Goal: Task Accomplishment & Management: Manage account settings

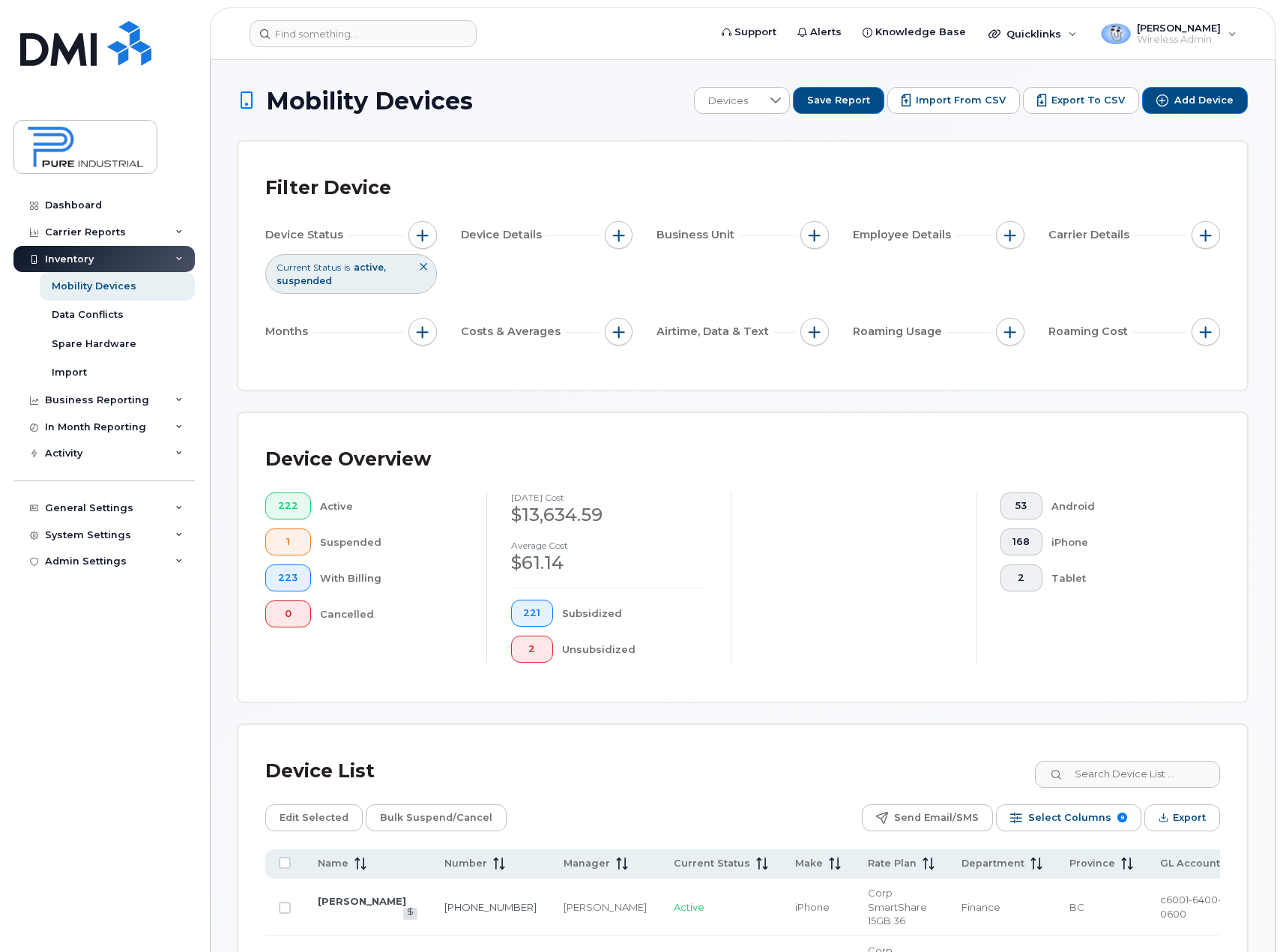
scroll to position [300, 0]
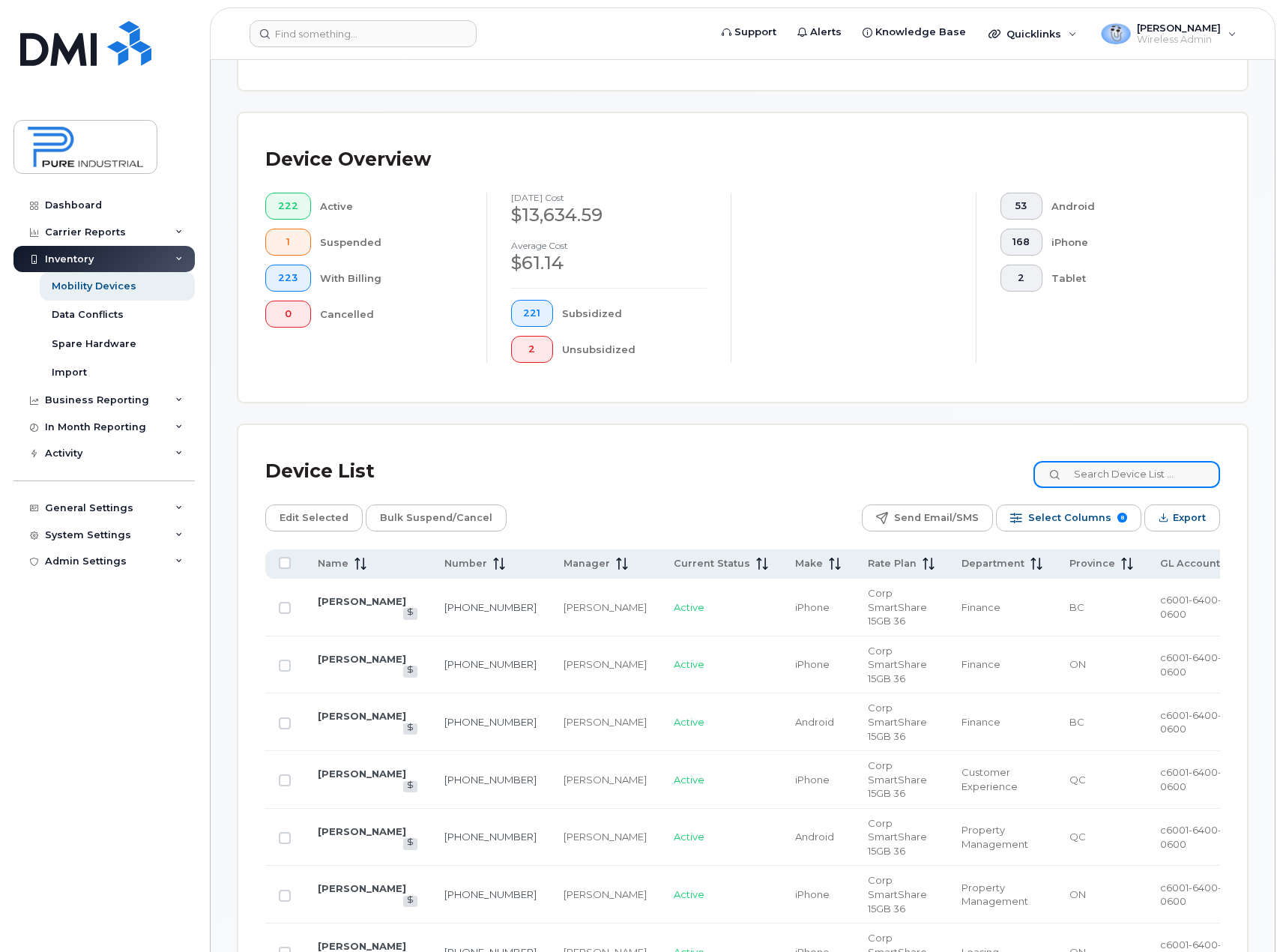
click at [1153, 480] on input at bounding box center [1127, 474] width 186 height 27
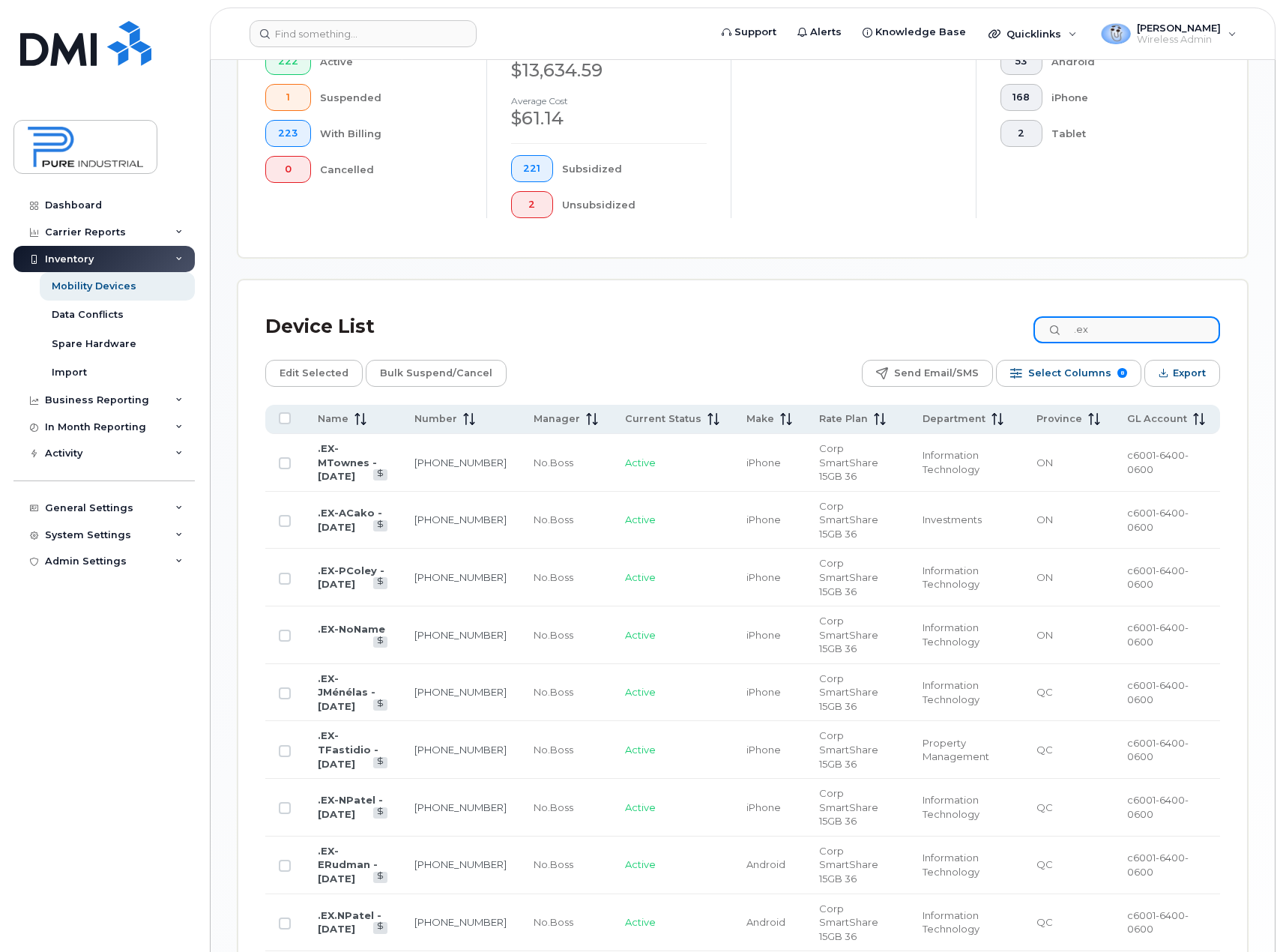
scroll to position [450, 0]
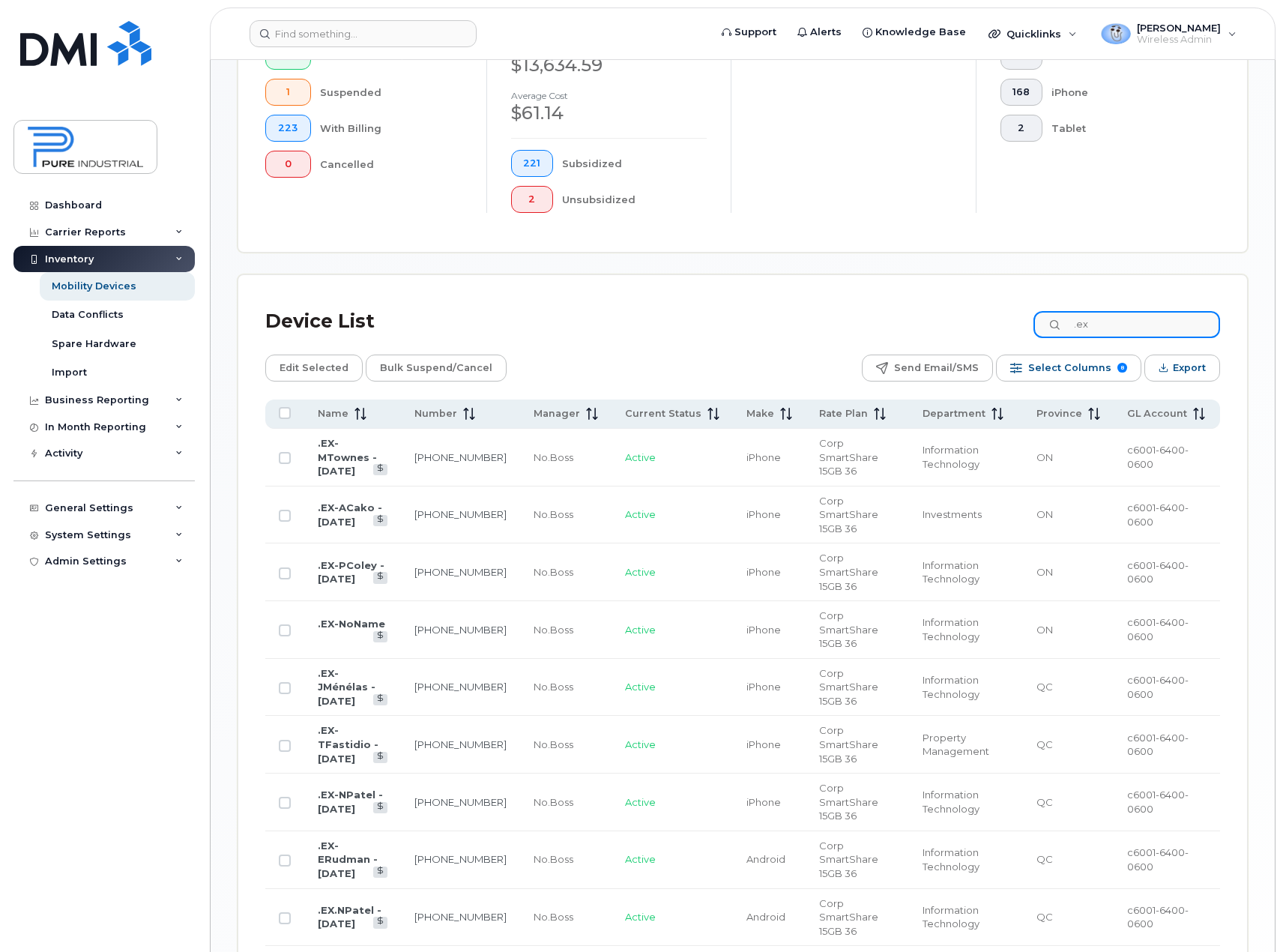
type input ".ex"
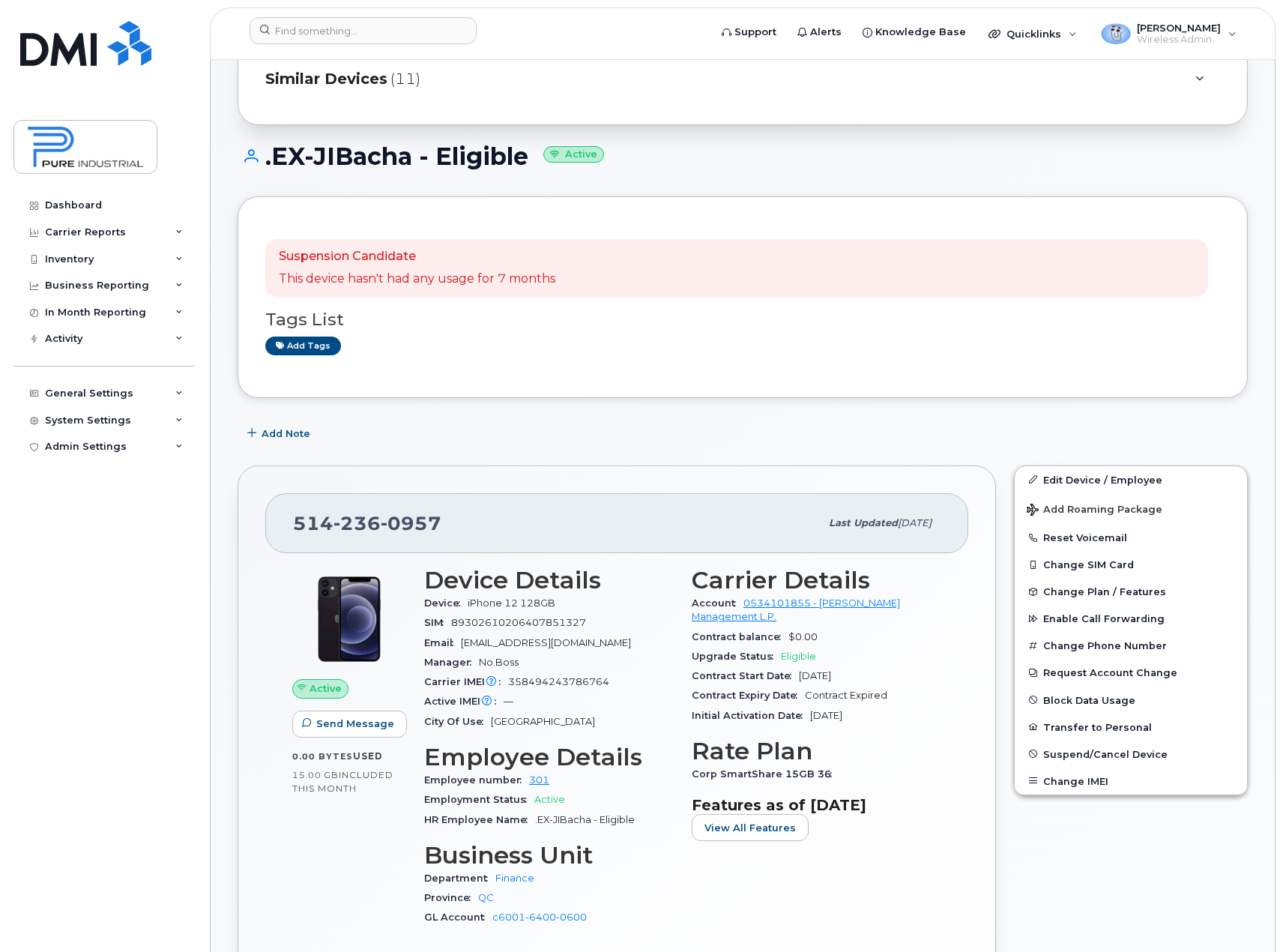
scroll to position [150, 0]
click at [174, 257] on div "Inventory" at bounding box center [104, 259] width 181 height 27
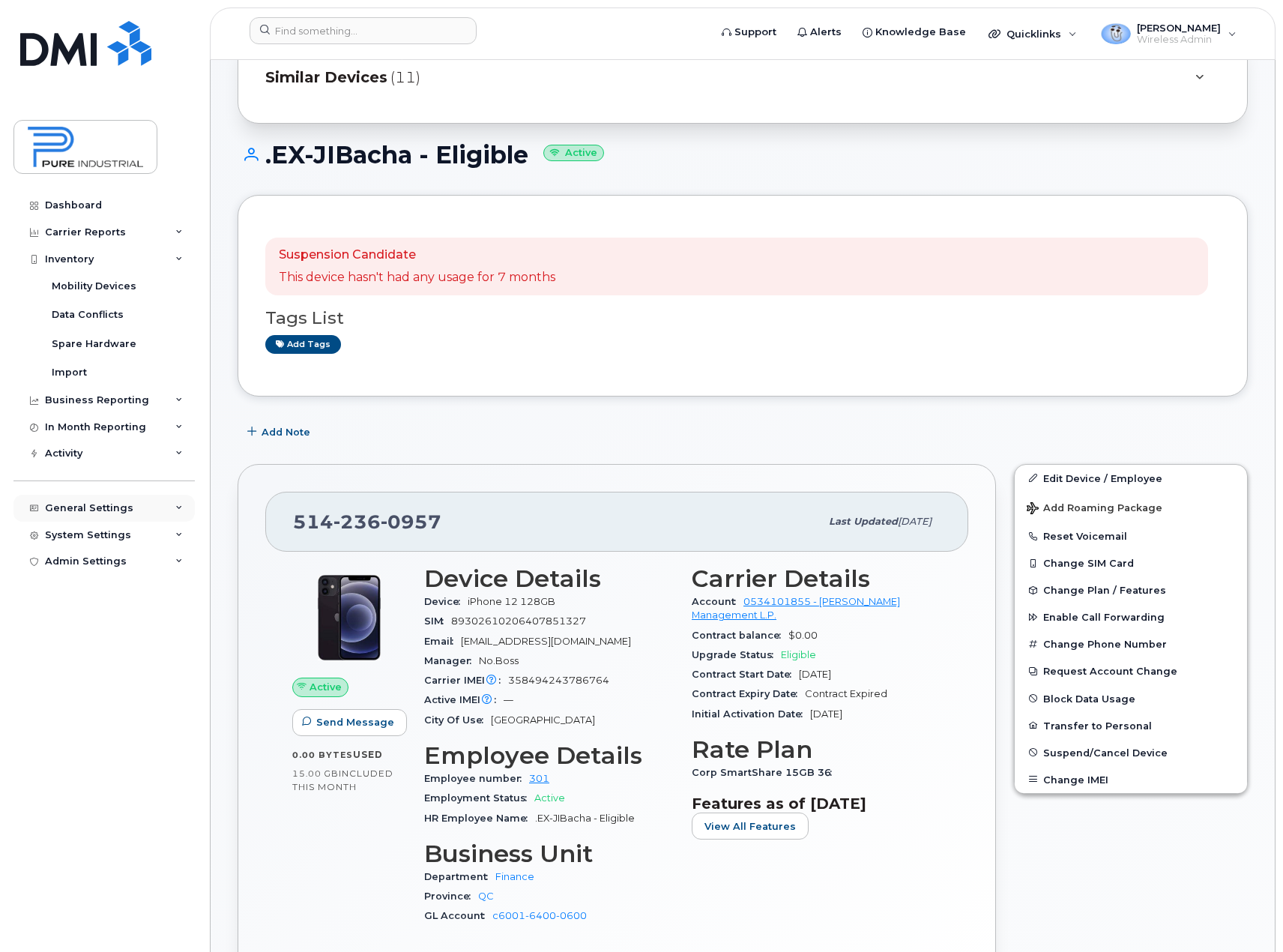
click at [177, 506] on icon at bounding box center [179, 508] width 7 height 7
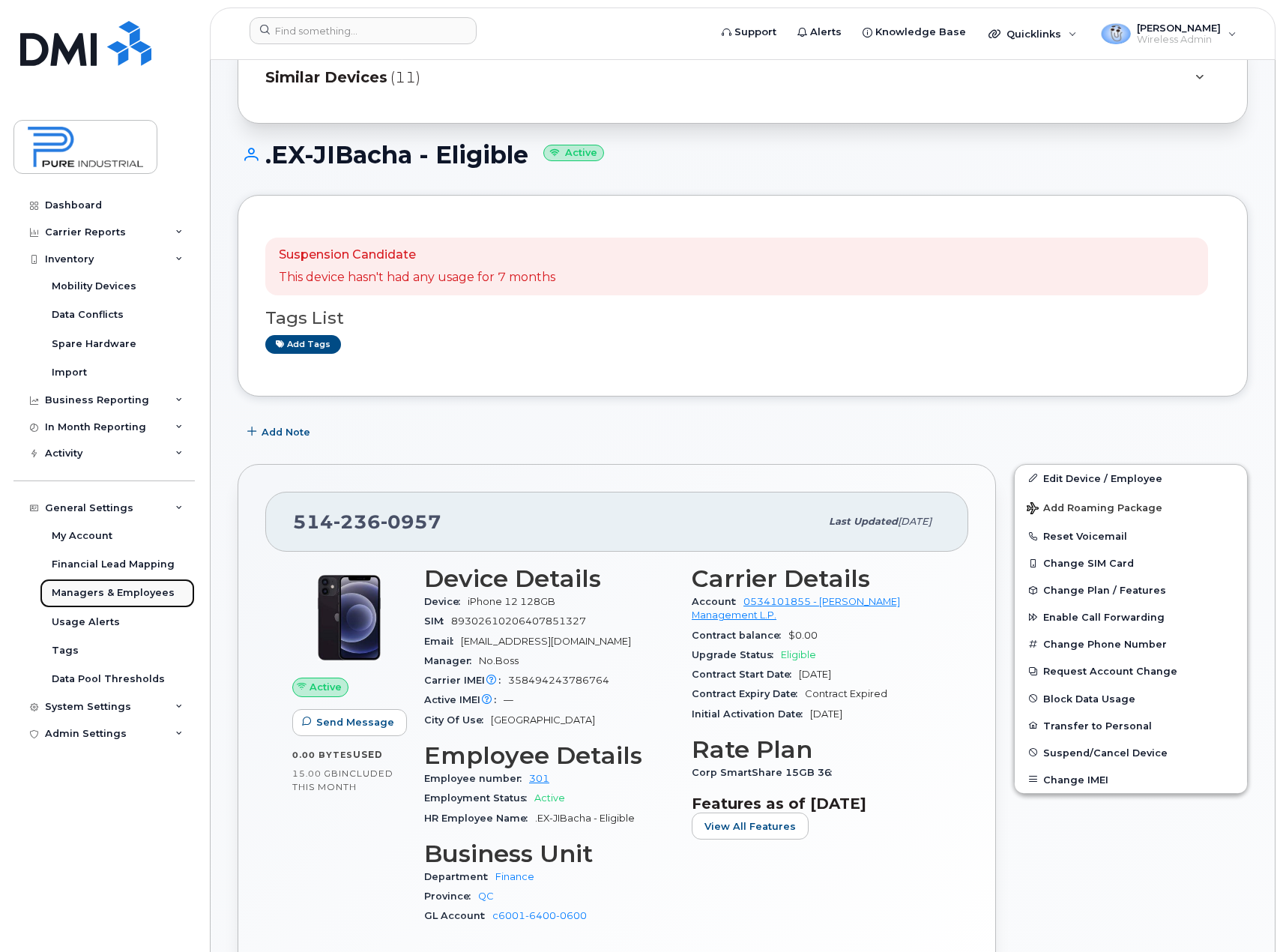
click at [132, 594] on div "Managers & Employees" at bounding box center [113, 592] width 123 height 14
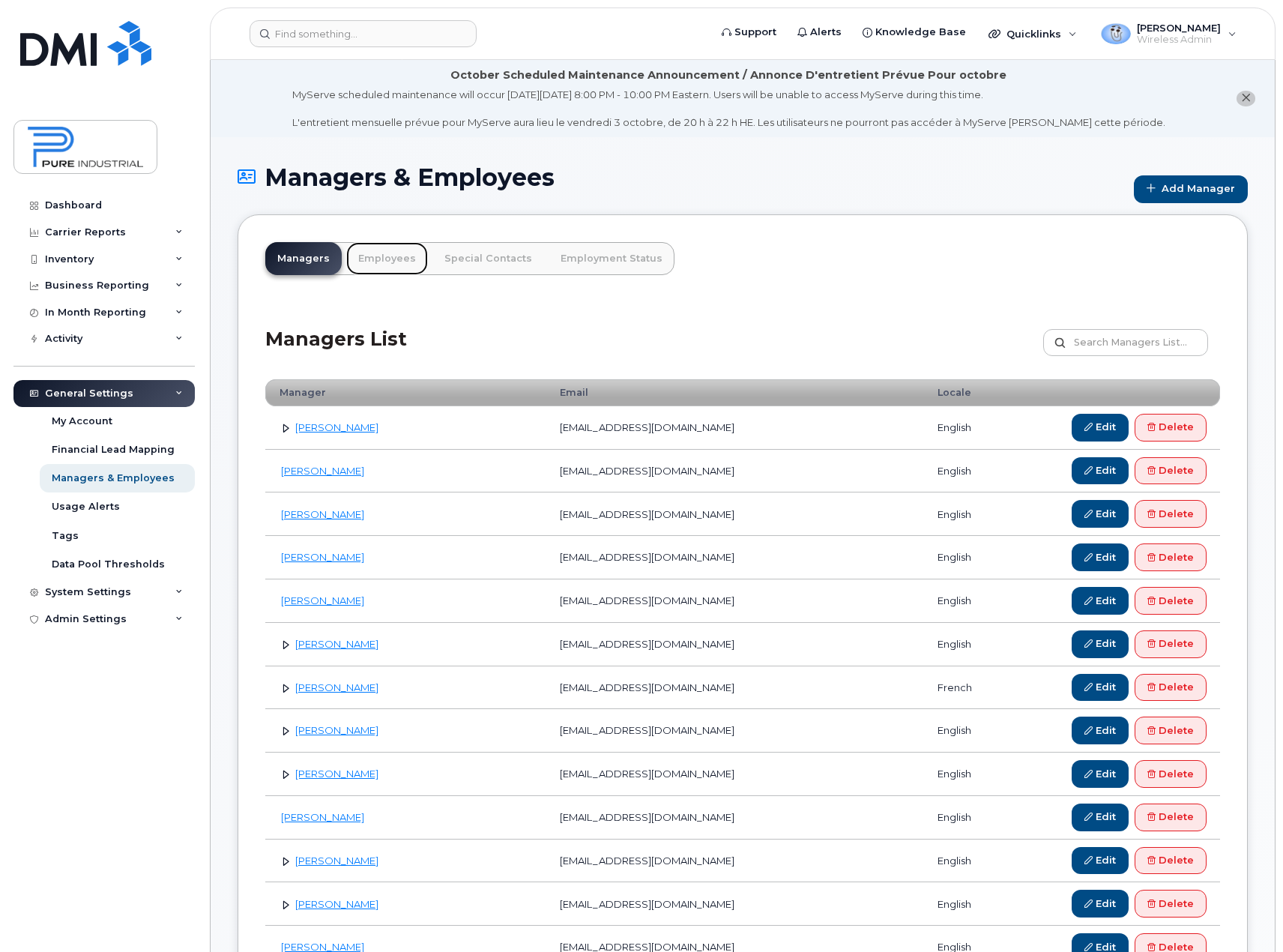
click at [389, 268] on link "Employees" at bounding box center [387, 259] width 81 height 33
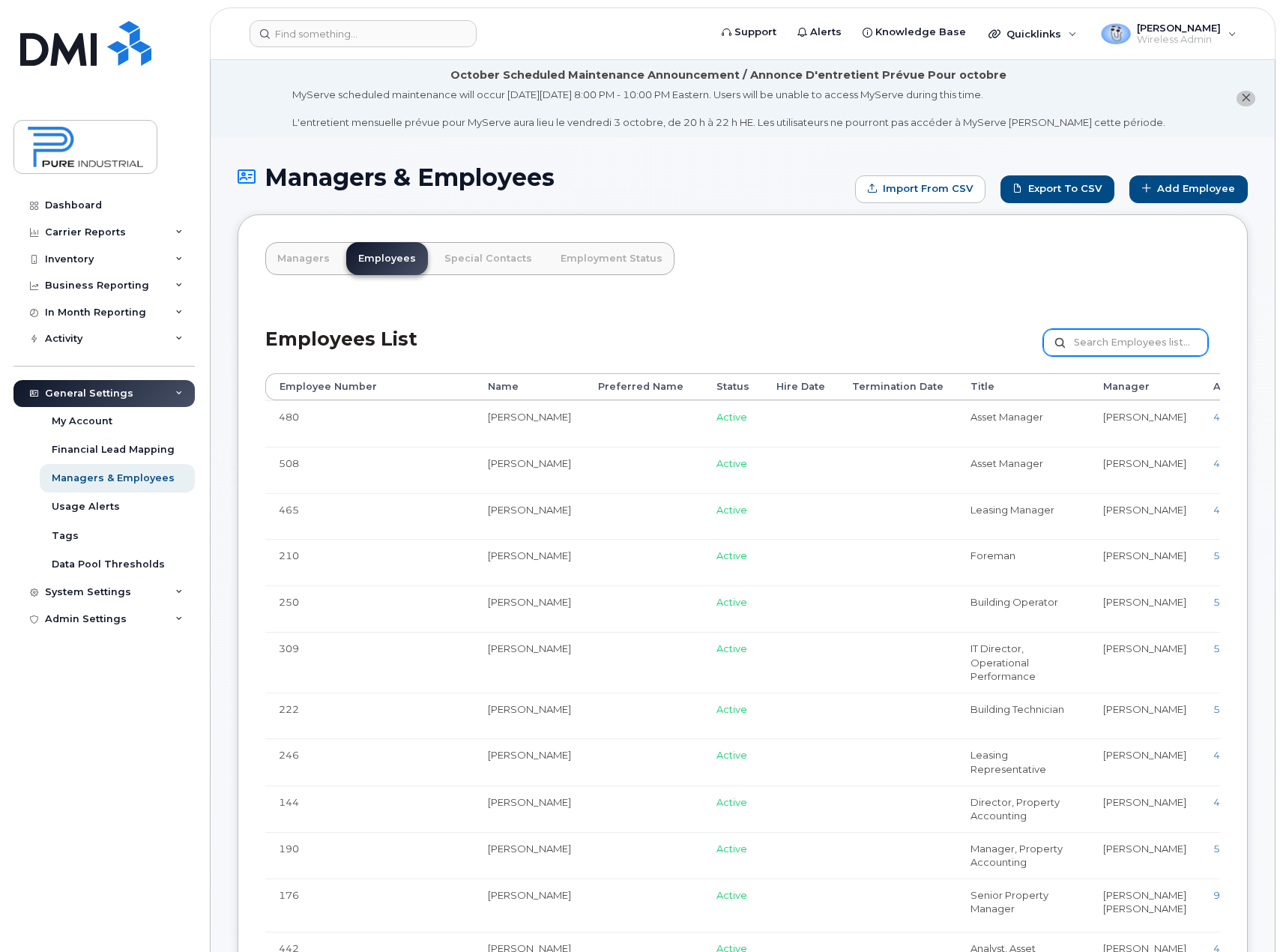
drag, startPoint x: 1148, startPoint y: 334, endPoint x: 1144, endPoint y: 315, distance: 19.4
click at [1148, 329] on input "text" at bounding box center [1126, 343] width 164 height 27
type input "b"
type input "bacha"
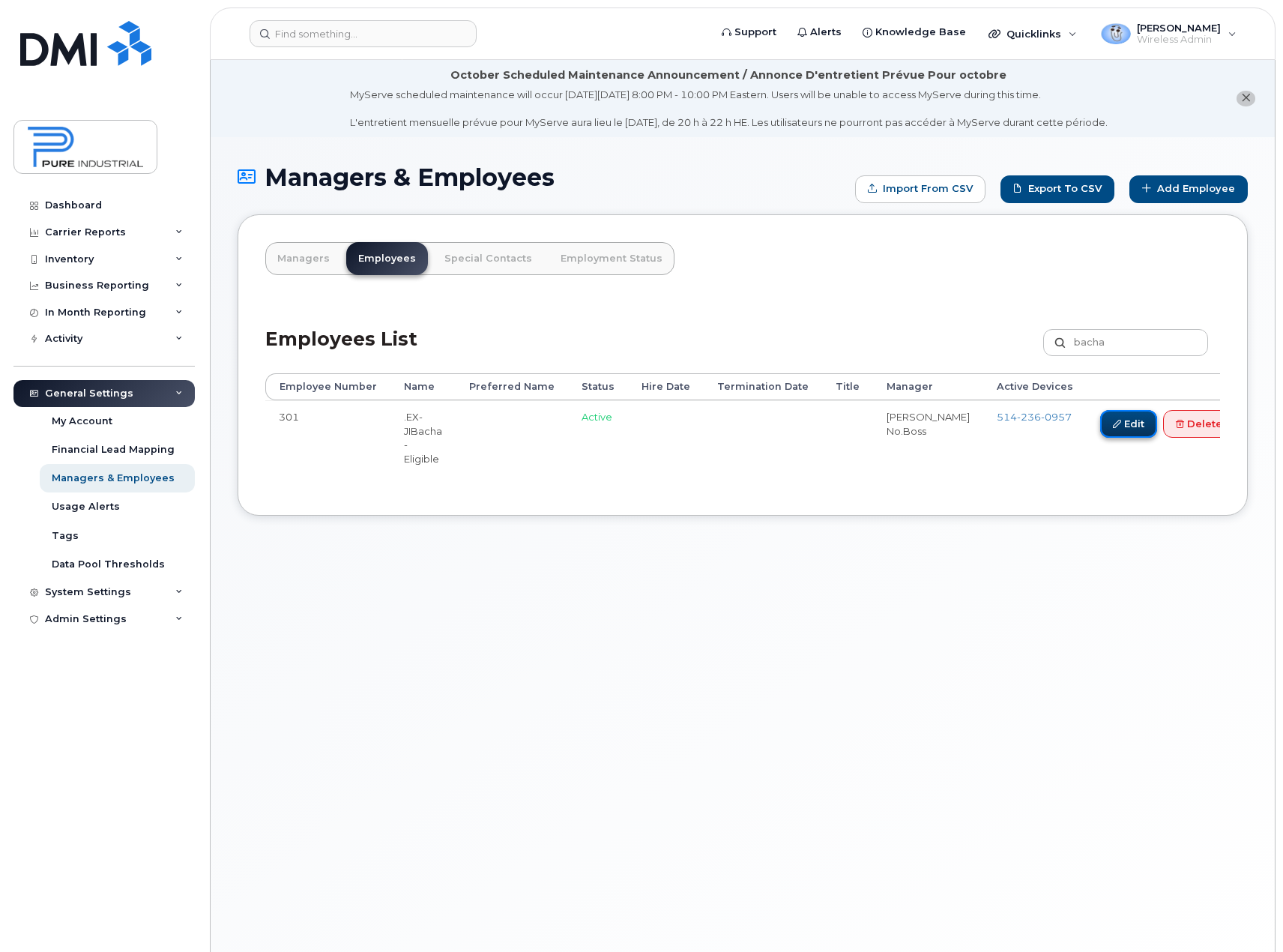
click at [1103, 428] on link "Edit" at bounding box center [1129, 424] width 57 height 27
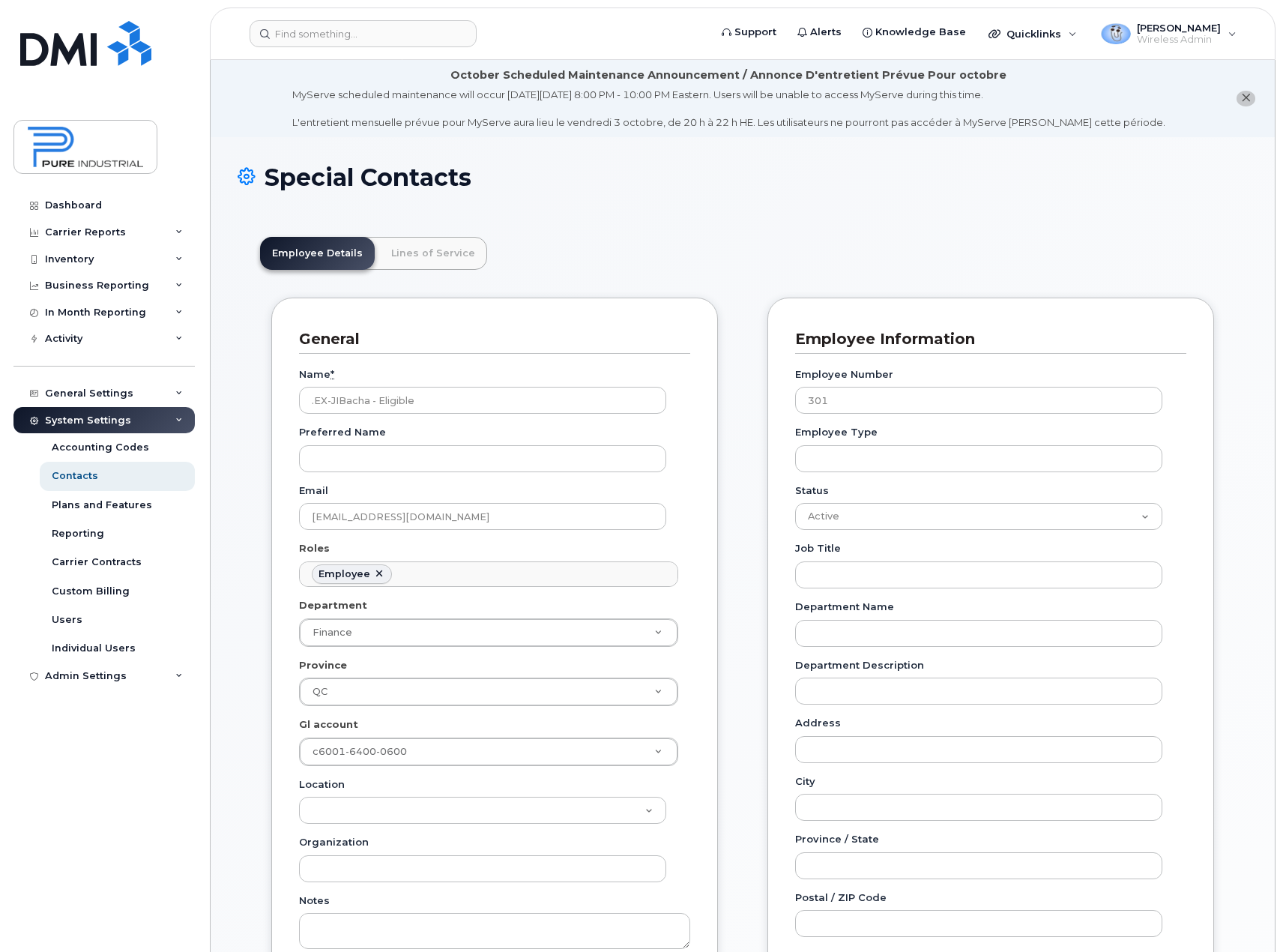
scroll to position [44, 0]
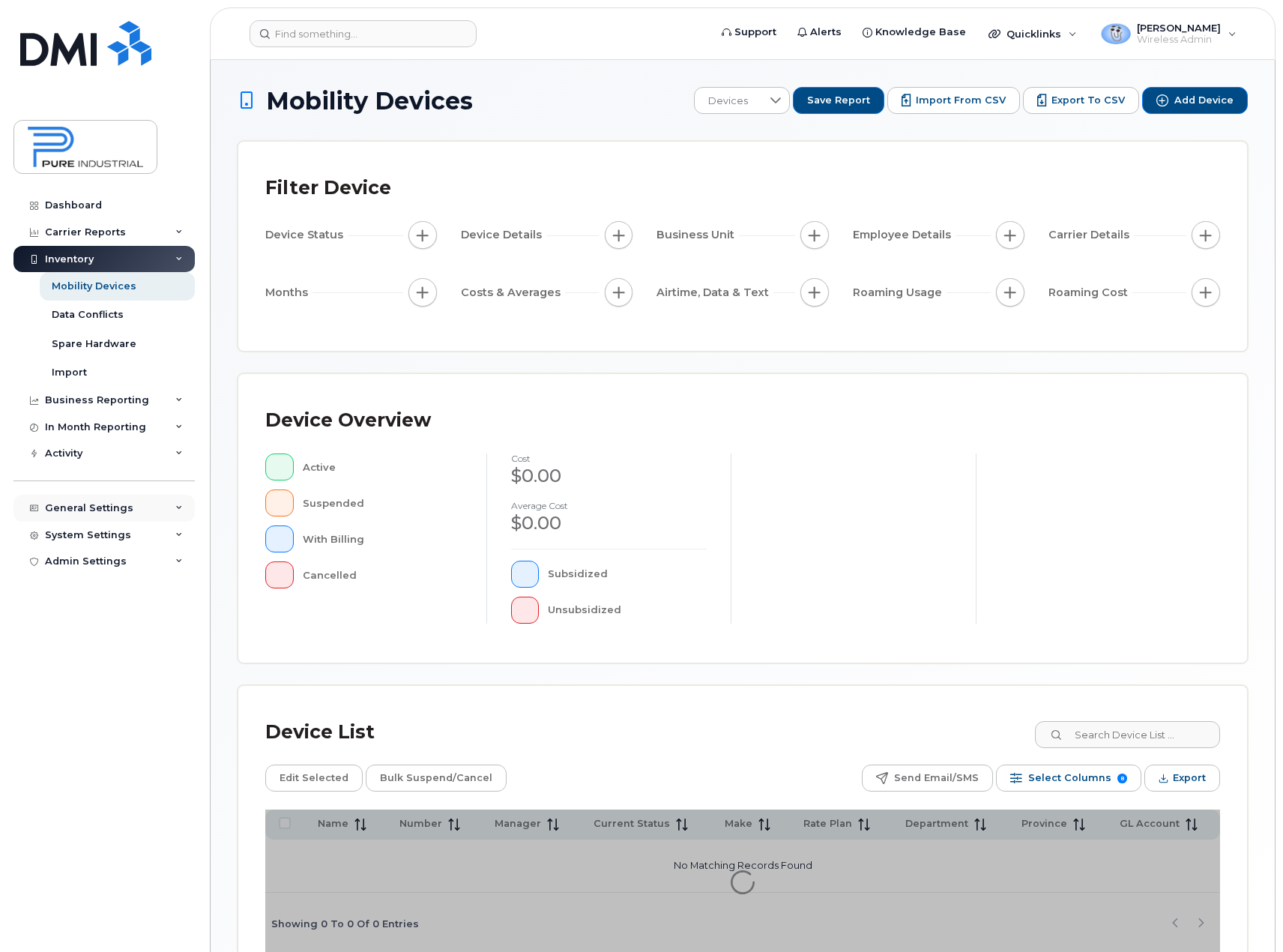
click at [177, 508] on icon at bounding box center [179, 508] width 7 height 7
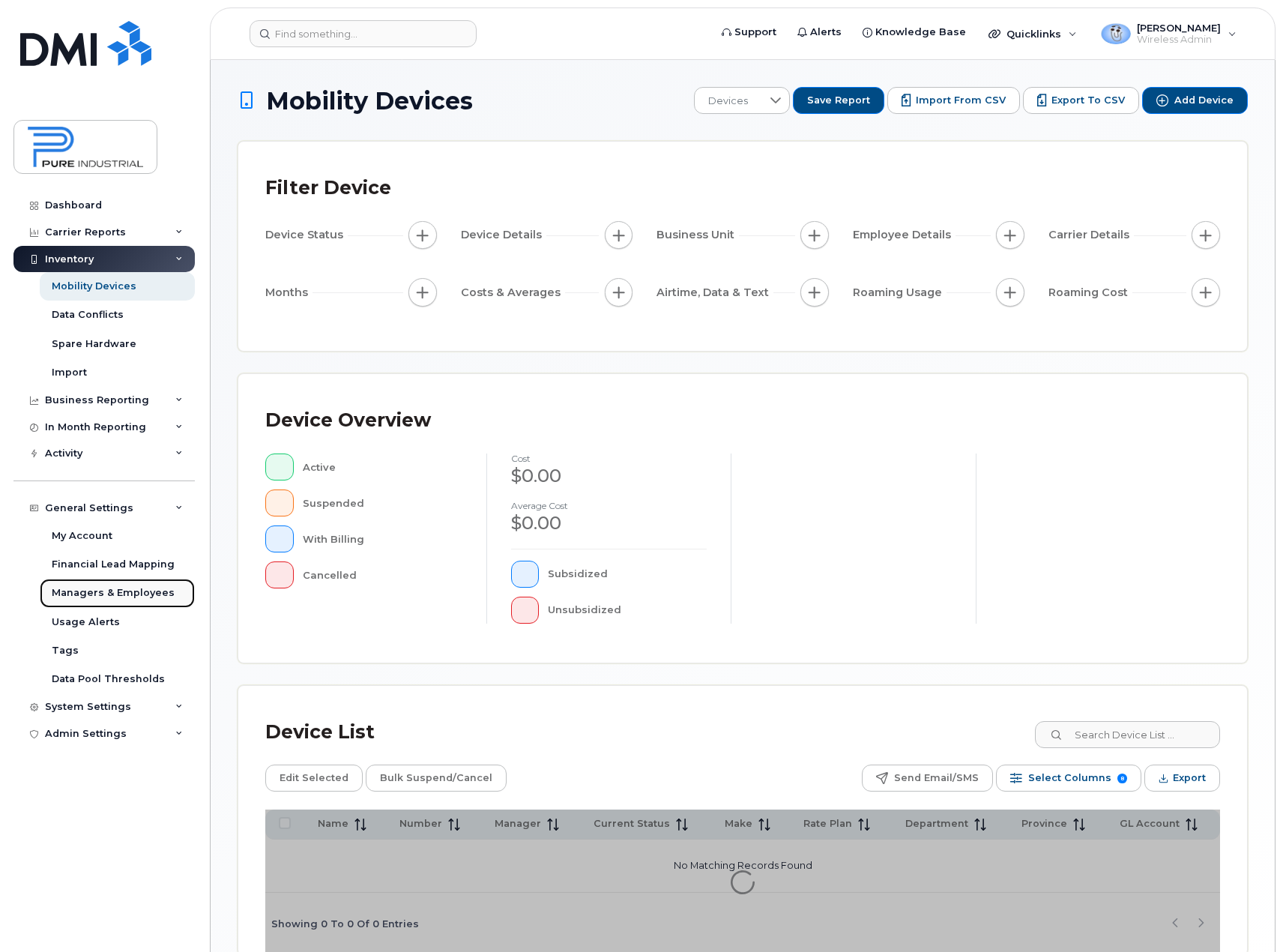
click at [148, 591] on div "Managers & Employees" at bounding box center [113, 592] width 123 height 14
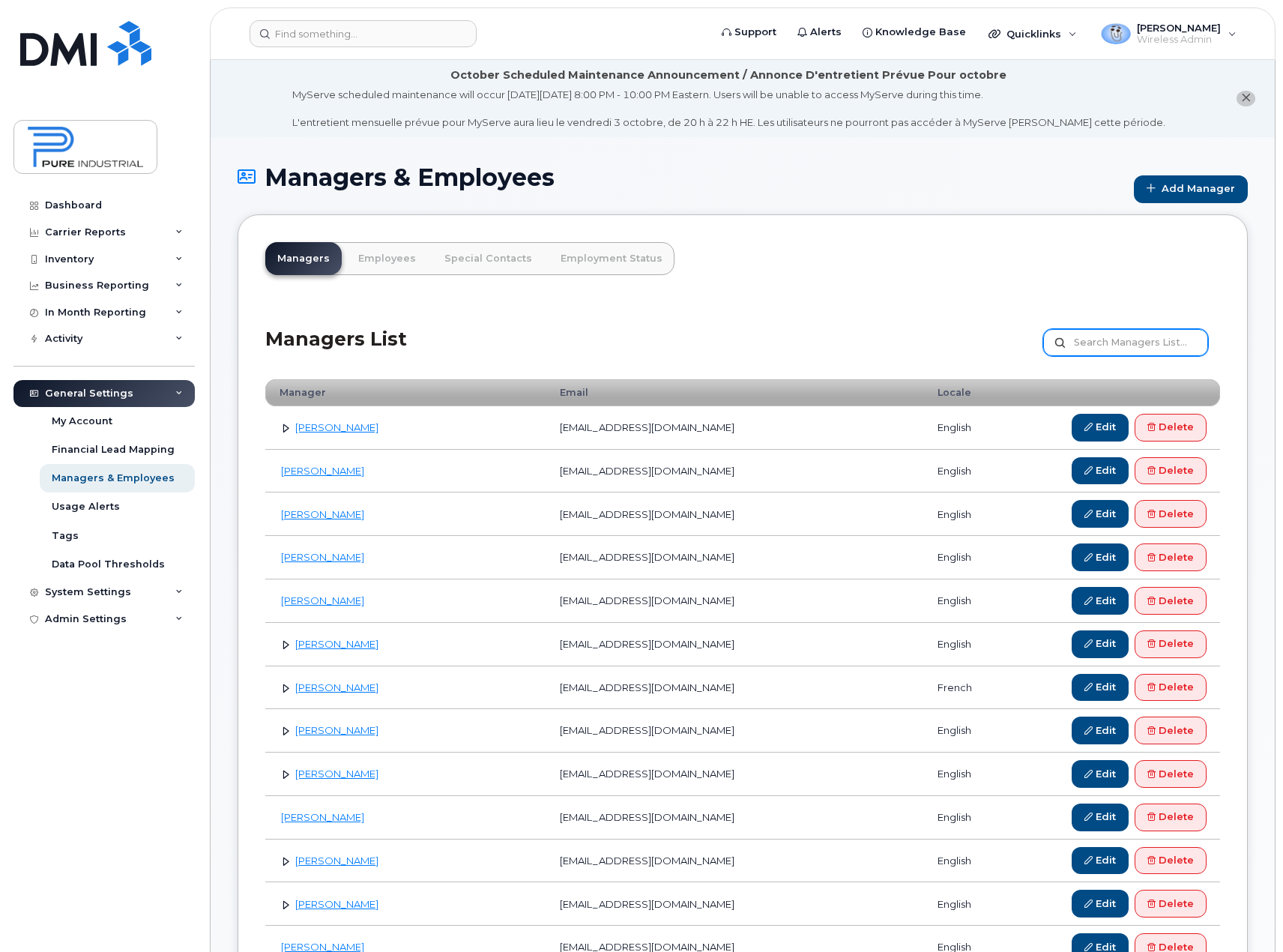
click at [1157, 340] on input "text" at bounding box center [1126, 343] width 164 height 27
type input "[PERSON_NAME]"
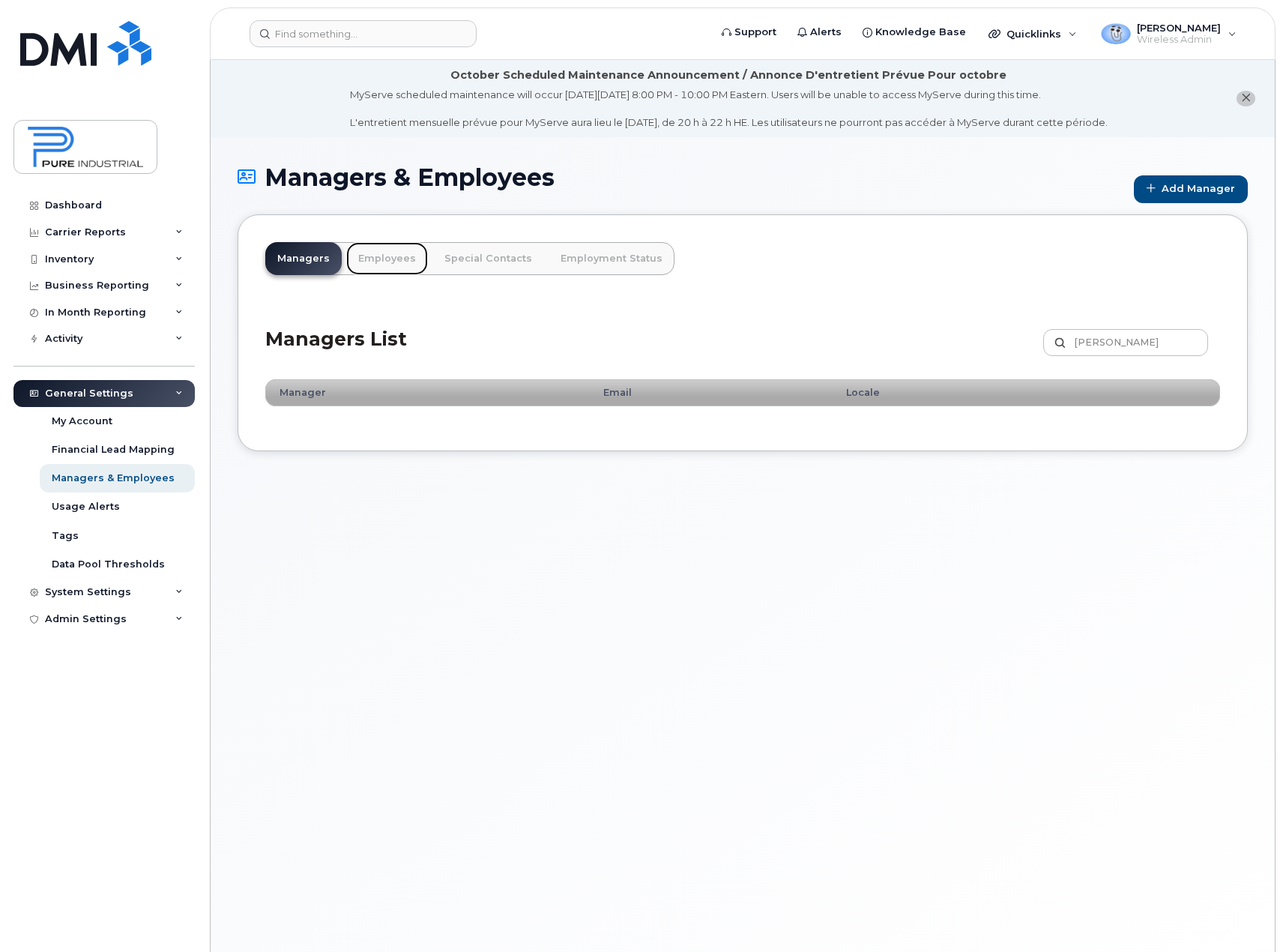
click at [383, 266] on link "Employees" at bounding box center [387, 259] width 81 height 33
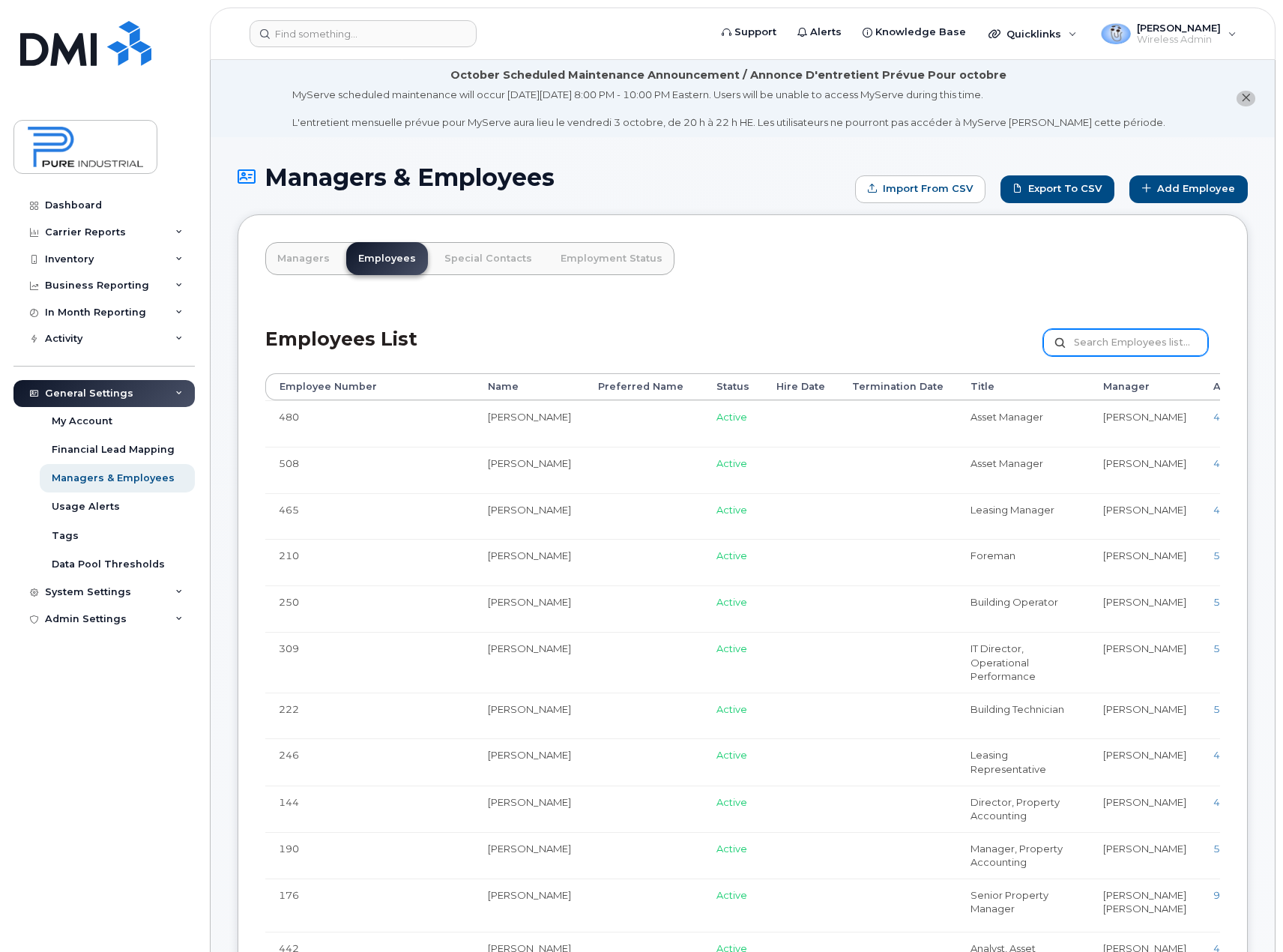
click at [1131, 340] on input "text" at bounding box center [1126, 343] width 164 height 27
type input "[PERSON_NAME]"
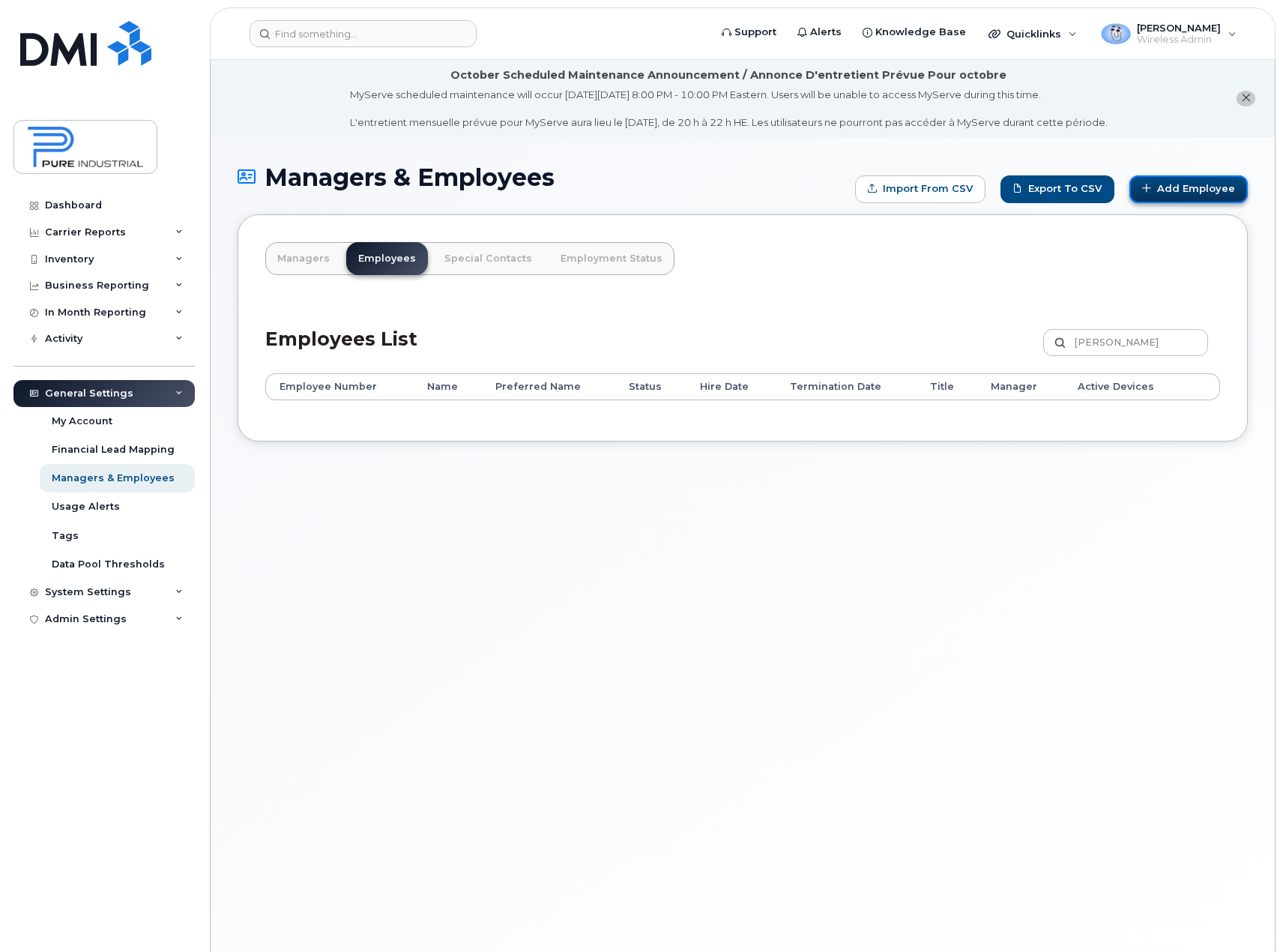
click at [1204, 181] on link "Add Employee" at bounding box center [1189, 189] width 119 height 27
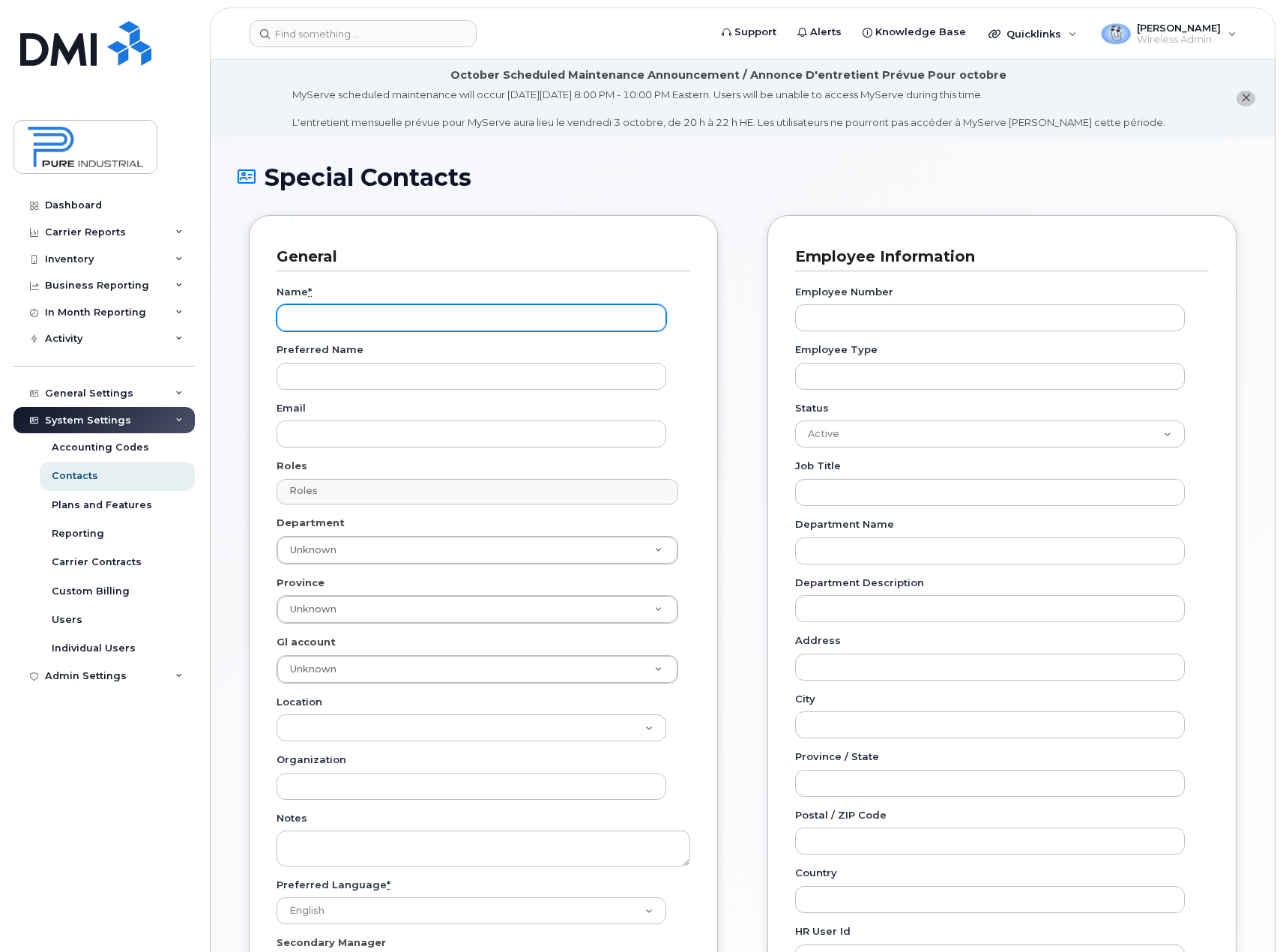
click at [380, 314] on input "Name *" at bounding box center [472, 318] width 390 height 27
type input "[PERSON_NAME]"
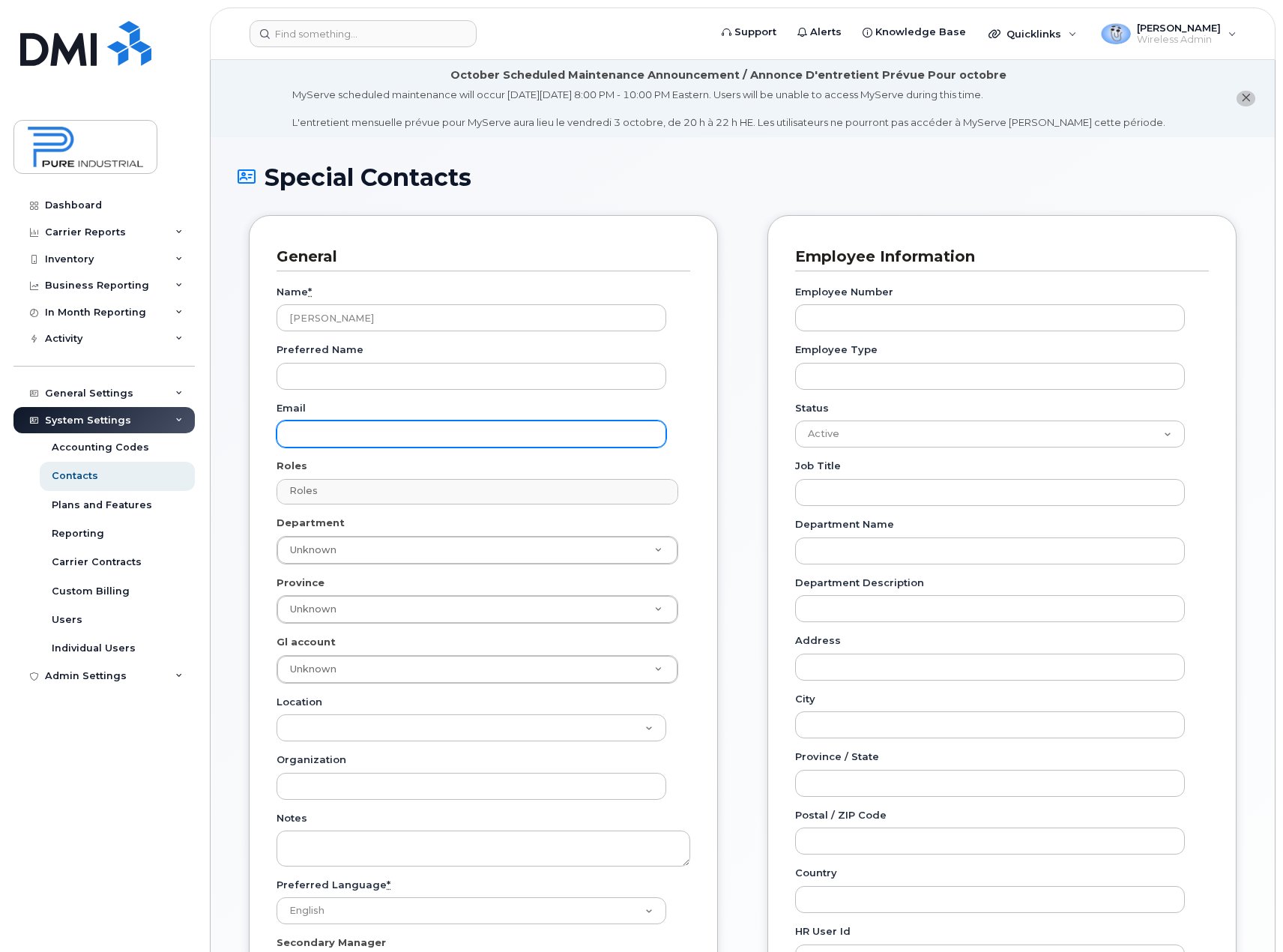
click at [328, 439] on input "Email" at bounding box center [472, 434] width 390 height 27
paste input "[EMAIL_ADDRESS][DOMAIN_NAME]"
type input "[EMAIL_ADDRESS][DOMAIN_NAME]"
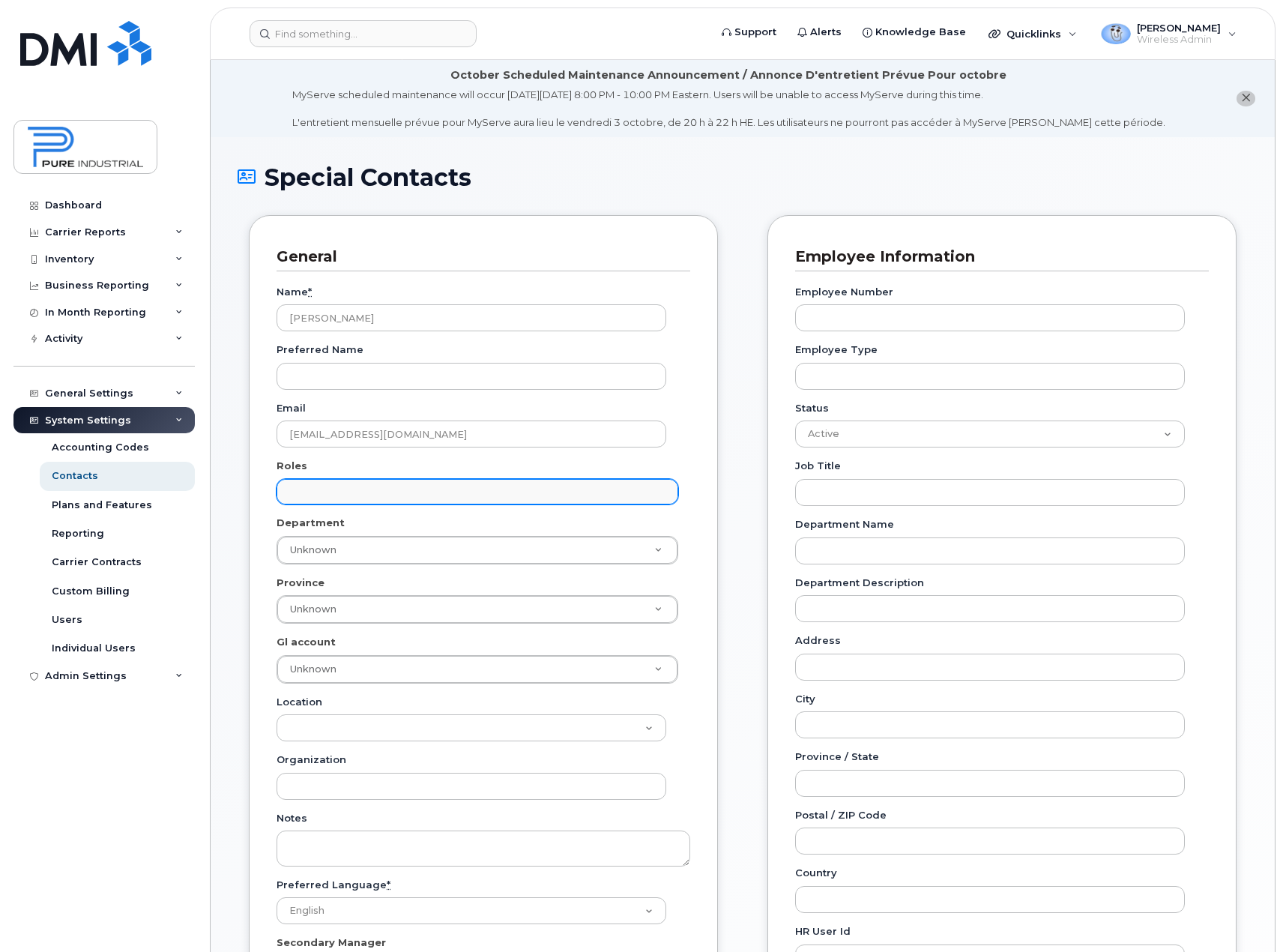
click at [330, 485] on input "text" at bounding box center [479, 491] width 388 height 21
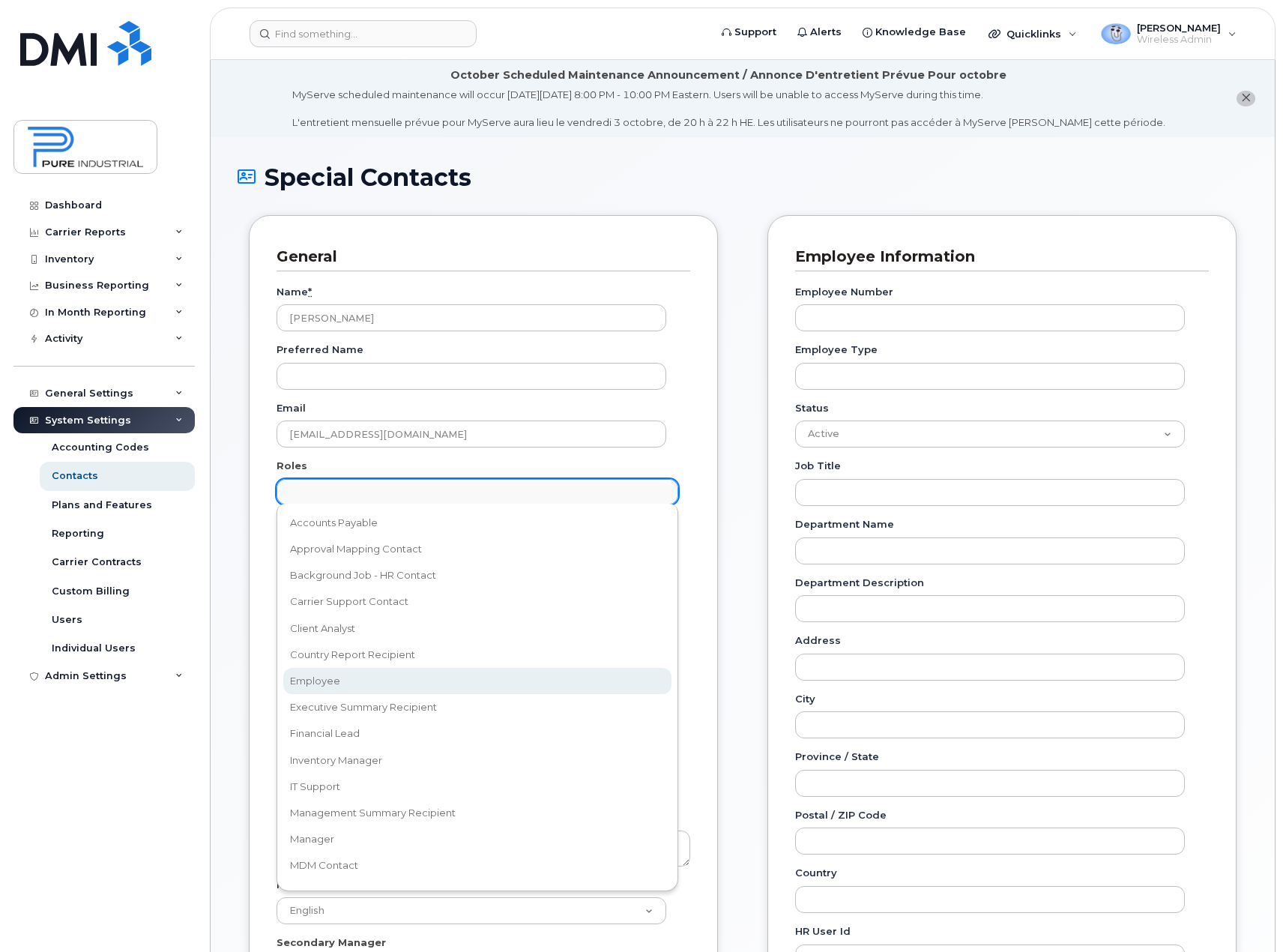
select select "16"
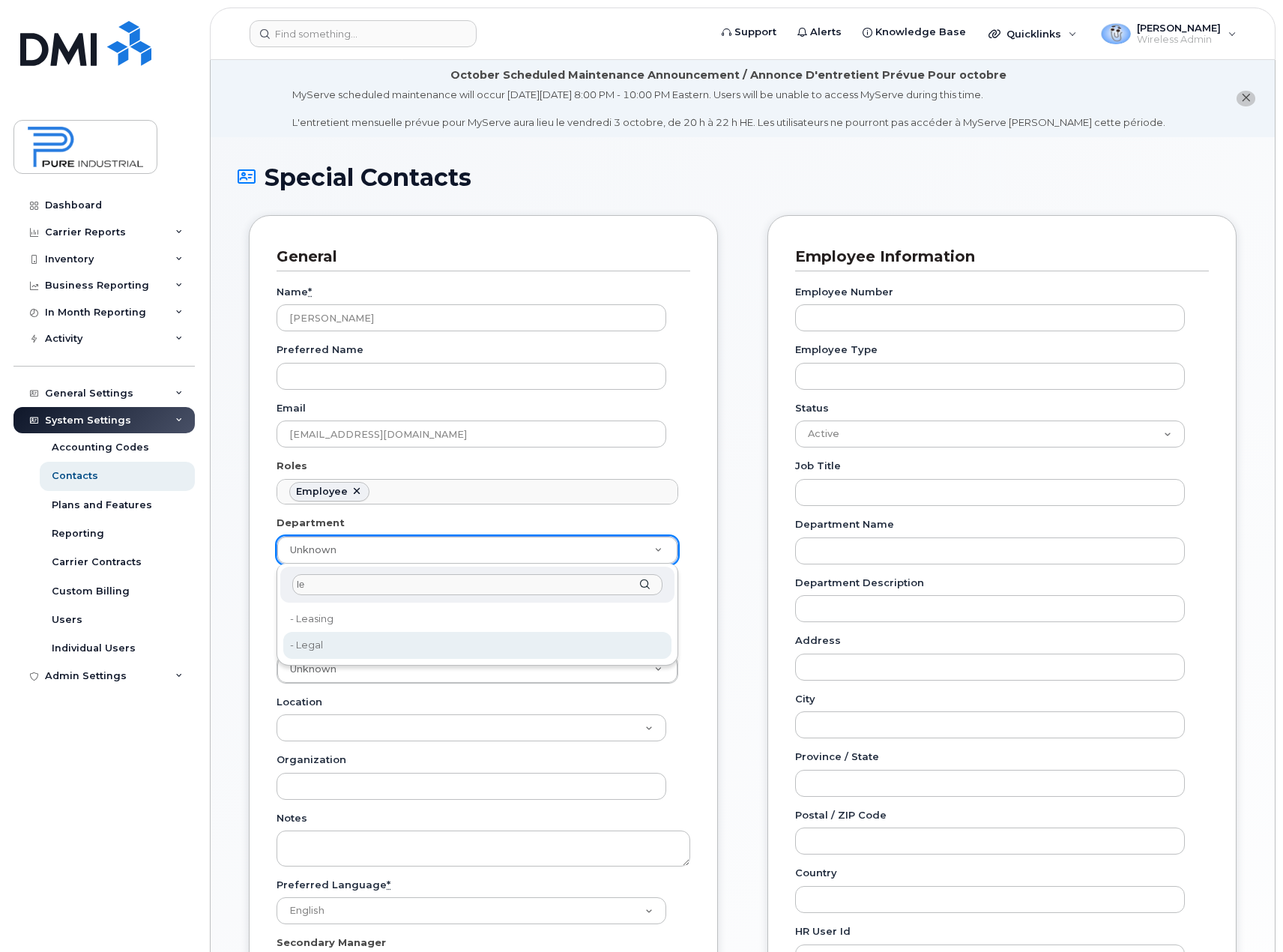
type input "le"
type input "5773519"
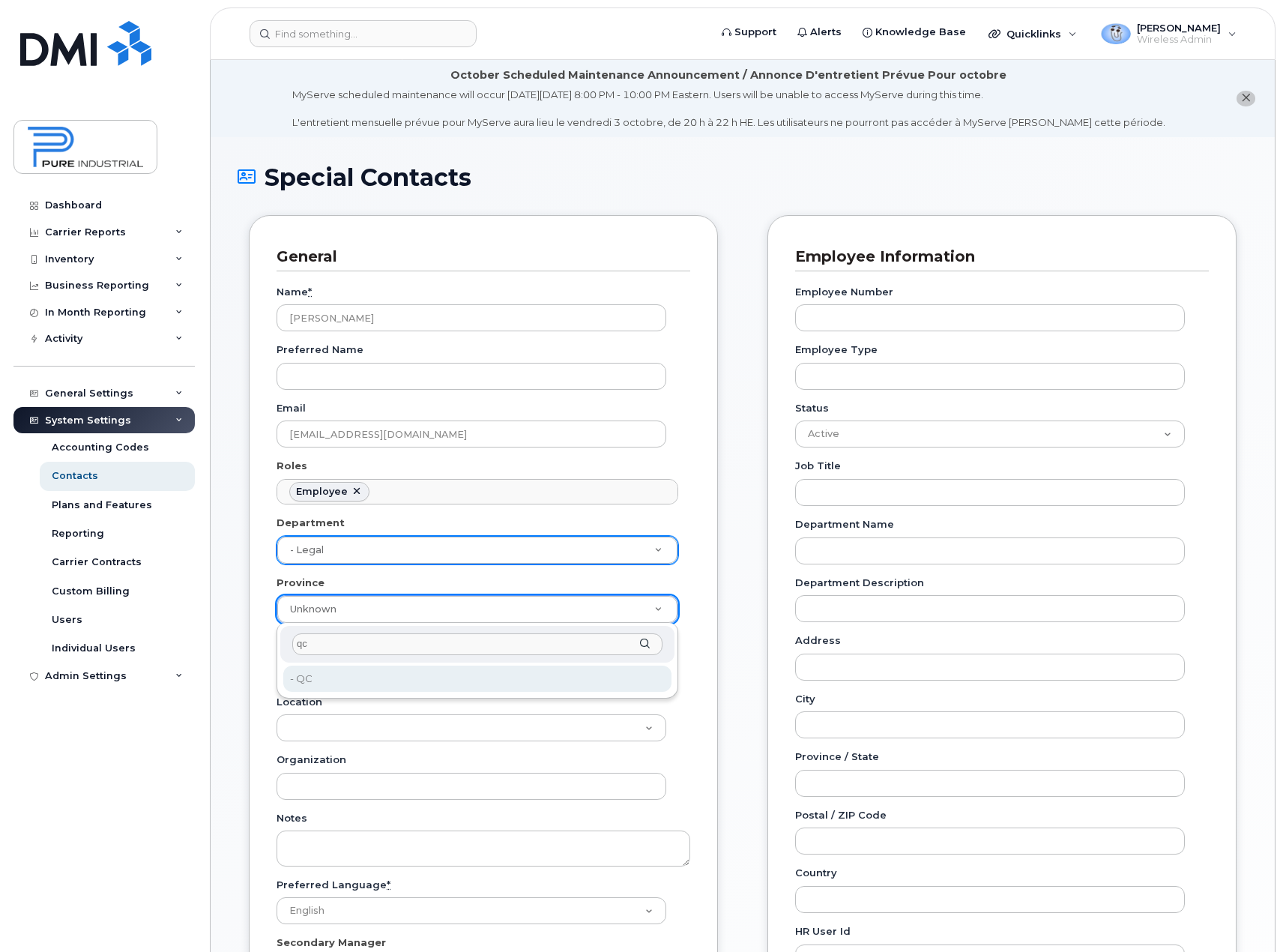
type input "qc"
type input "5773508"
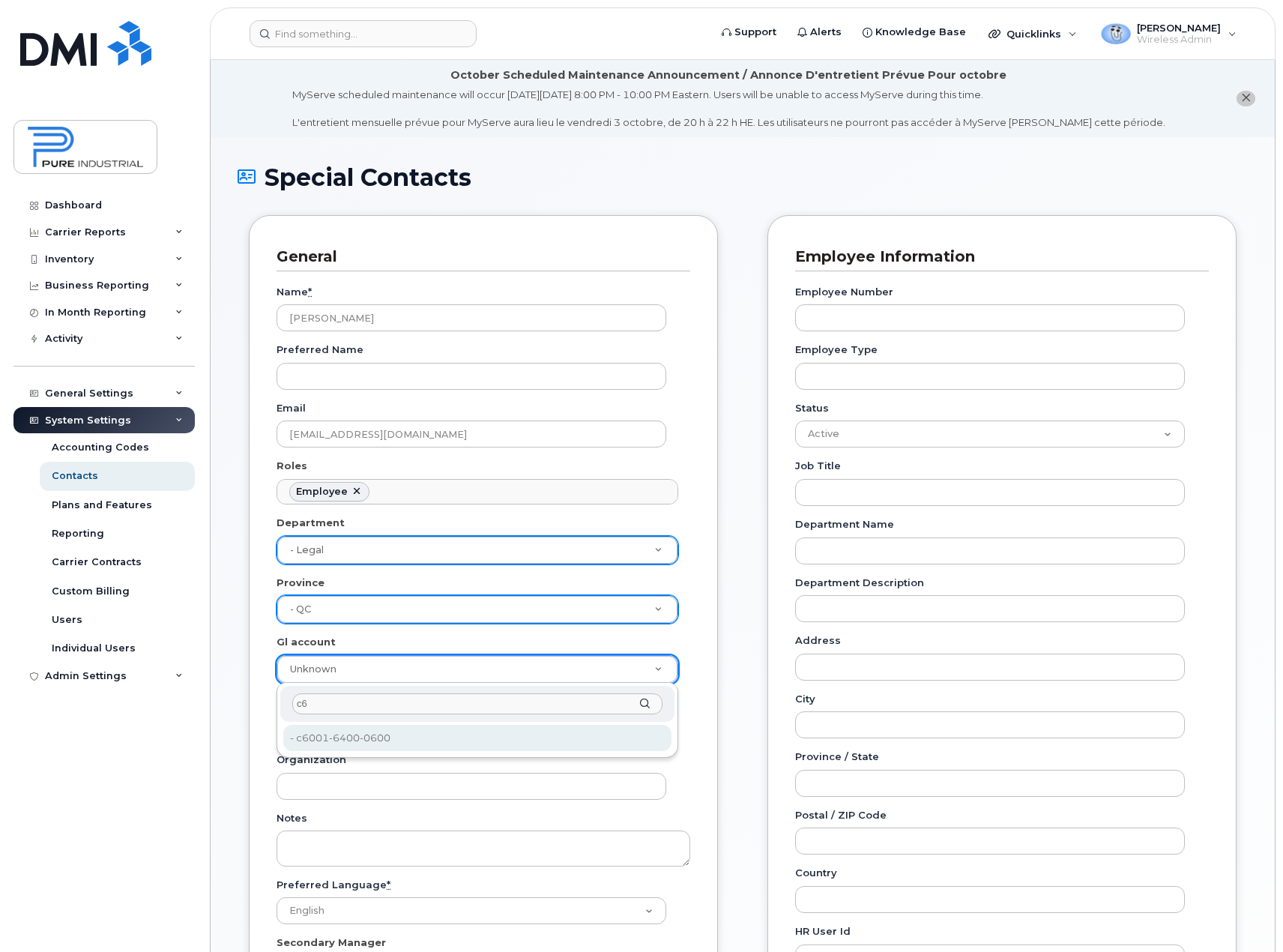
type input "c6"
type input "5773521"
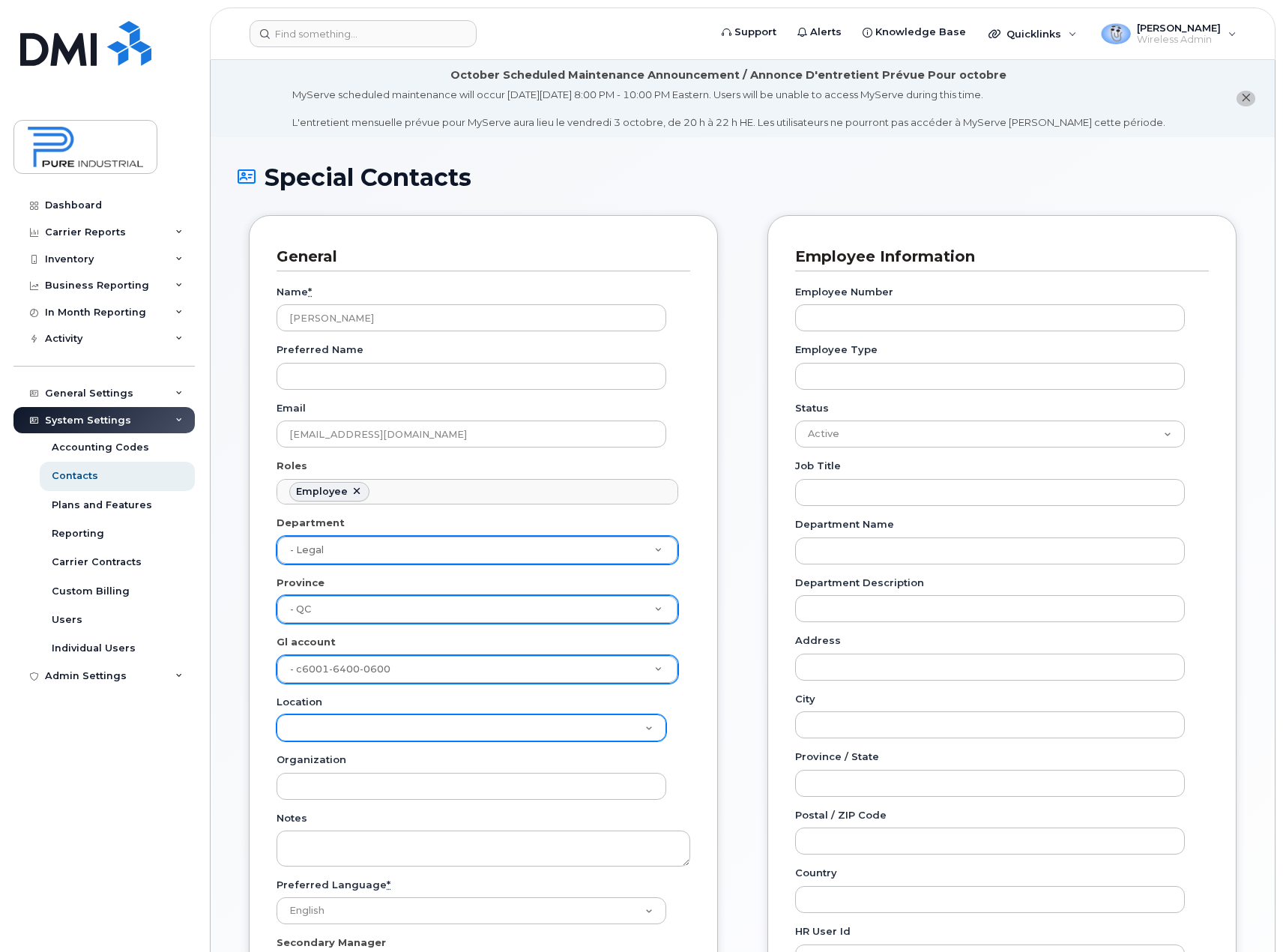
click at [335, 724] on select "Location" at bounding box center [472, 728] width 390 height 27
click at [687, 716] on div "Location" at bounding box center [483, 718] width 414 height 48
click at [452, 724] on select "Location" at bounding box center [472, 728] width 390 height 27
click at [715, 725] on div "General Name * Rachel Muzaic Preferred Name Email rmuzaic@pureindustriel.ca Rol…" at bounding box center [482, 625] width 469 height 821
click at [323, 725] on select "Location" at bounding box center [472, 728] width 390 height 27
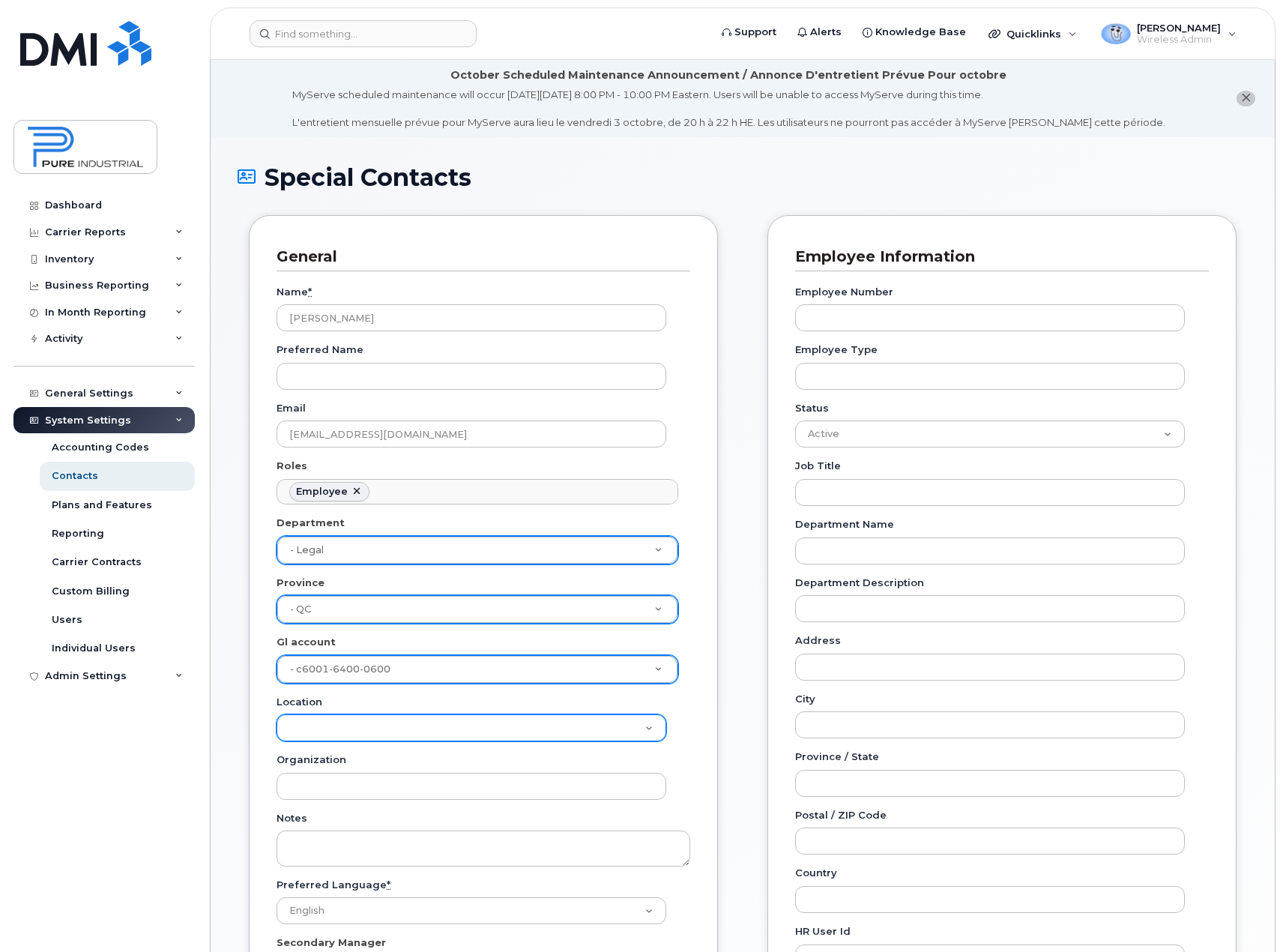
click at [323, 725] on select "Location" at bounding box center [472, 728] width 390 height 27
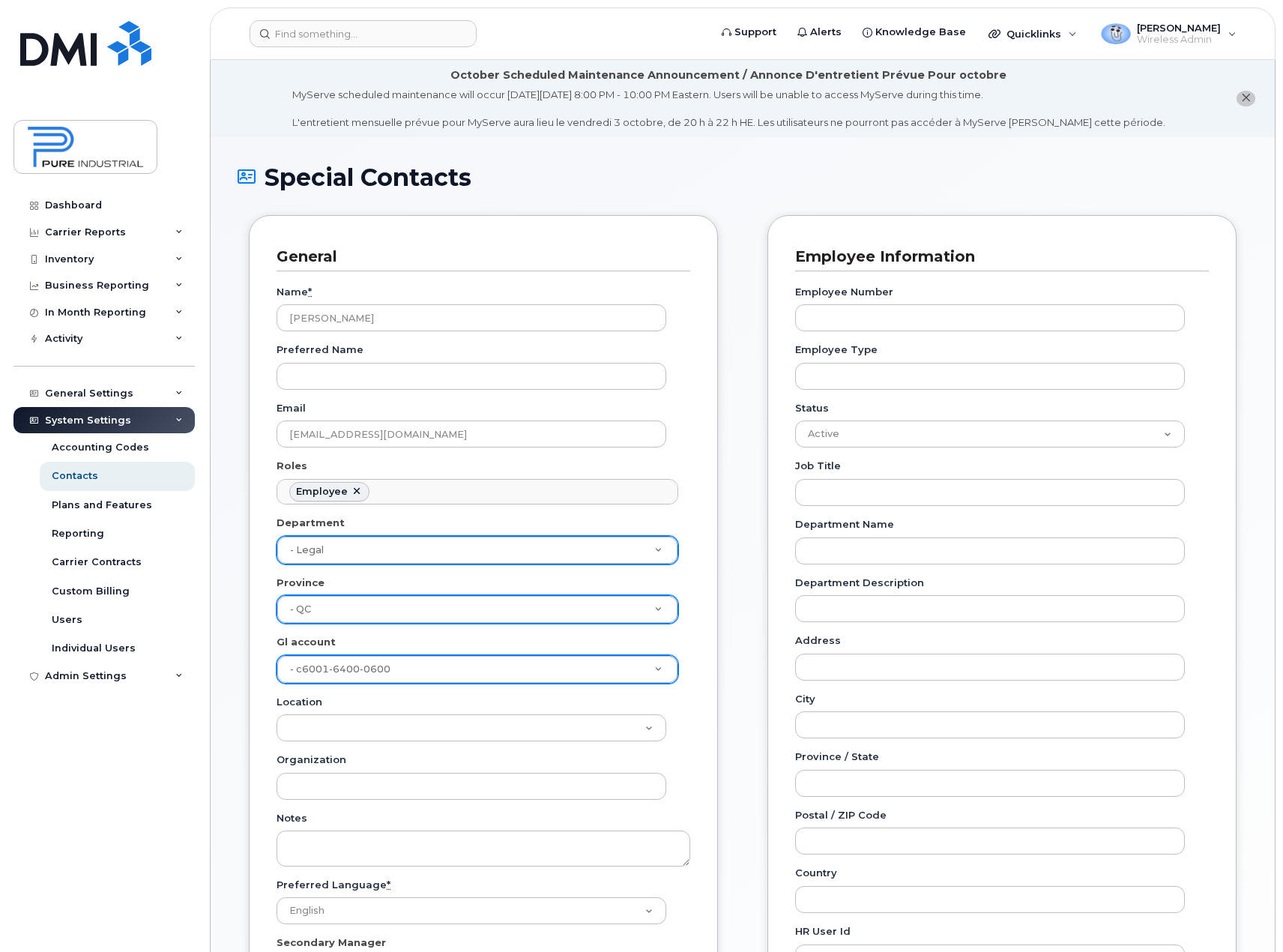
click at [753, 760] on div "General Name * Rachel Muzaic Preferred Name Email rmuzaic@pureindustriel.ca Rol…" at bounding box center [743, 759] width 1011 height 1090
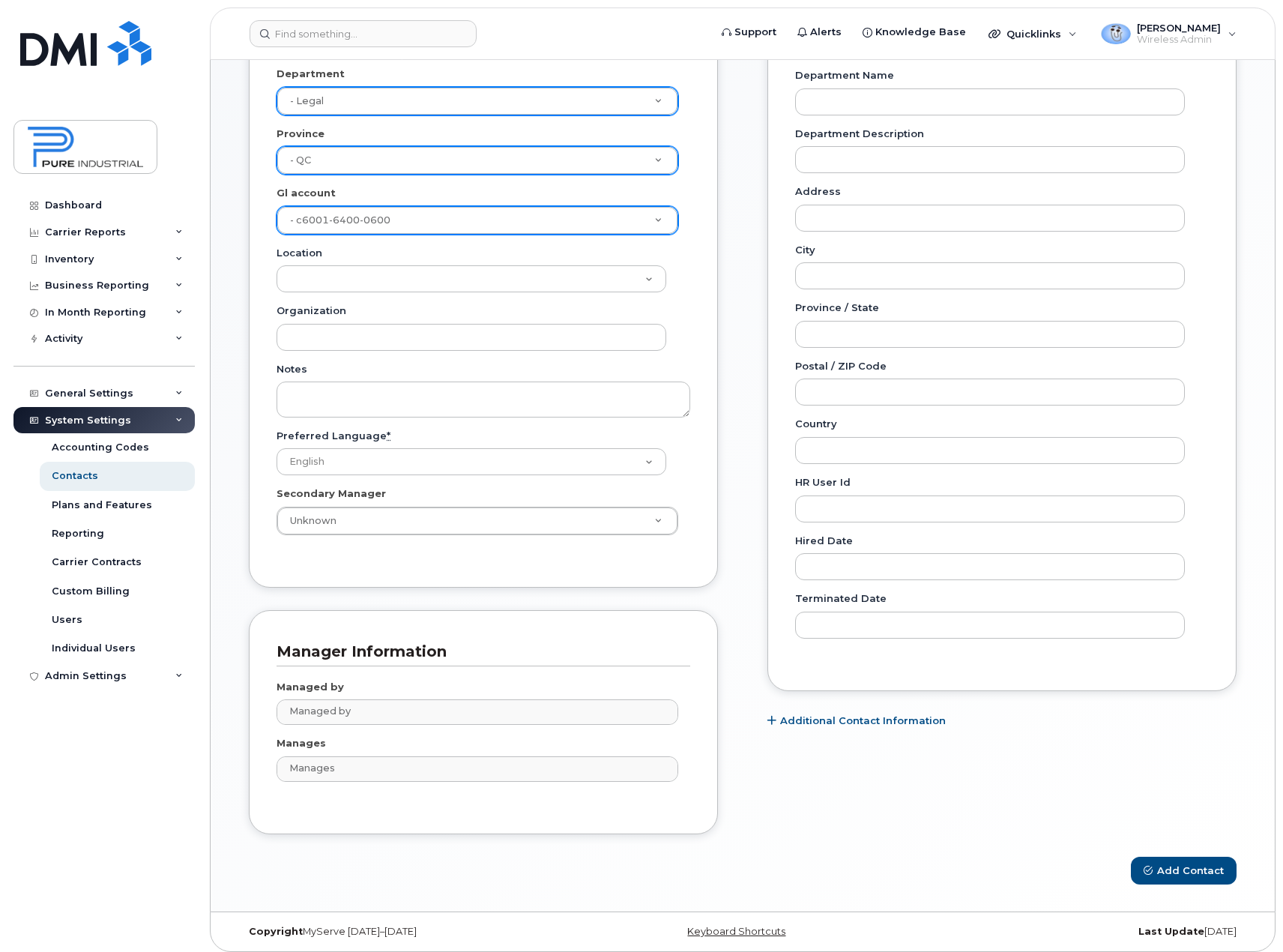
scroll to position [450, 0]
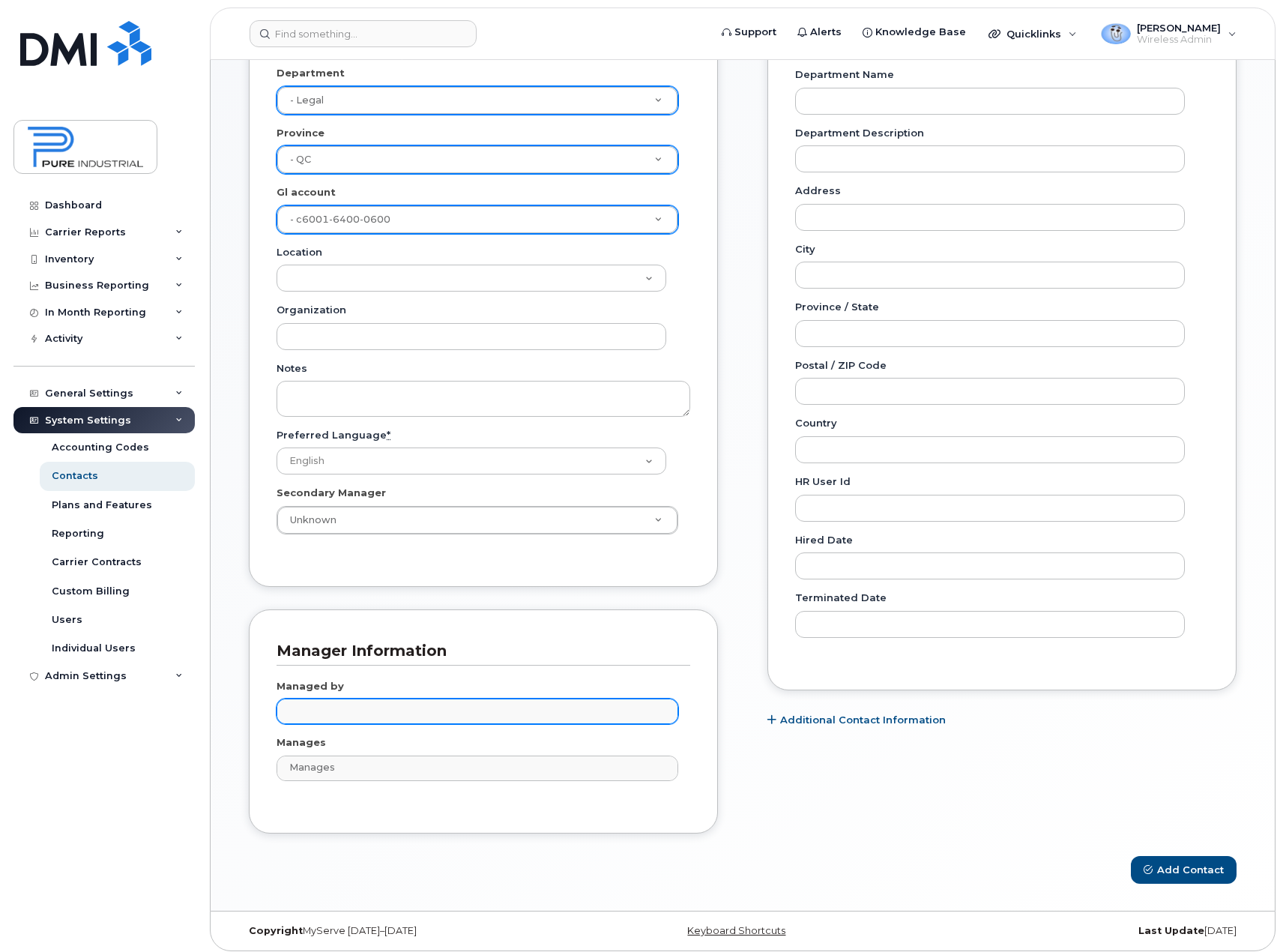
click at [323, 712] on input "text" at bounding box center [479, 710] width 388 height 21
type input "sin"
type input "2019698"
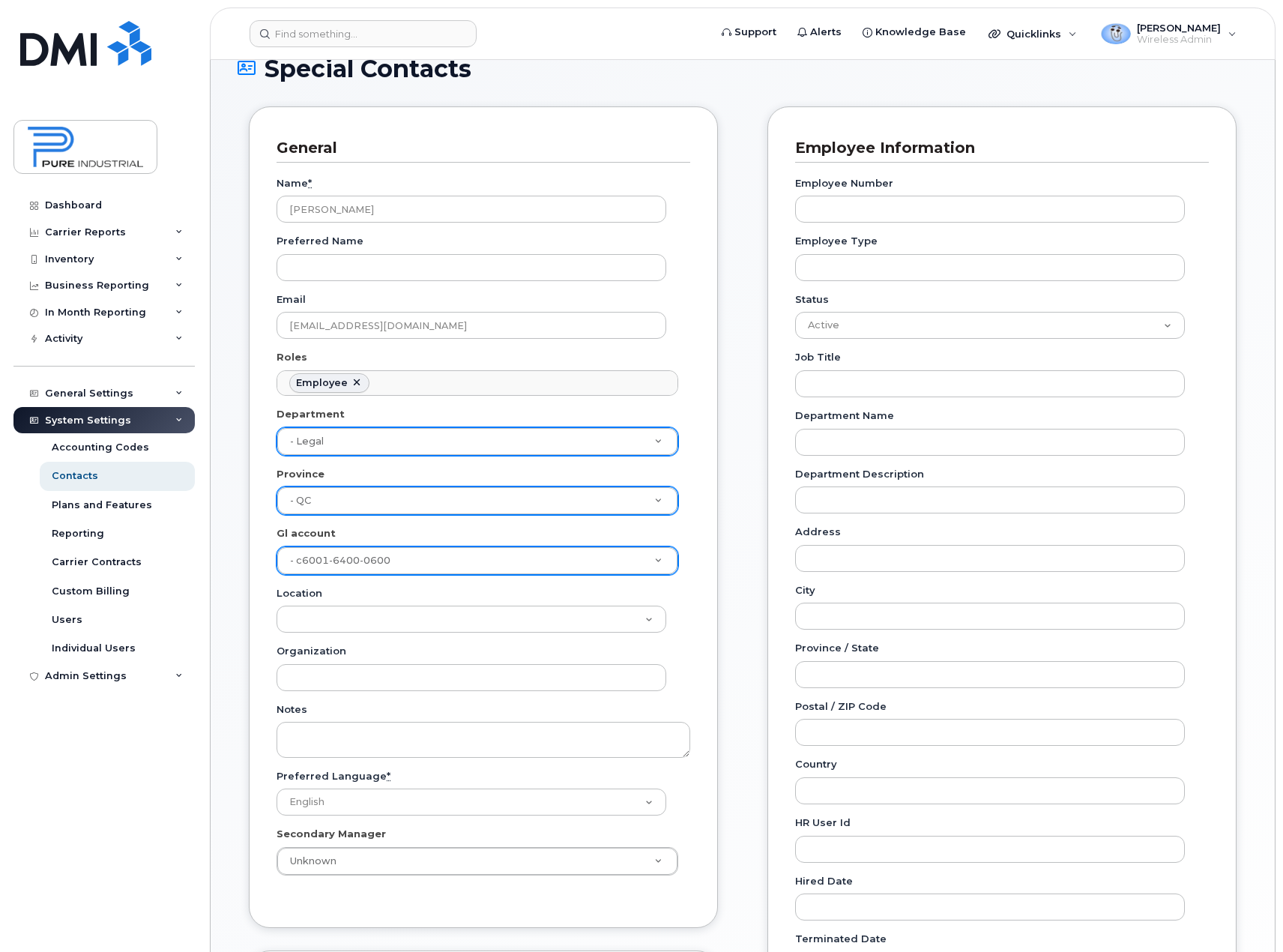
scroll to position [75, 0]
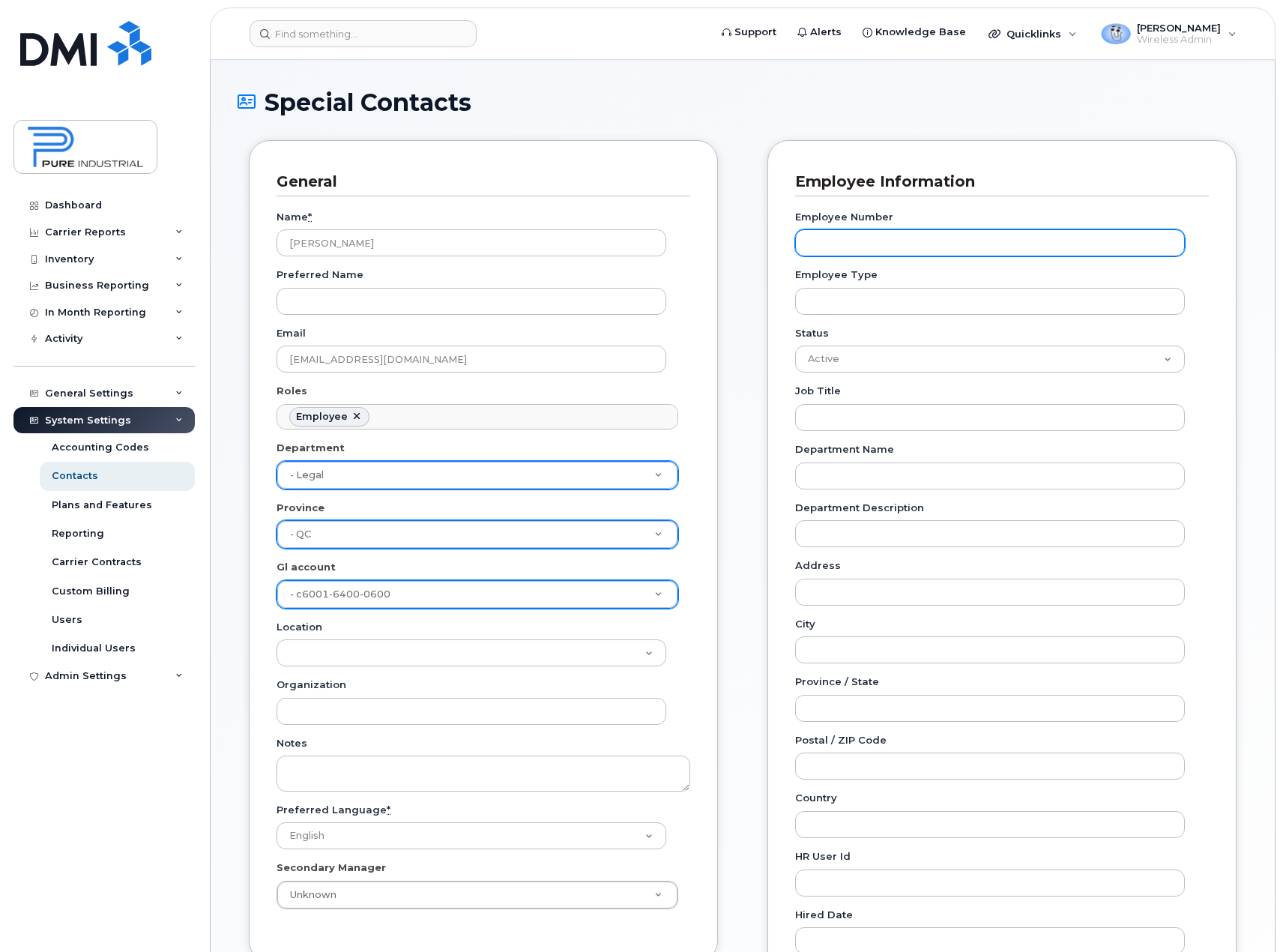
click at [878, 241] on input "Employee Number" at bounding box center [990, 243] width 390 height 27
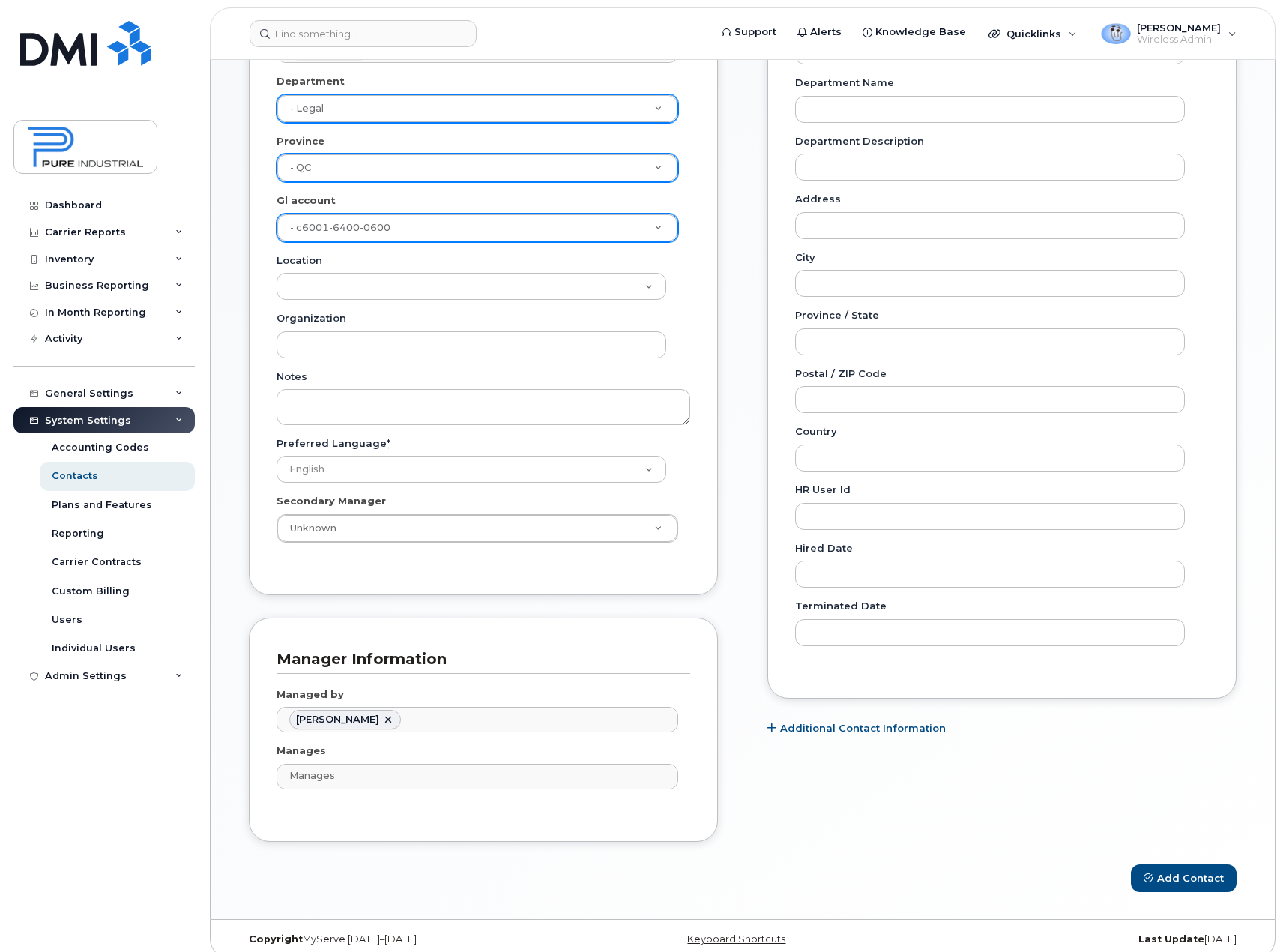
scroll to position [457, 0]
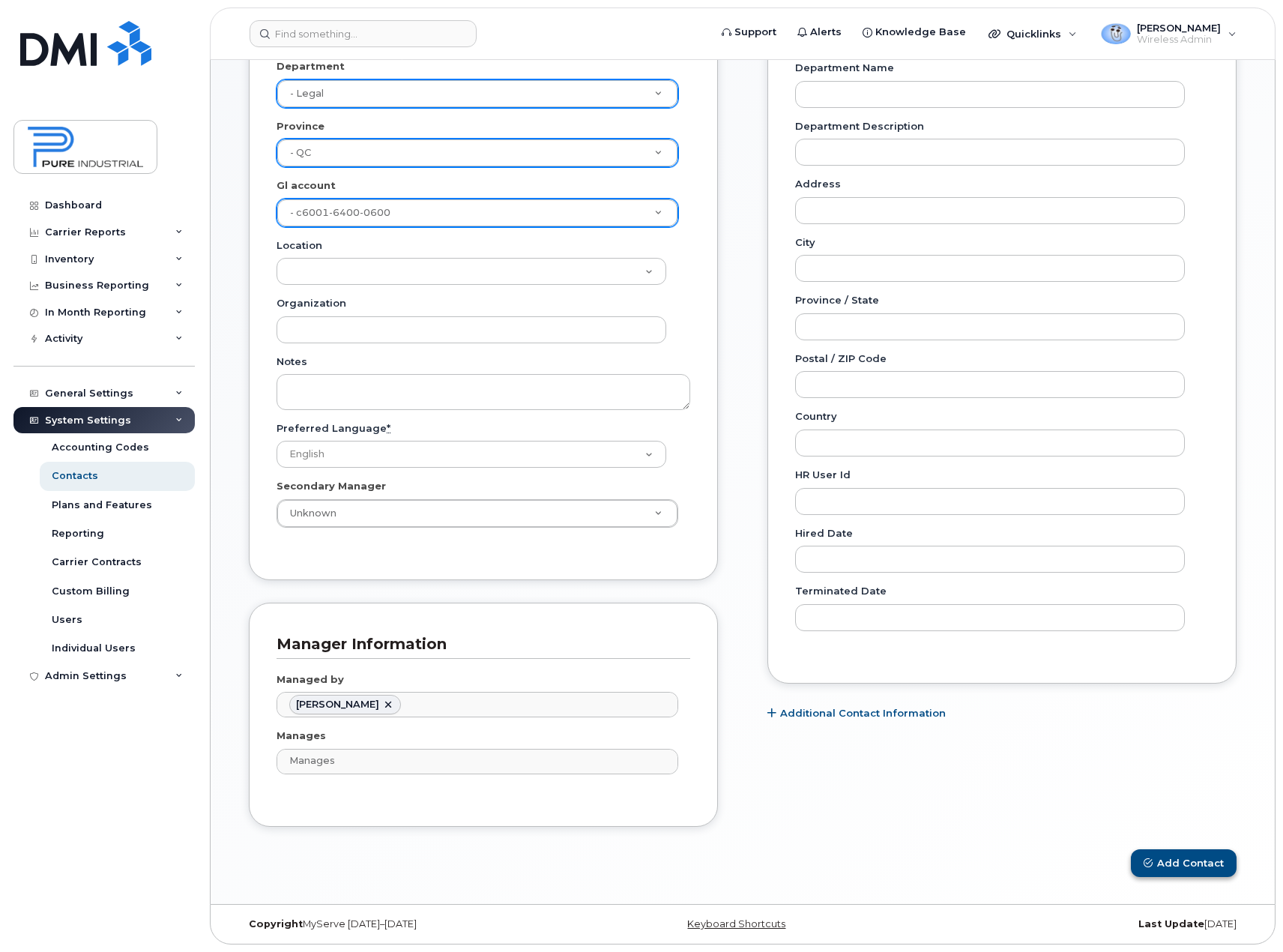
type input "9575638769"
click at [1189, 855] on button "Add Contact" at bounding box center [1184, 862] width 106 height 27
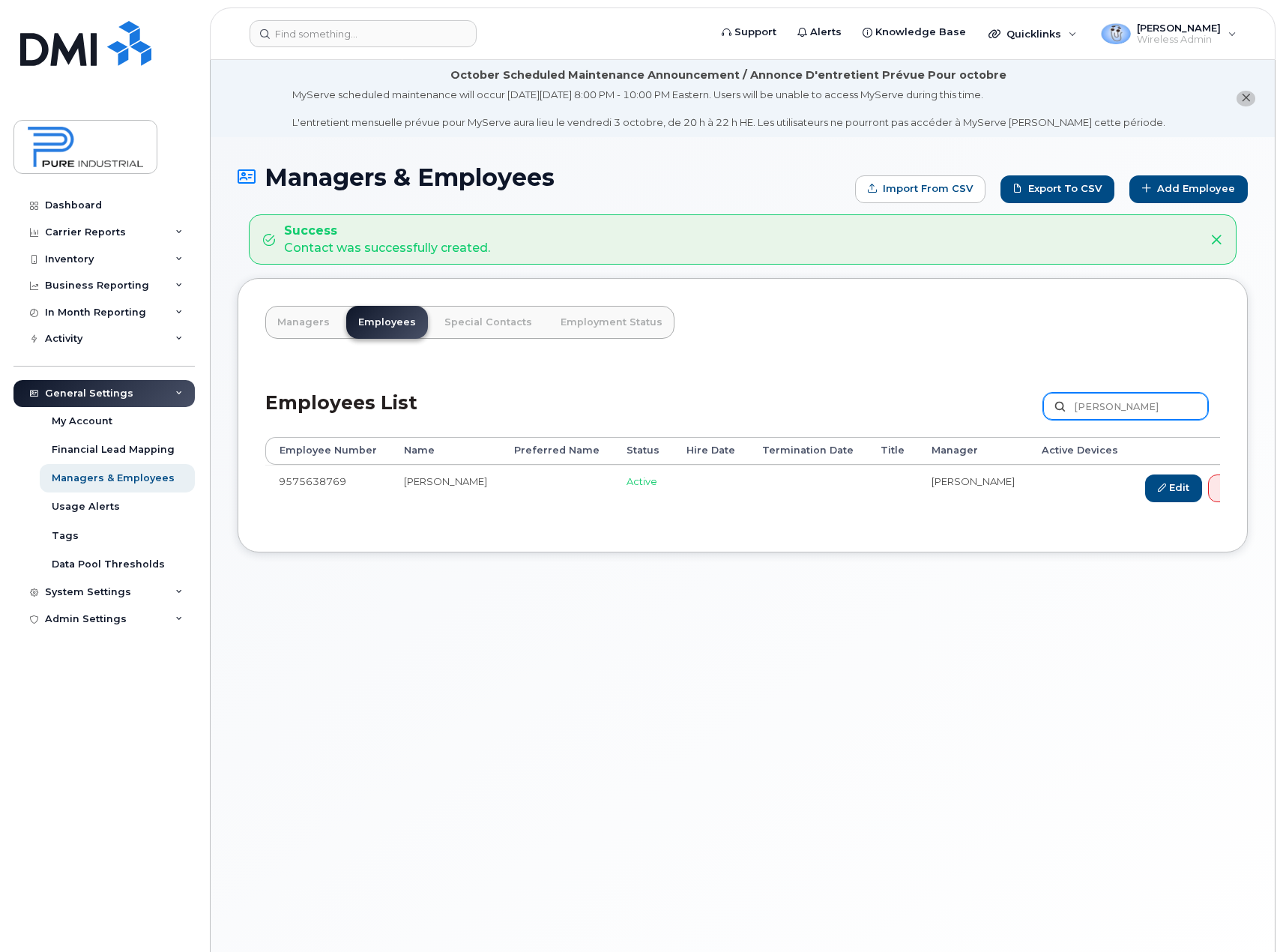
drag, startPoint x: 1120, startPoint y: 405, endPoint x: 957, endPoint y: 425, distance: 164.2
click at [957, 425] on div "Employees List rachel Customize Filter Refresh Export" at bounding box center [742, 401] width 955 height 71
type input "bacha"
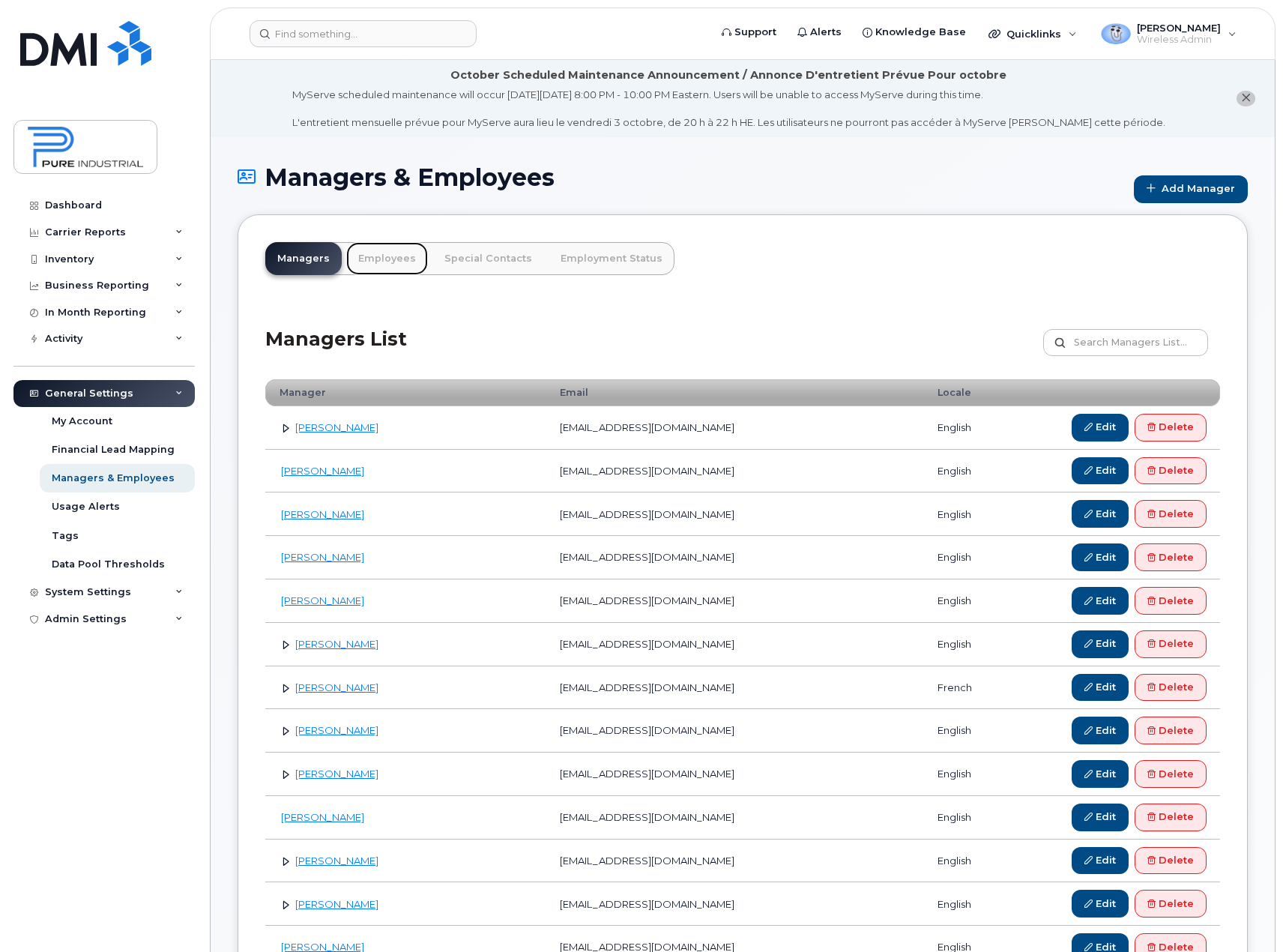
click at [376, 260] on link "Employees" at bounding box center [387, 259] width 81 height 33
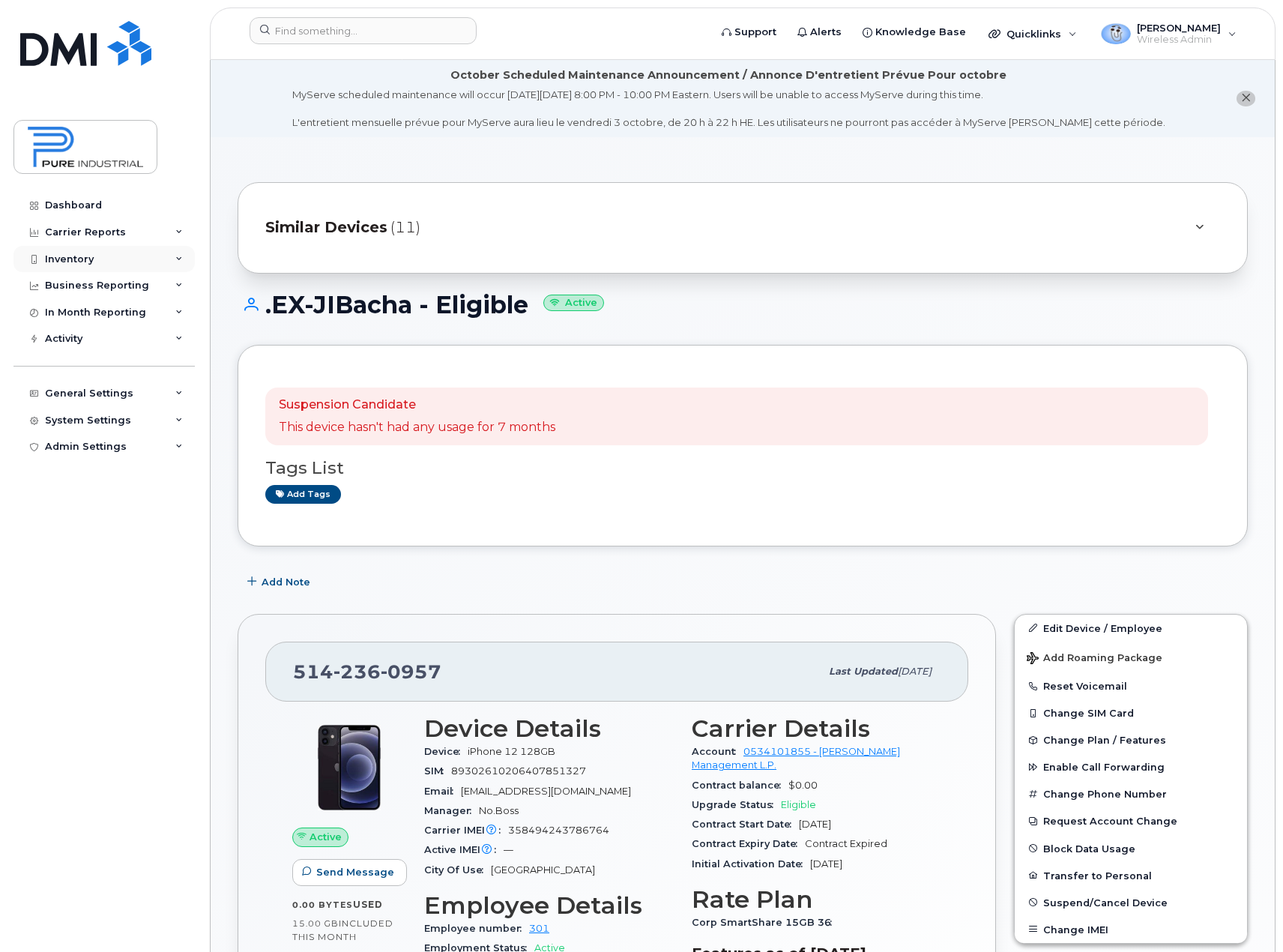
click at [171, 257] on div "Inventory" at bounding box center [104, 259] width 181 height 27
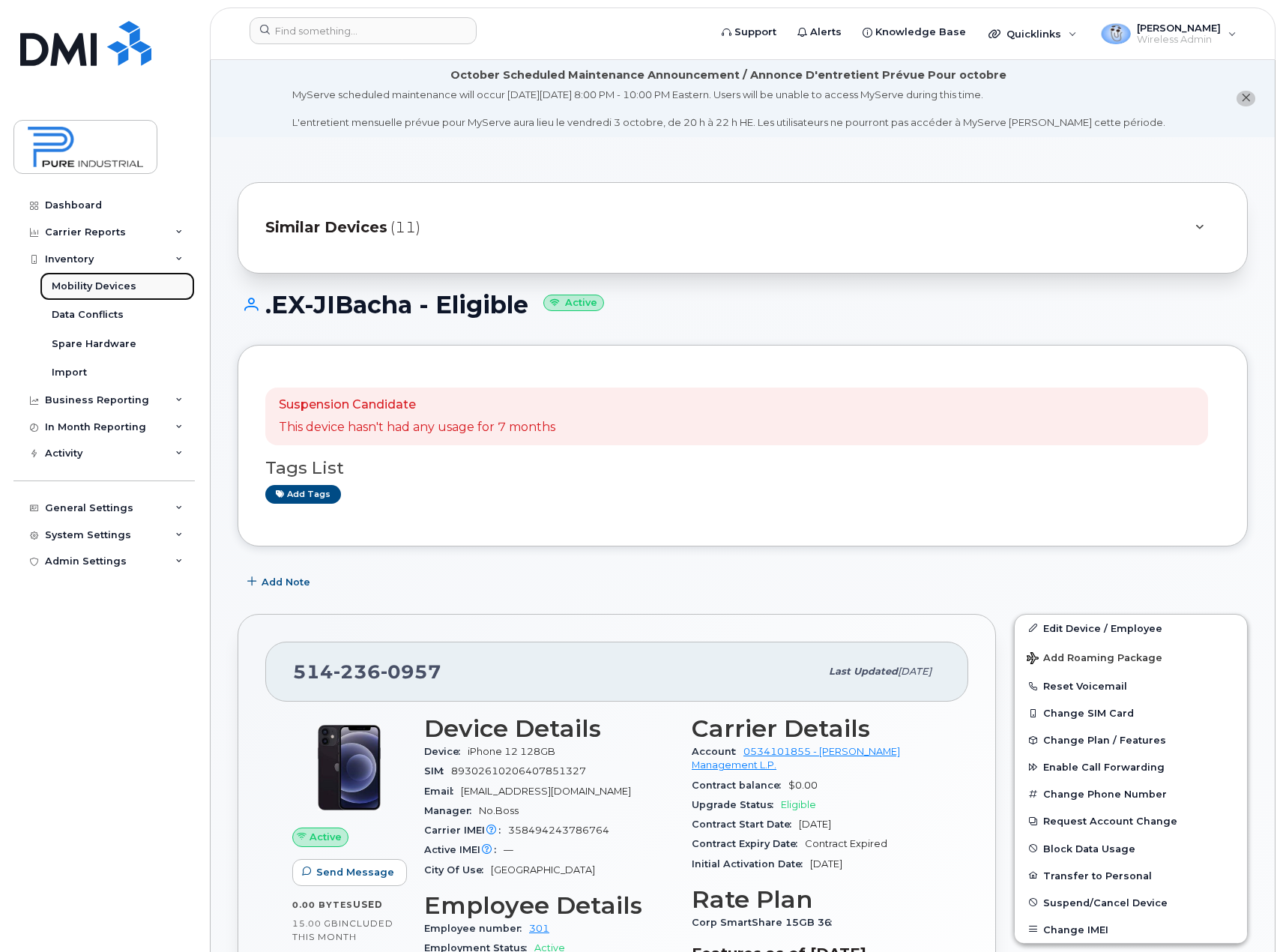
click at [84, 286] on div "Mobility Devices" at bounding box center [94, 286] width 85 height 14
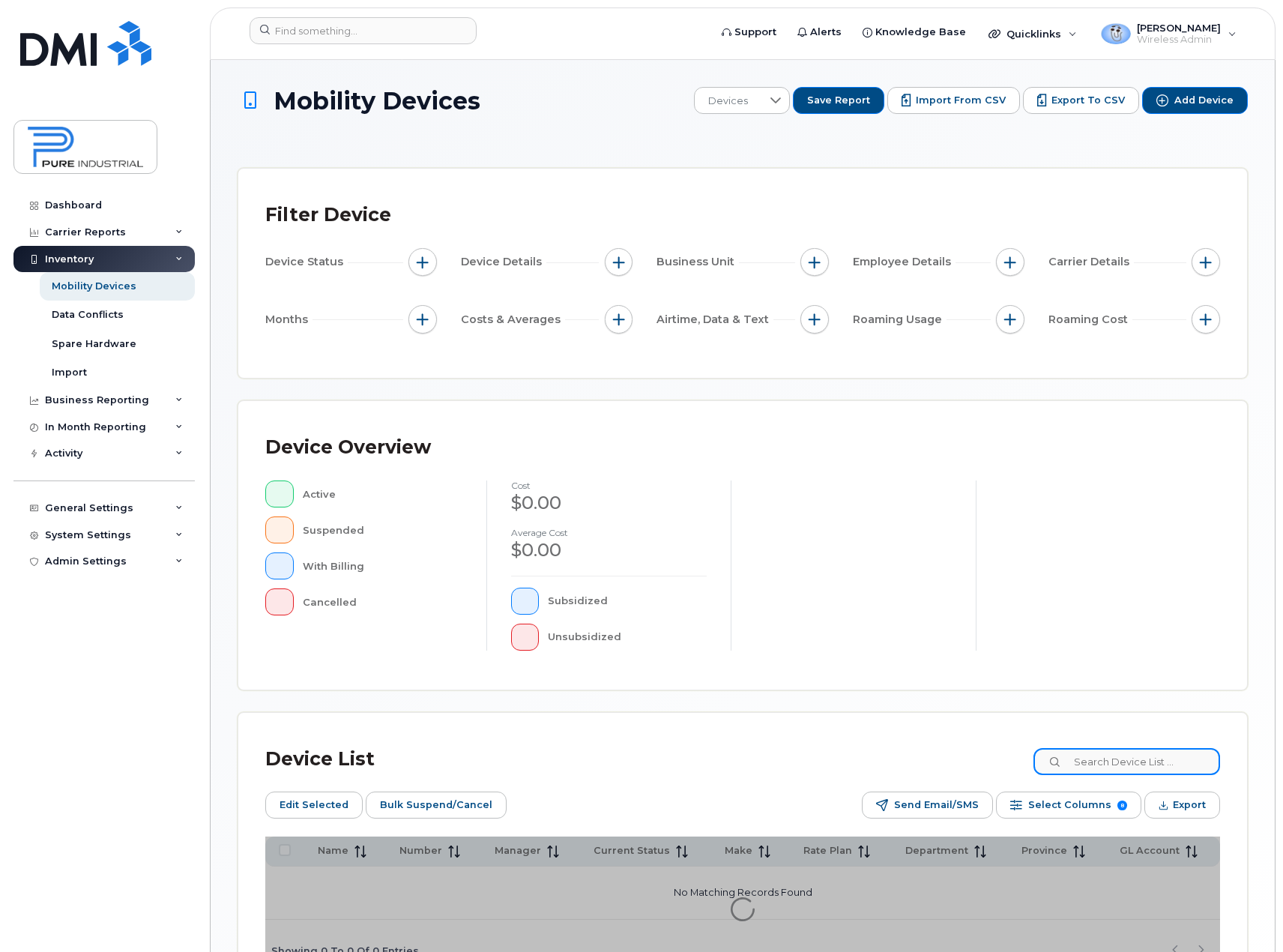
drag, startPoint x: 1123, startPoint y: 759, endPoint x: 1103, endPoint y: 752, distance: 21.2
click at [1123, 755] on input at bounding box center [1127, 762] width 186 height 27
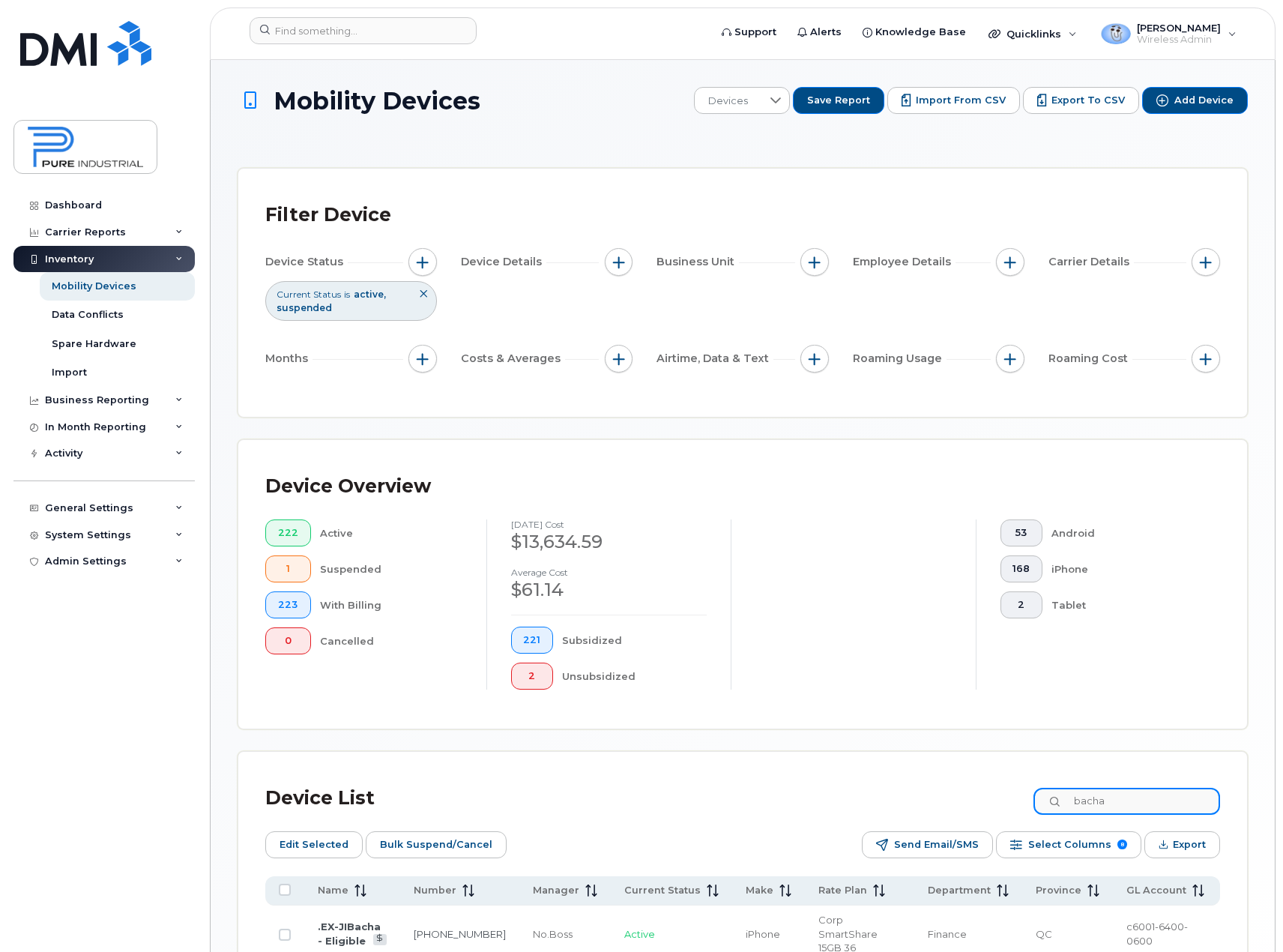
type input "bacha"
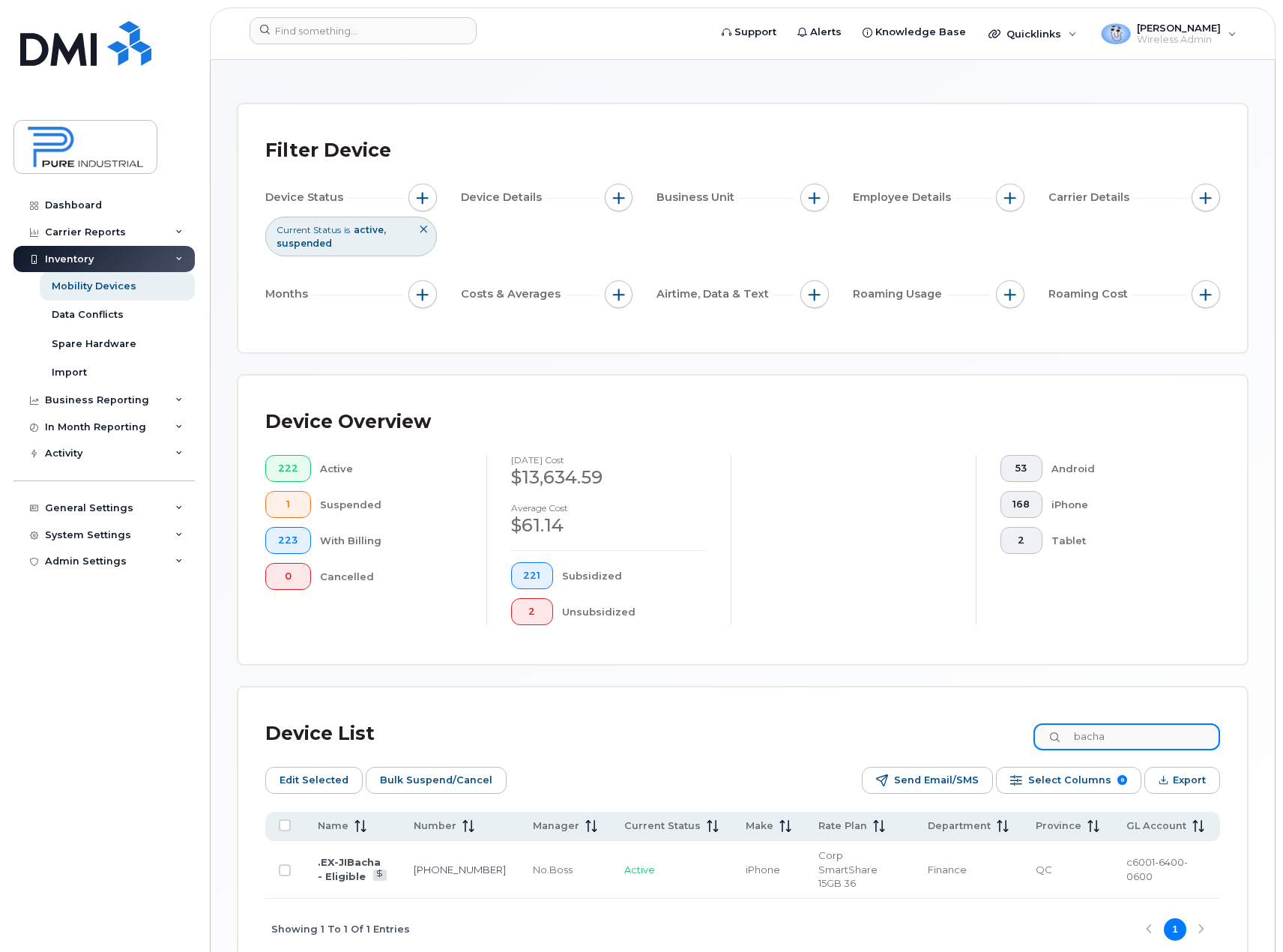
scroll to position [135, 0]
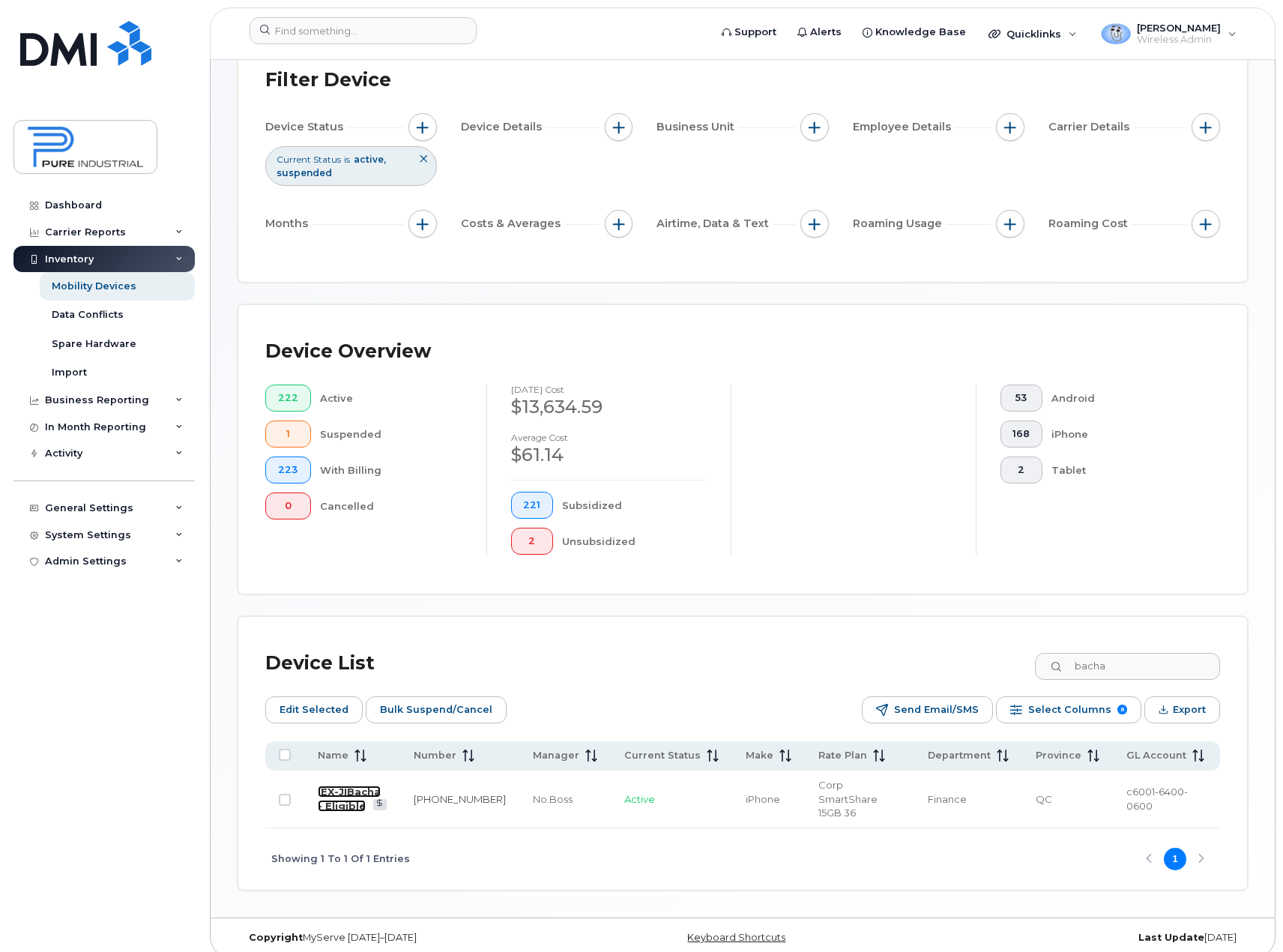
click at [335, 799] on link ".EX-JIBacha - Eligible" at bounding box center [349, 799] width 63 height 26
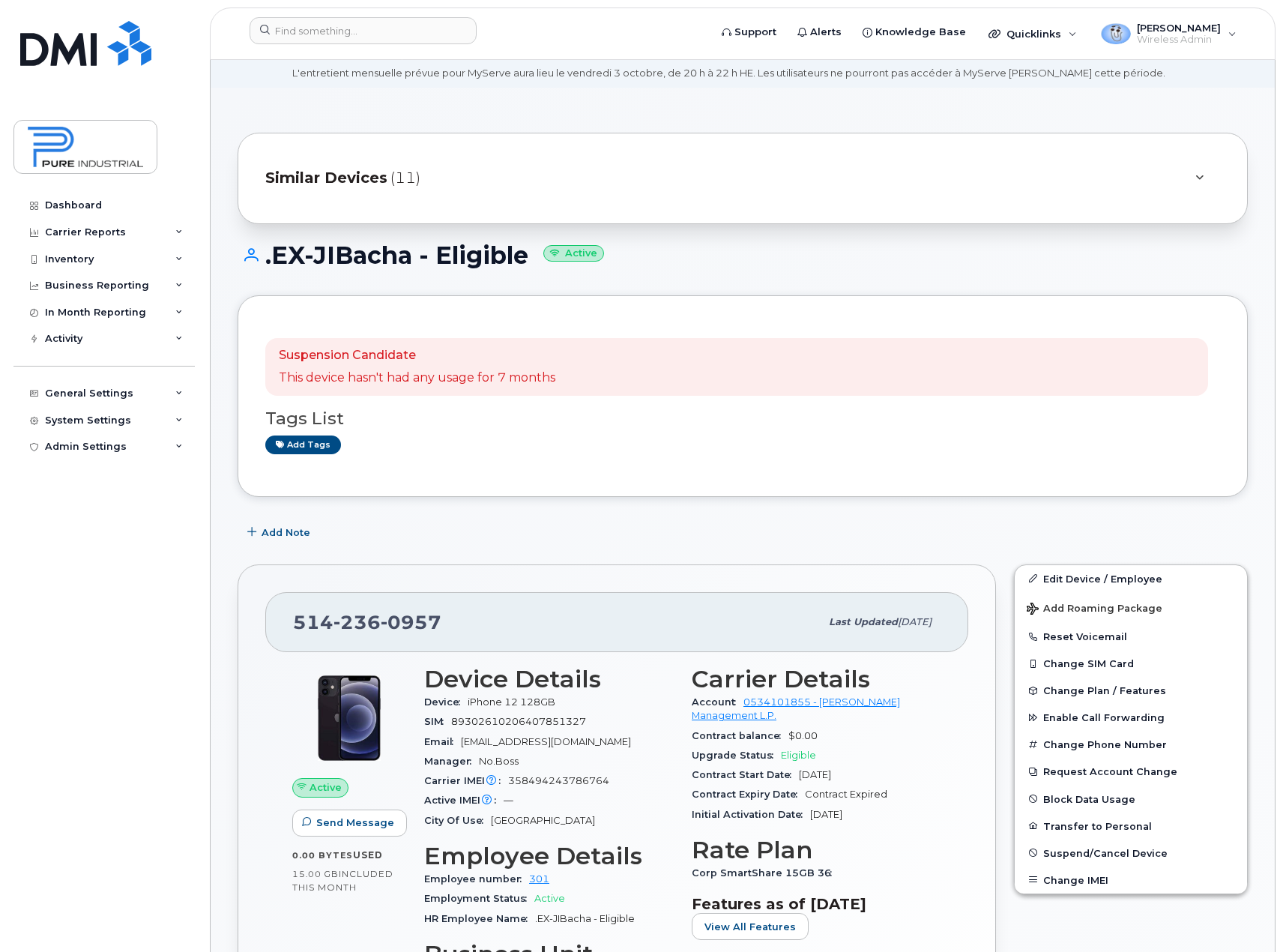
scroll to position [75, 0]
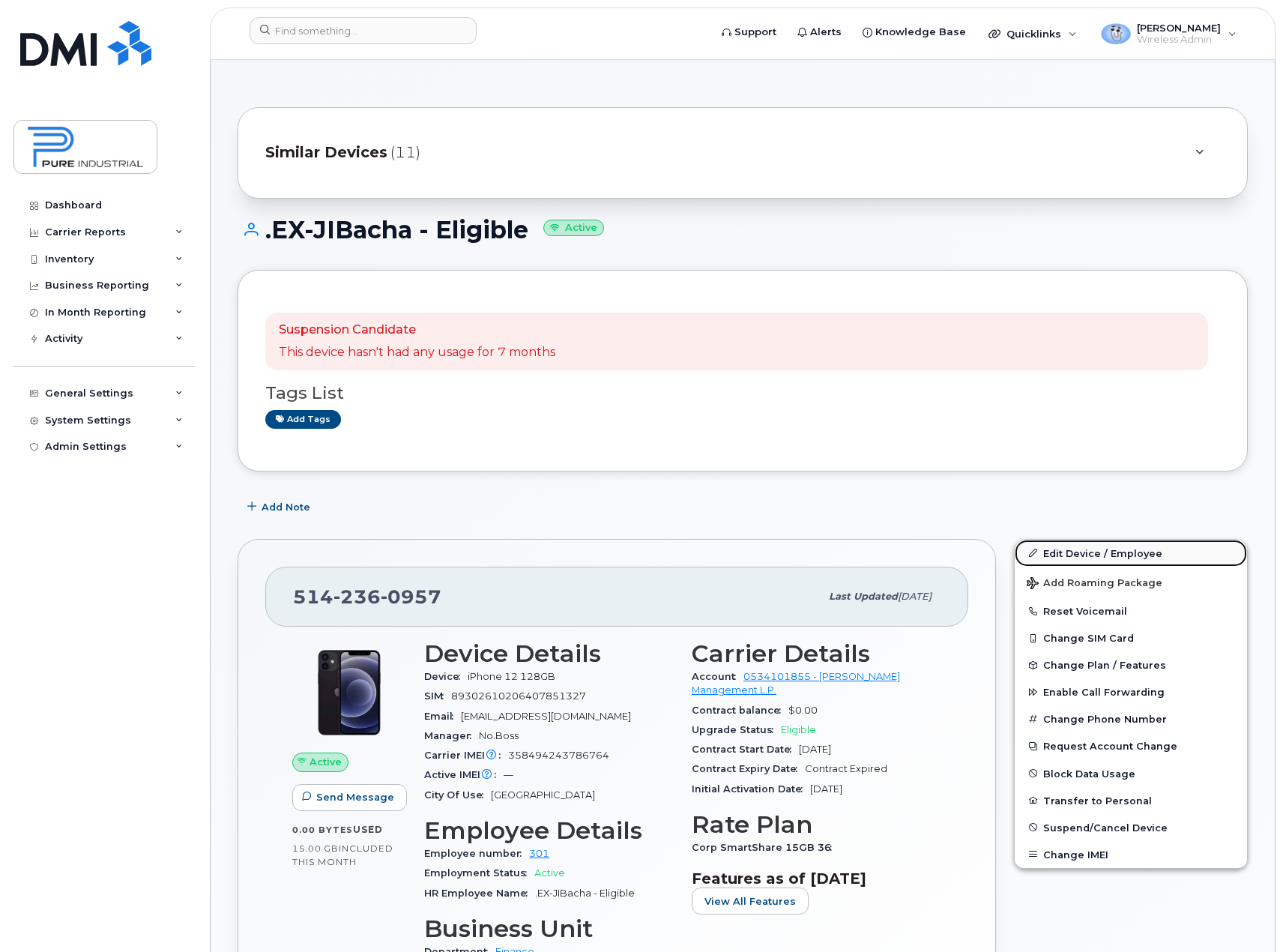
click at [1132, 558] on link "Edit Device / Employee" at bounding box center [1131, 554] width 232 height 27
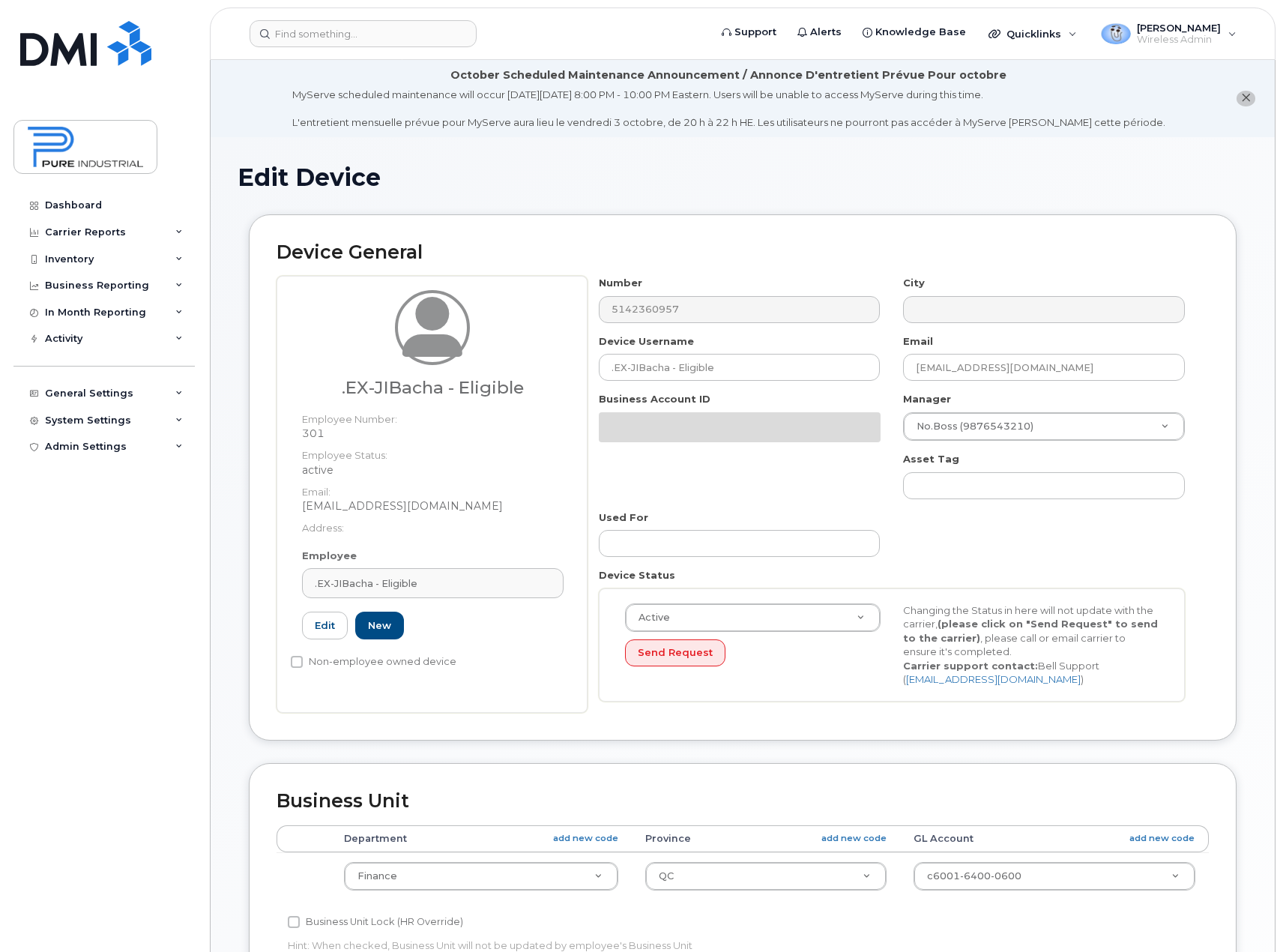
select select "5773514"
select select "5773508"
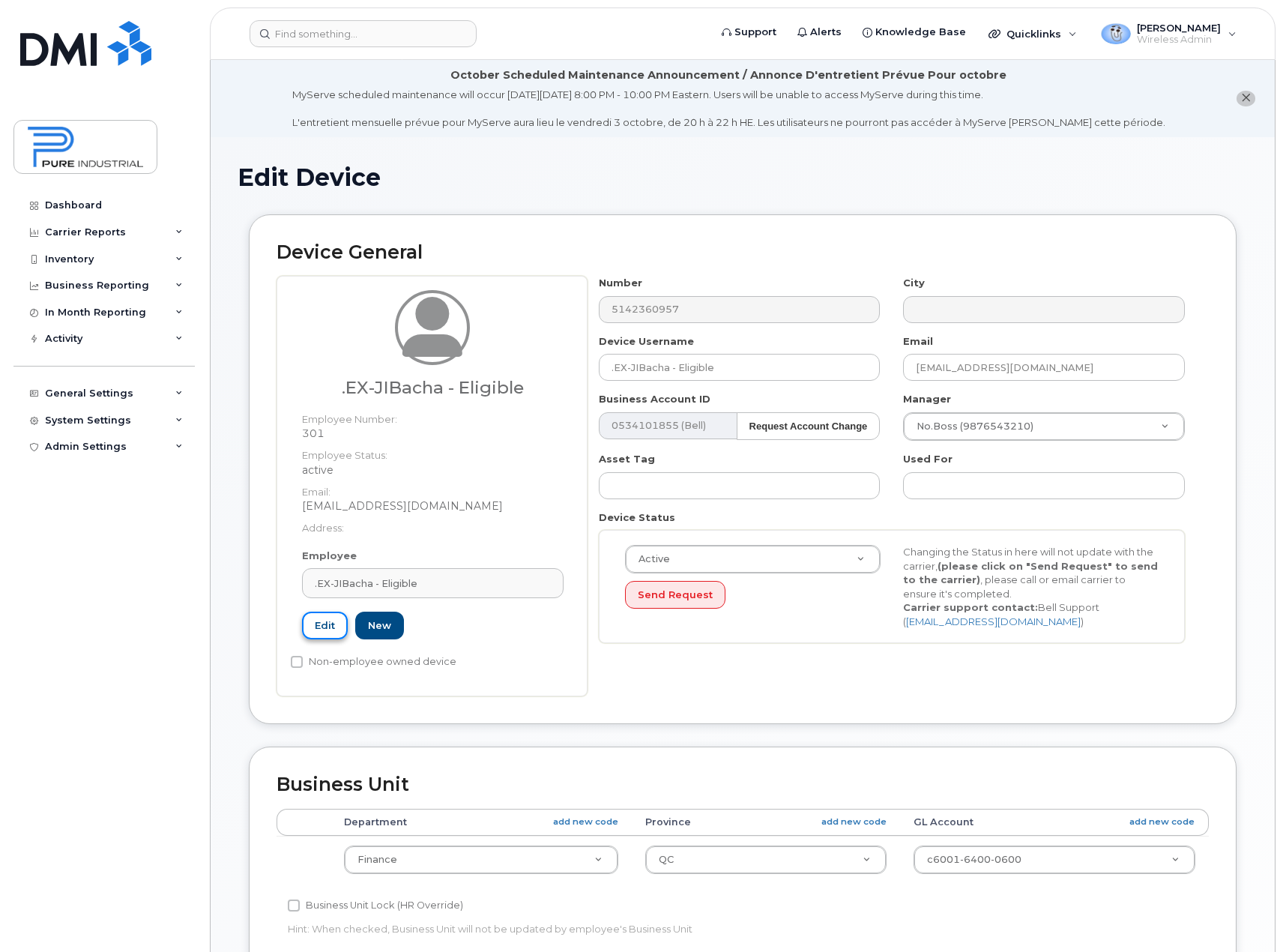
click at [315, 627] on link "Edit" at bounding box center [325, 625] width 46 height 27
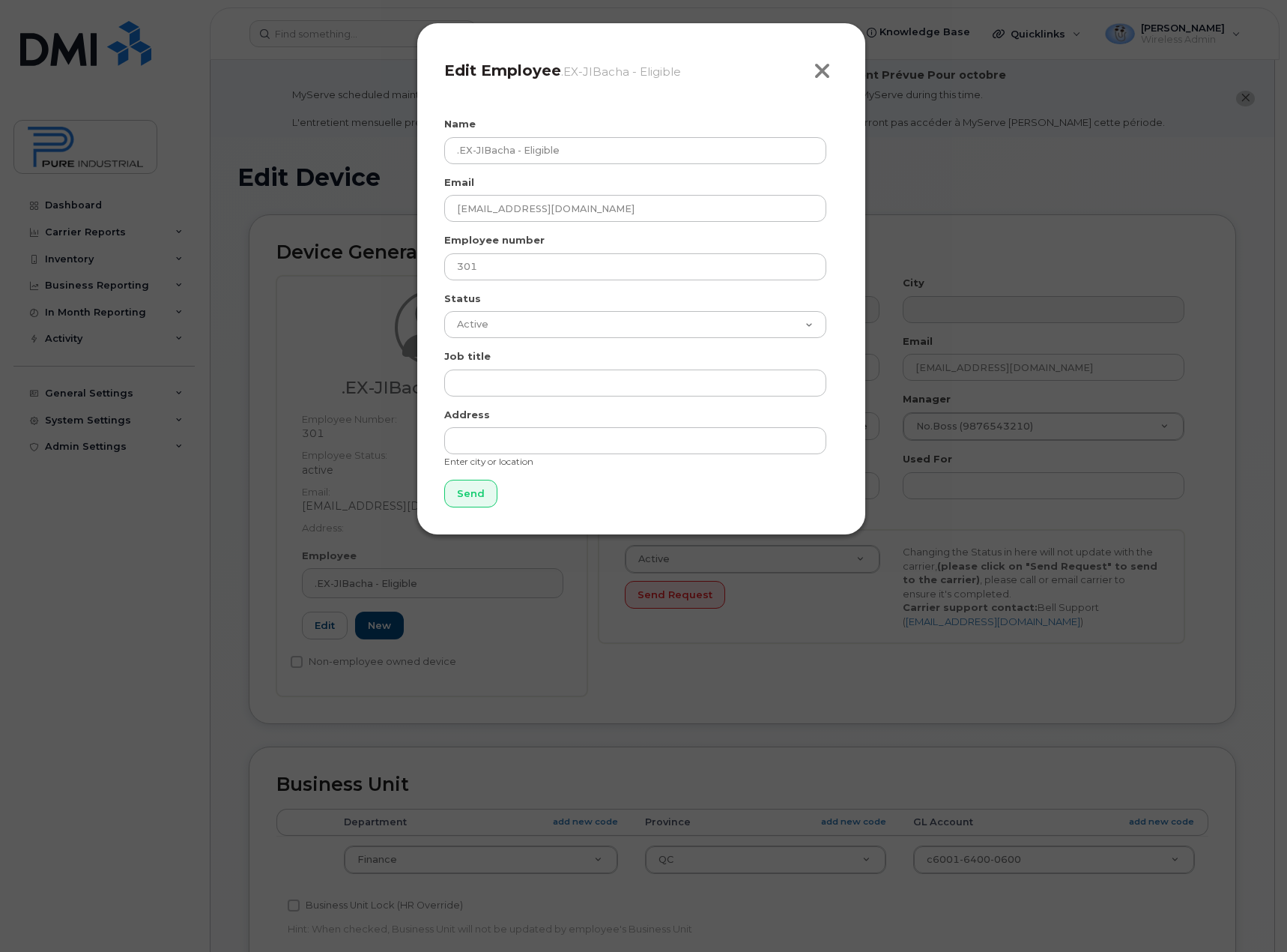
click at [821, 67] on icon "button" at bounding box center [822, 71] width 17 height 23
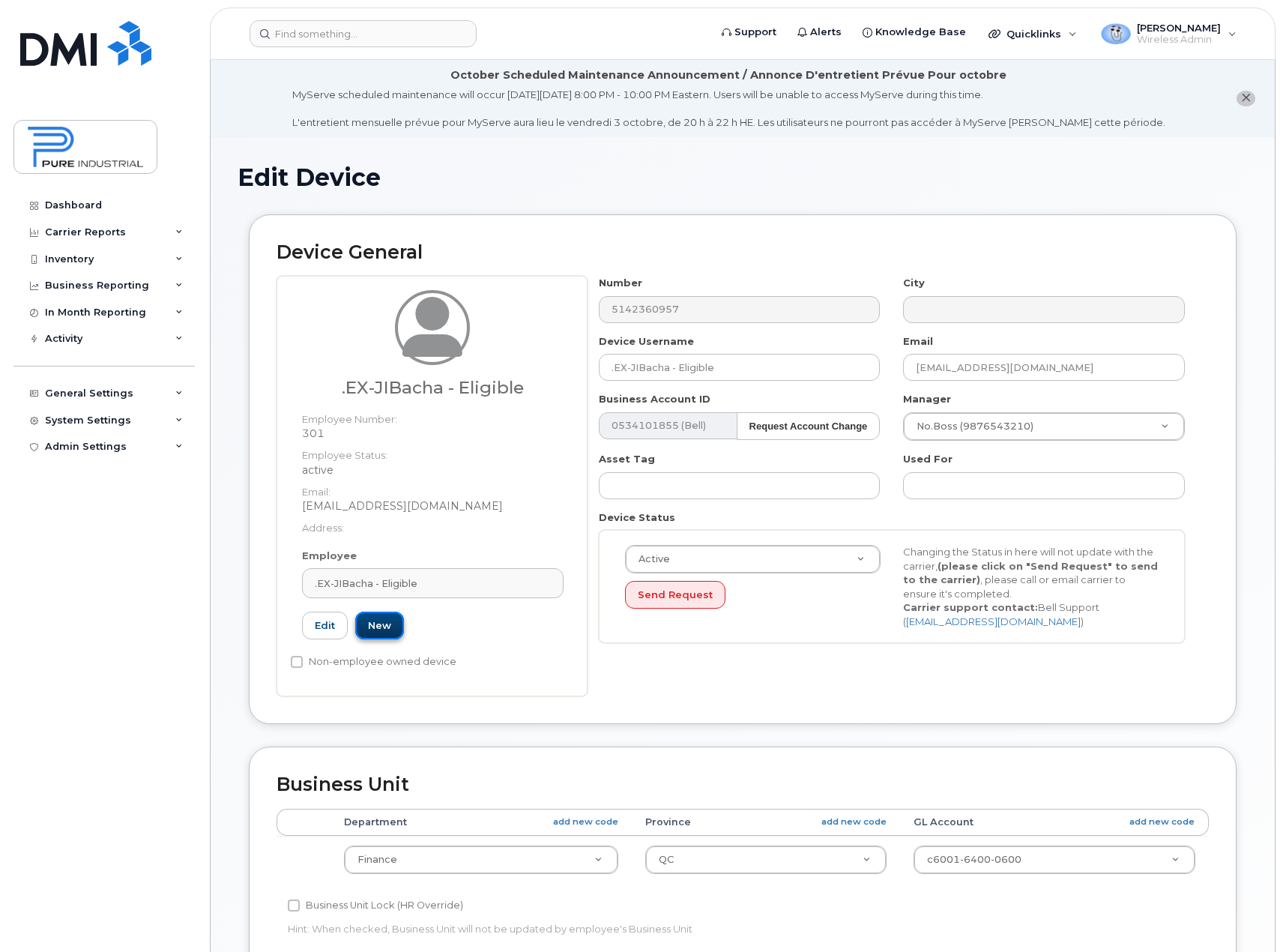
click at [376, 623] on link "New" at bounding box center [379, 625] width 48 height 27
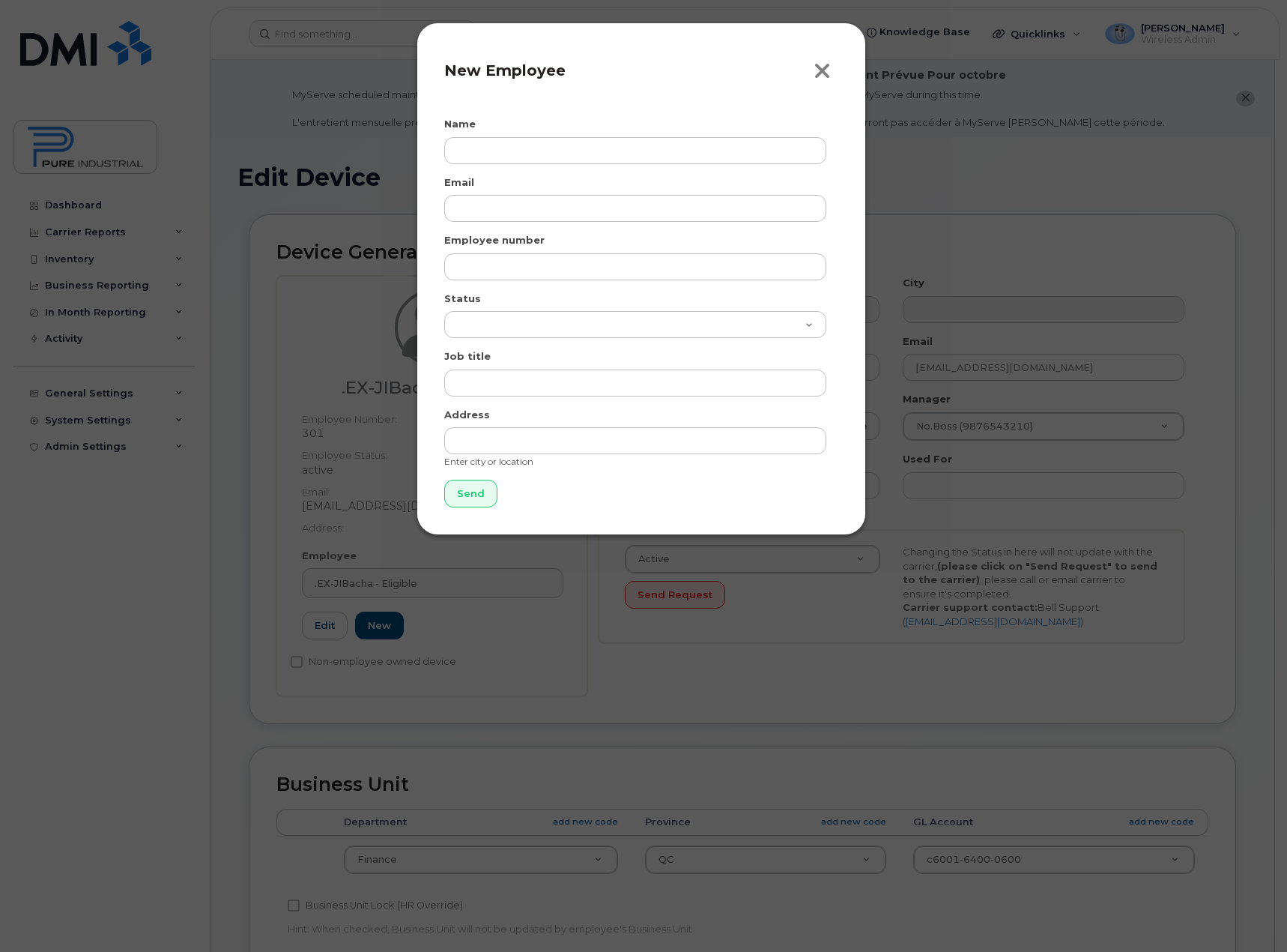
click at [824, 65] on icon "button" at bounding box center [822, 71] width 17 height 23
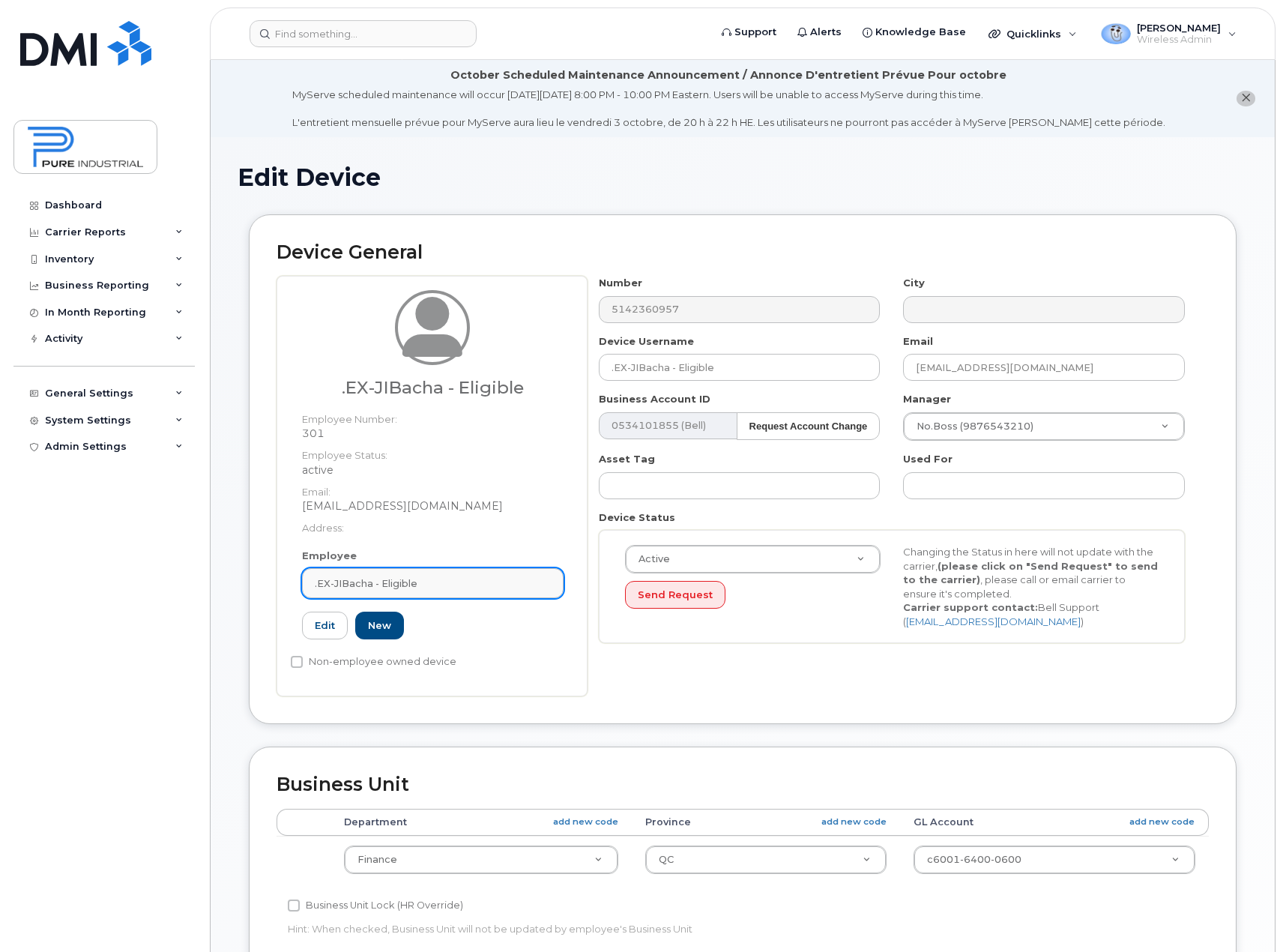
click at [413, 577] on span ".EX-JIBacha - Eligible" at bounding box center [366, 584] width 102 height 15
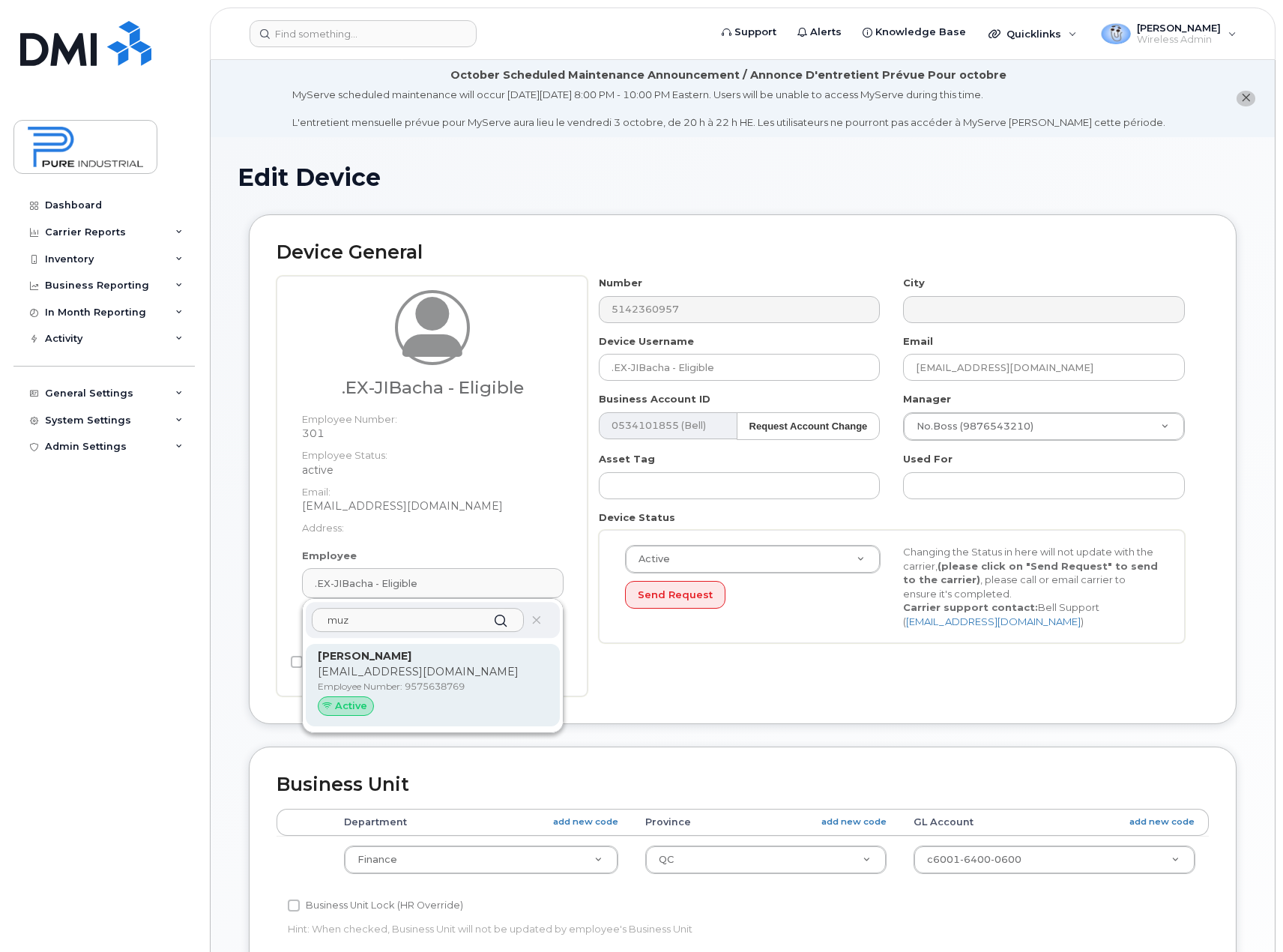
type input "muz"
click at [406, 673] on p "rmuzaic@pureindustriel.ca" at bounding box center [433, 672] width 230 height 16
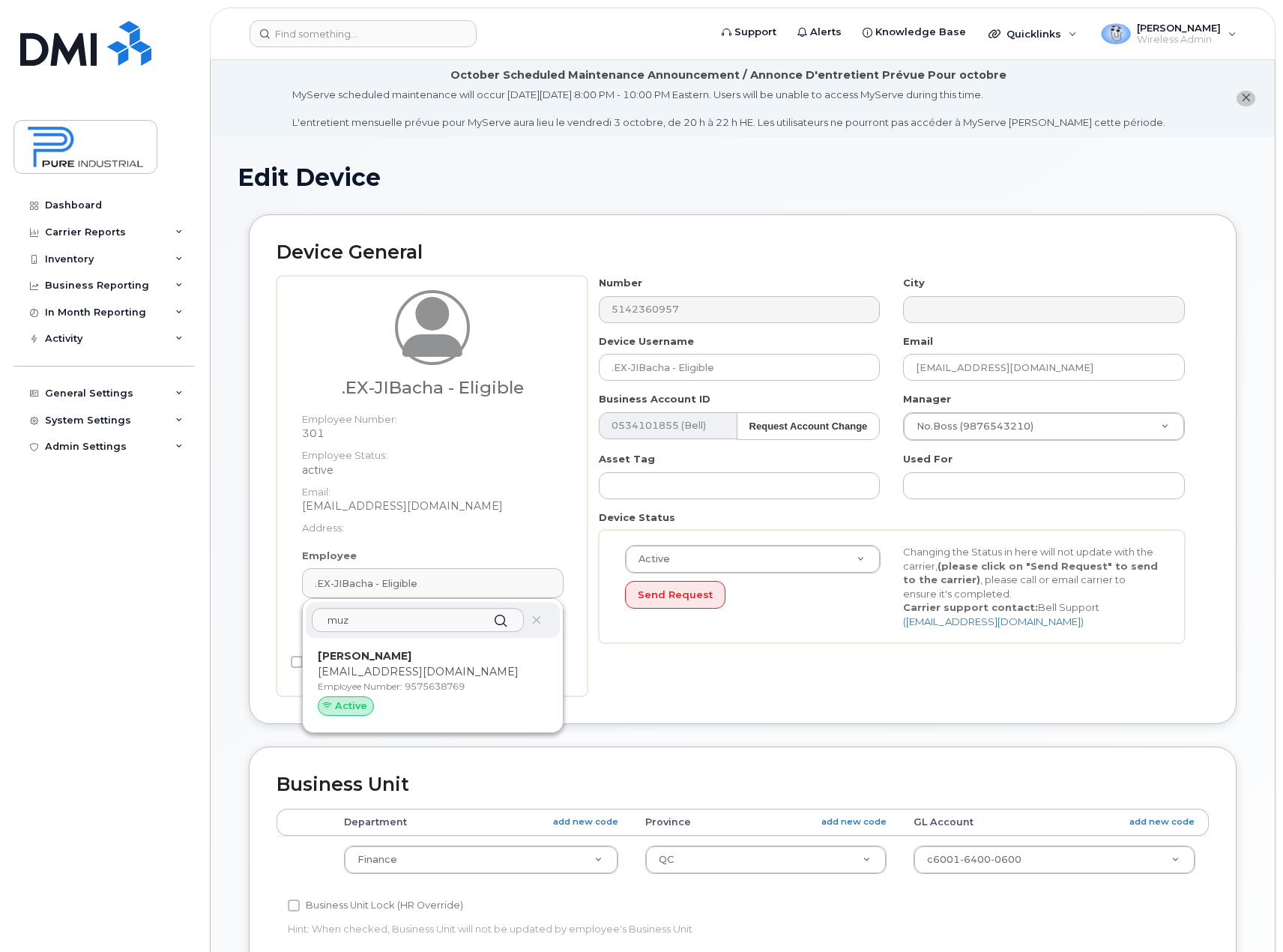
type input "9575638769"
type input "[PERSON_NAME]"
type input "rmuzaic@pureindustriel.ca"
select select "5773519"
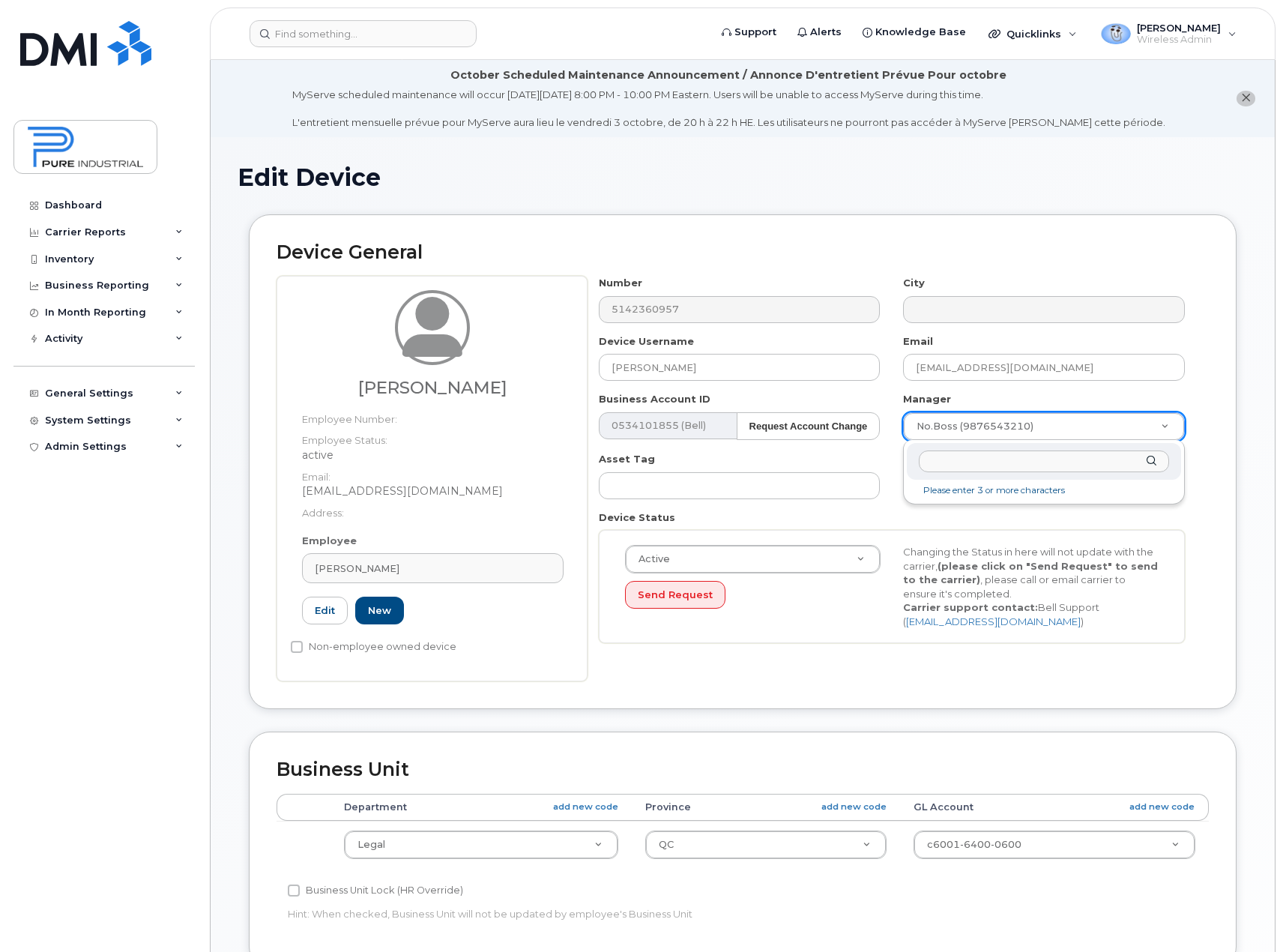
click at [1011, 460] on input "text" at bounding box center [1044, 461] width 250 height 22
drag, startPoint x: 965, startPoint y: 464, endPoint x: 886, endPoint y: 457, distance: 79.3
click at [886, 457] on body "Support Alerts Knowledge Base Quicklinks Suspend / Cancel Device Change SIM Car…" at bounding box center [642, 718] width 1283 height 1436
type input "k"
type input "kat"
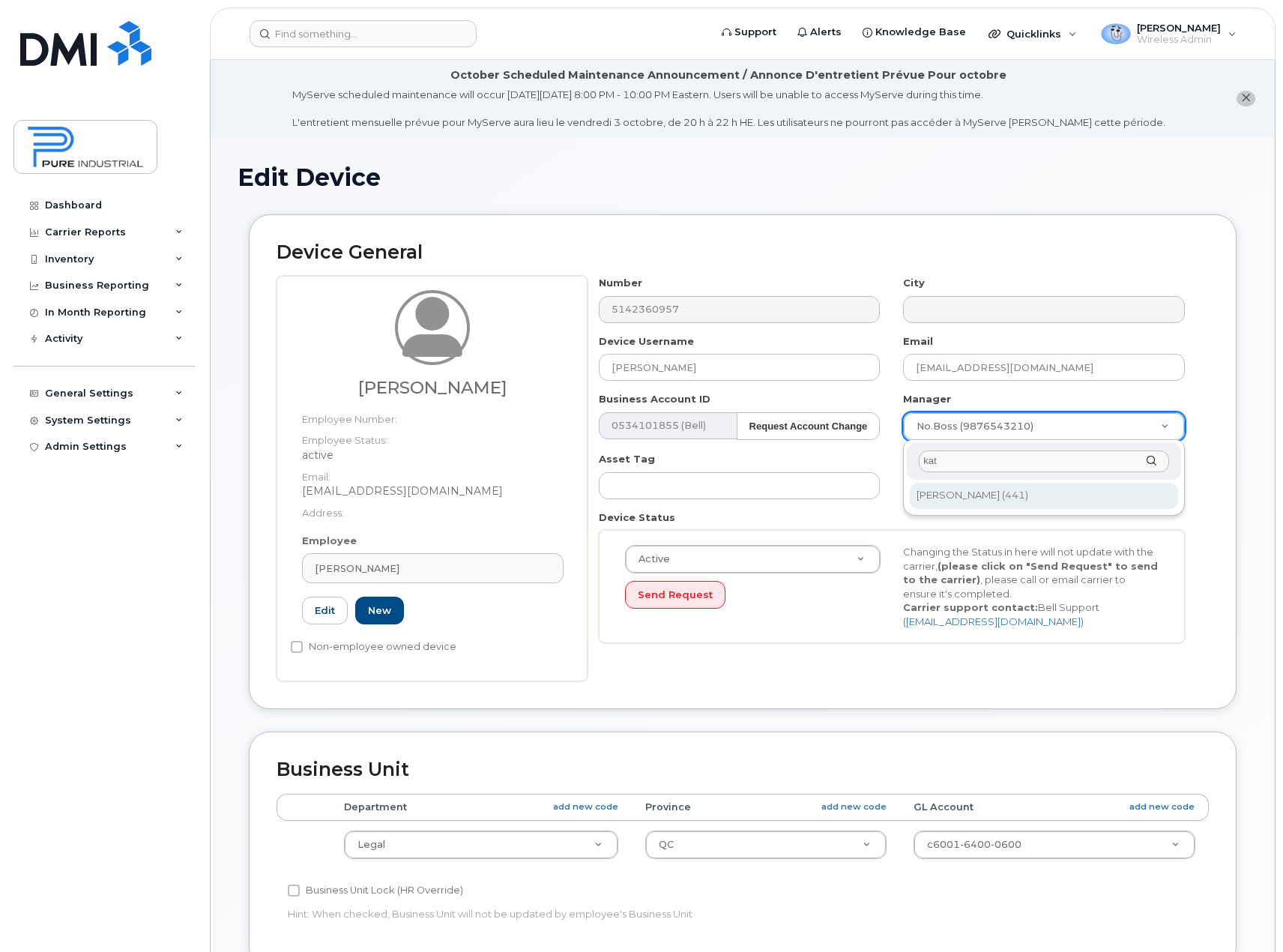
type input "2019698"
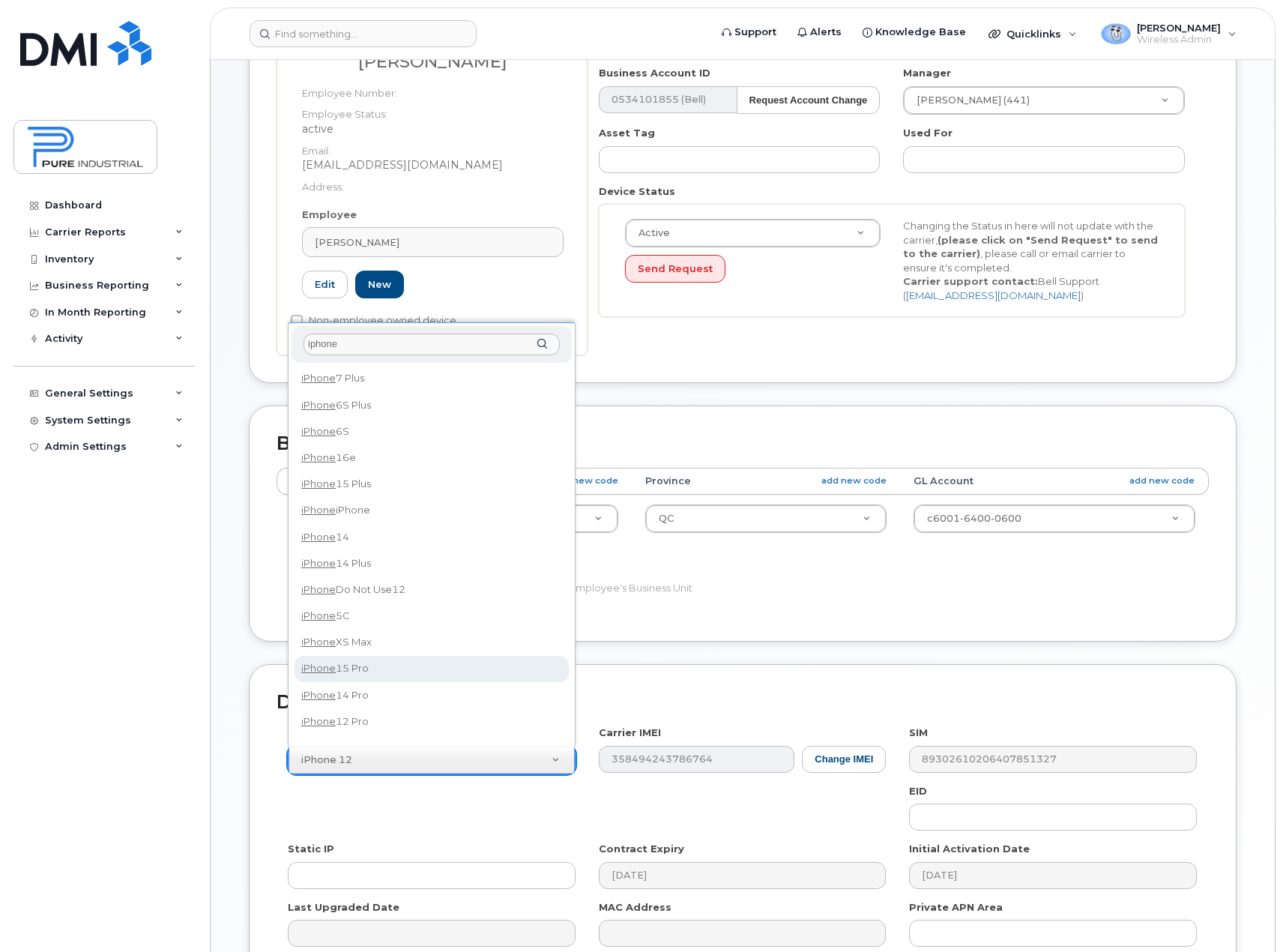
scroll to position [300, 0]
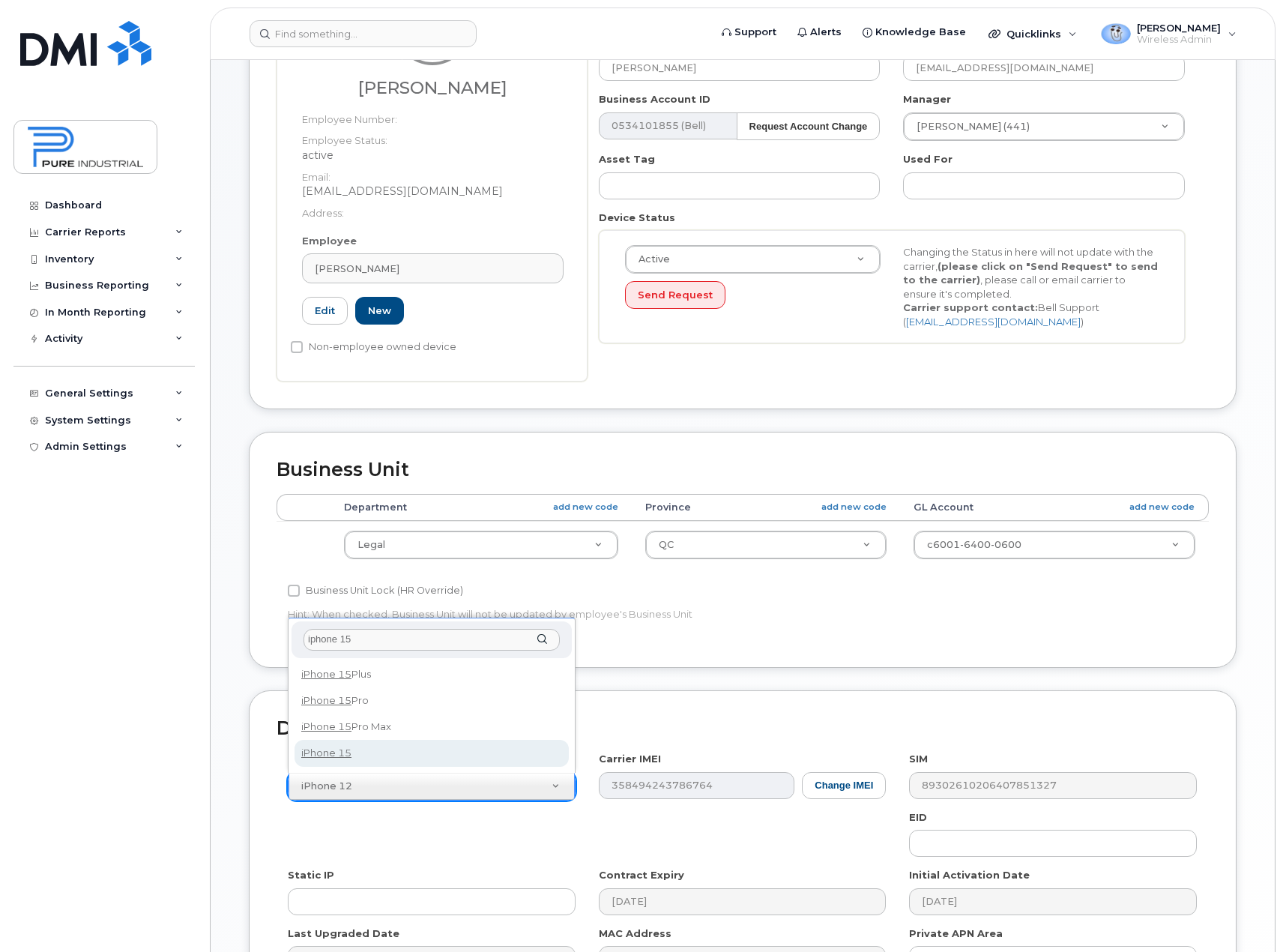
type input "iphone 15"
select select "3031"
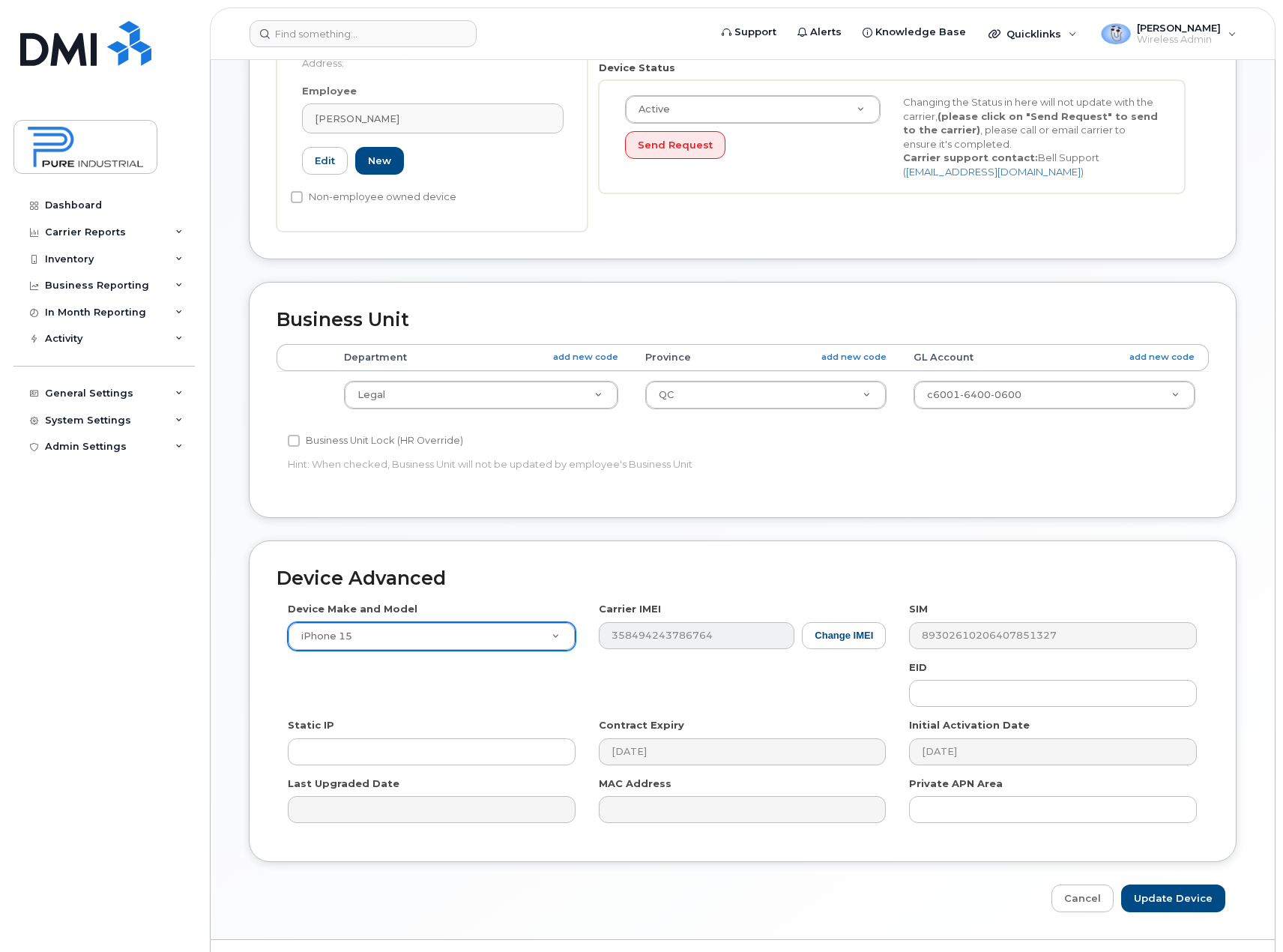
scroll to position [485, 0]
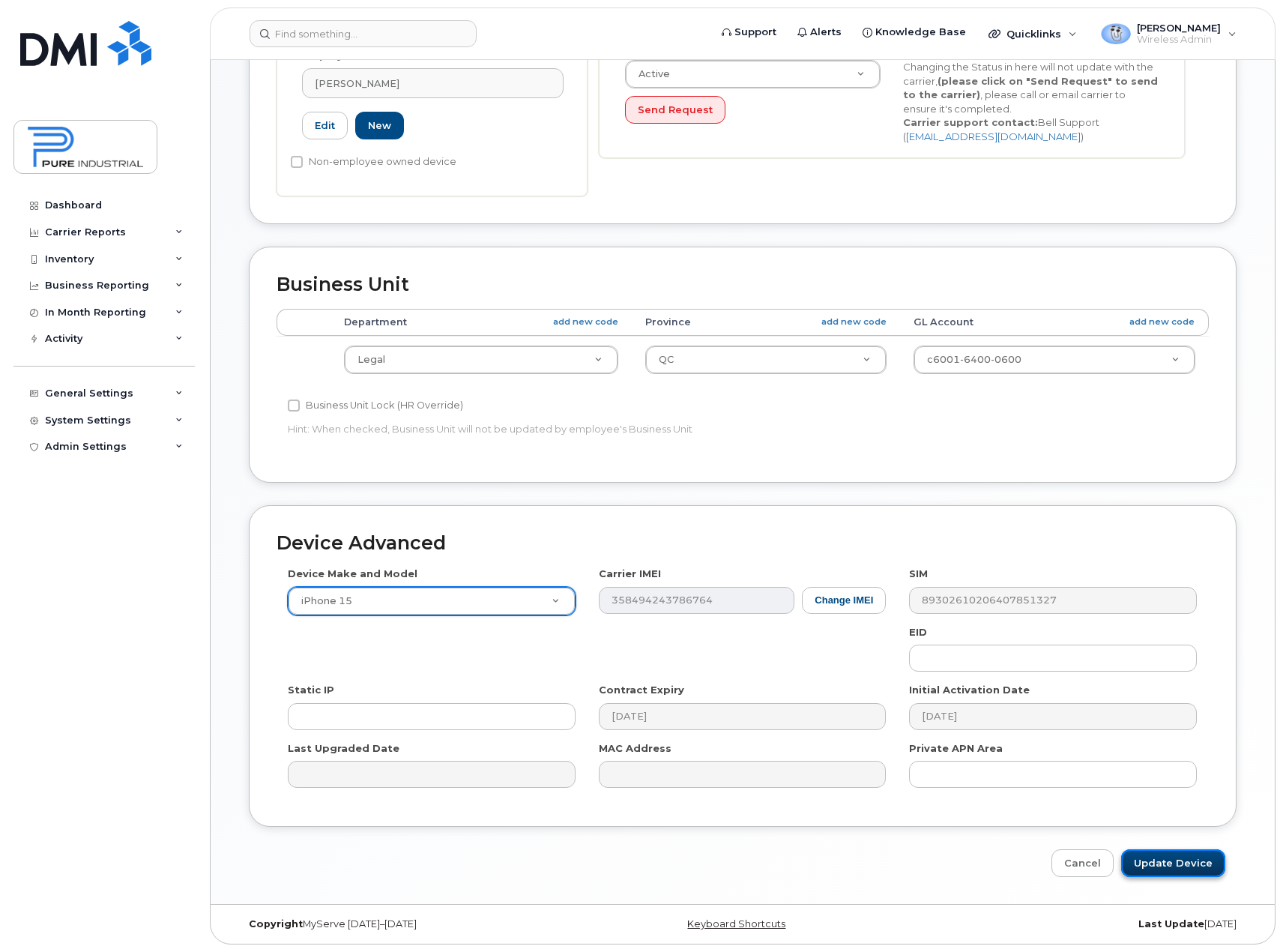
click at [1179, 865] on input "Update Device" at bounding box center [1173, 862] width 104 height 27
type input "Saving..."
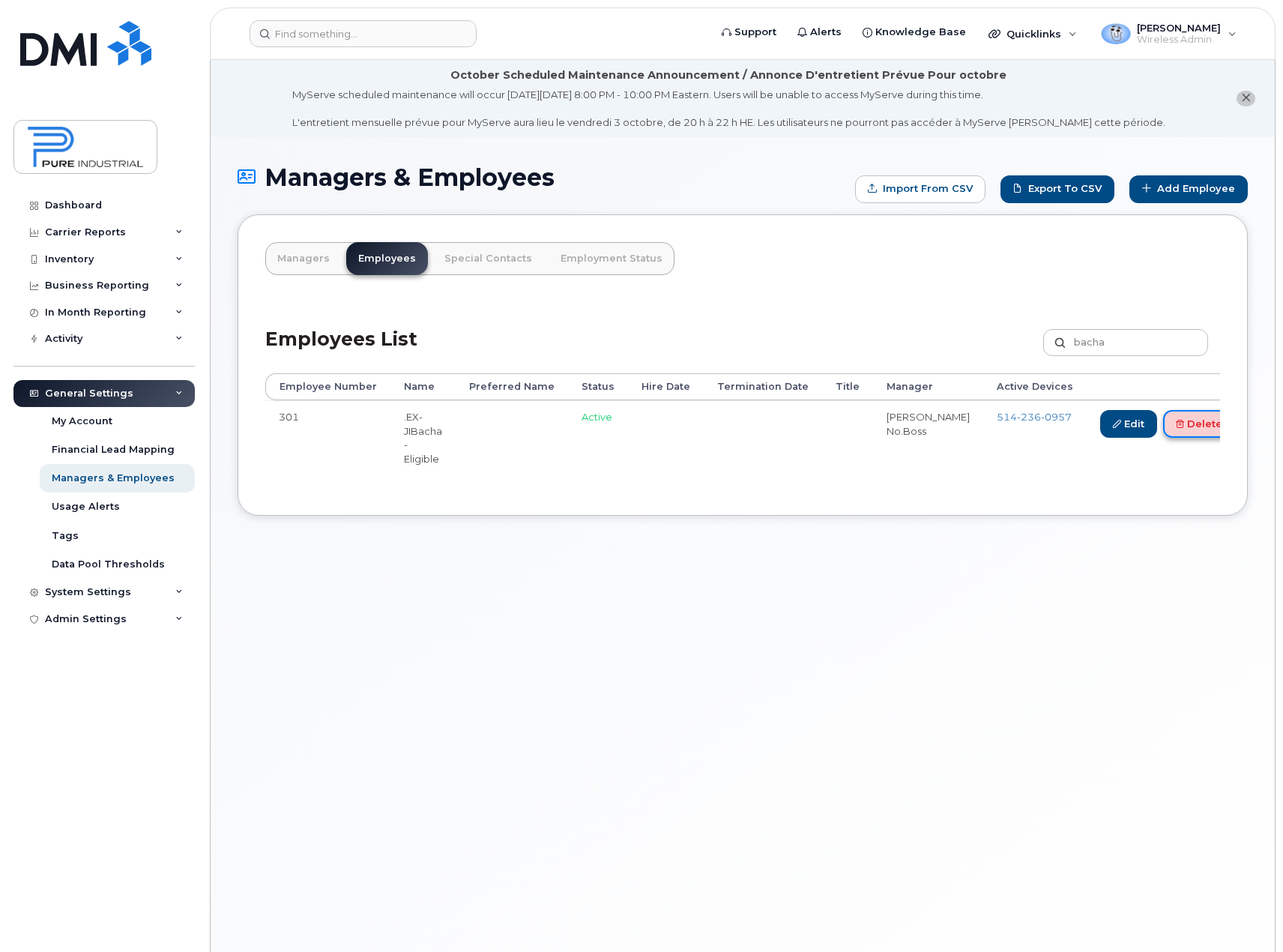
click at [1167, 427] on link "Delete" at bounding box center [1199, 424] width 72 height 27
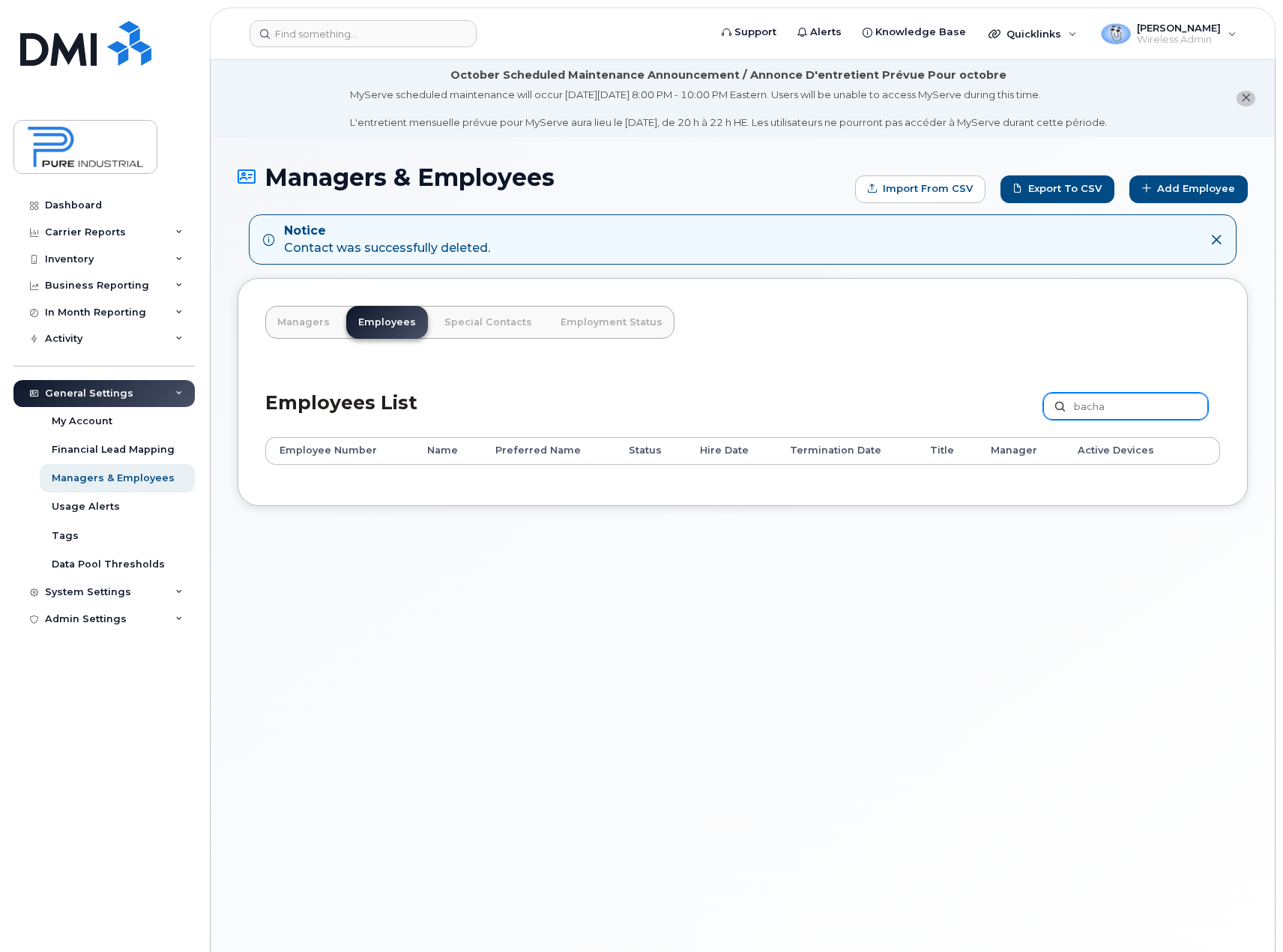
drag, startPoint x: 1123, startPoint y: 405, endPoint x: 964, endPoint y: 407, distance: 159.0
click at [964, 407] on div "Employees List bacha Customize Filter Refresh Export" at bounding box center [742, 401] width 955 height 71
type input "sini"
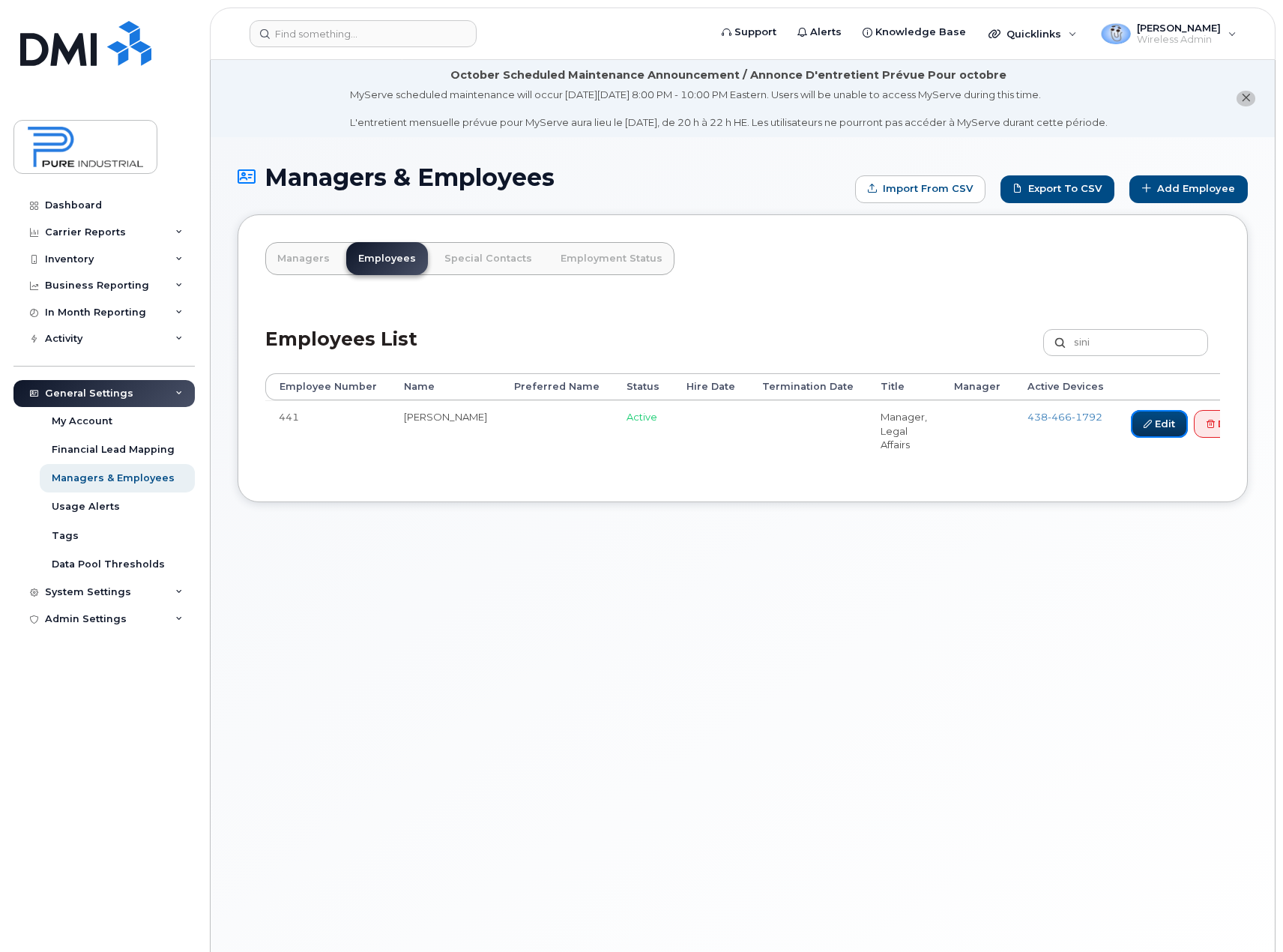
drag, startPoint x: 1096, startPoint y: 424, endPoint x: 1071, endPoint y: 448, distance: 34.7
click at [1131, 424] on link "Edit" at bounding box center [1160, 424] width 57 height 27
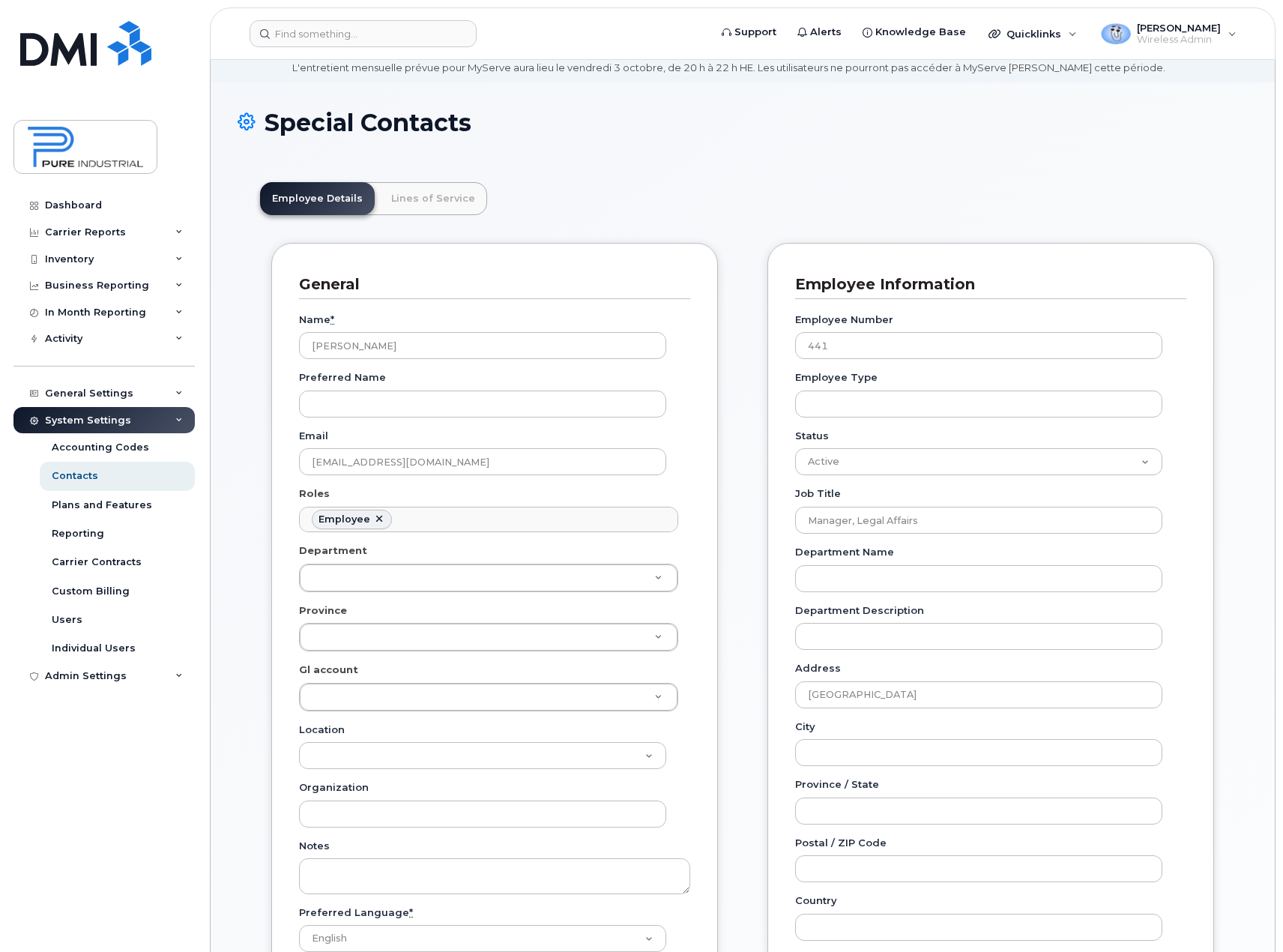
scroll to position [75, 0]
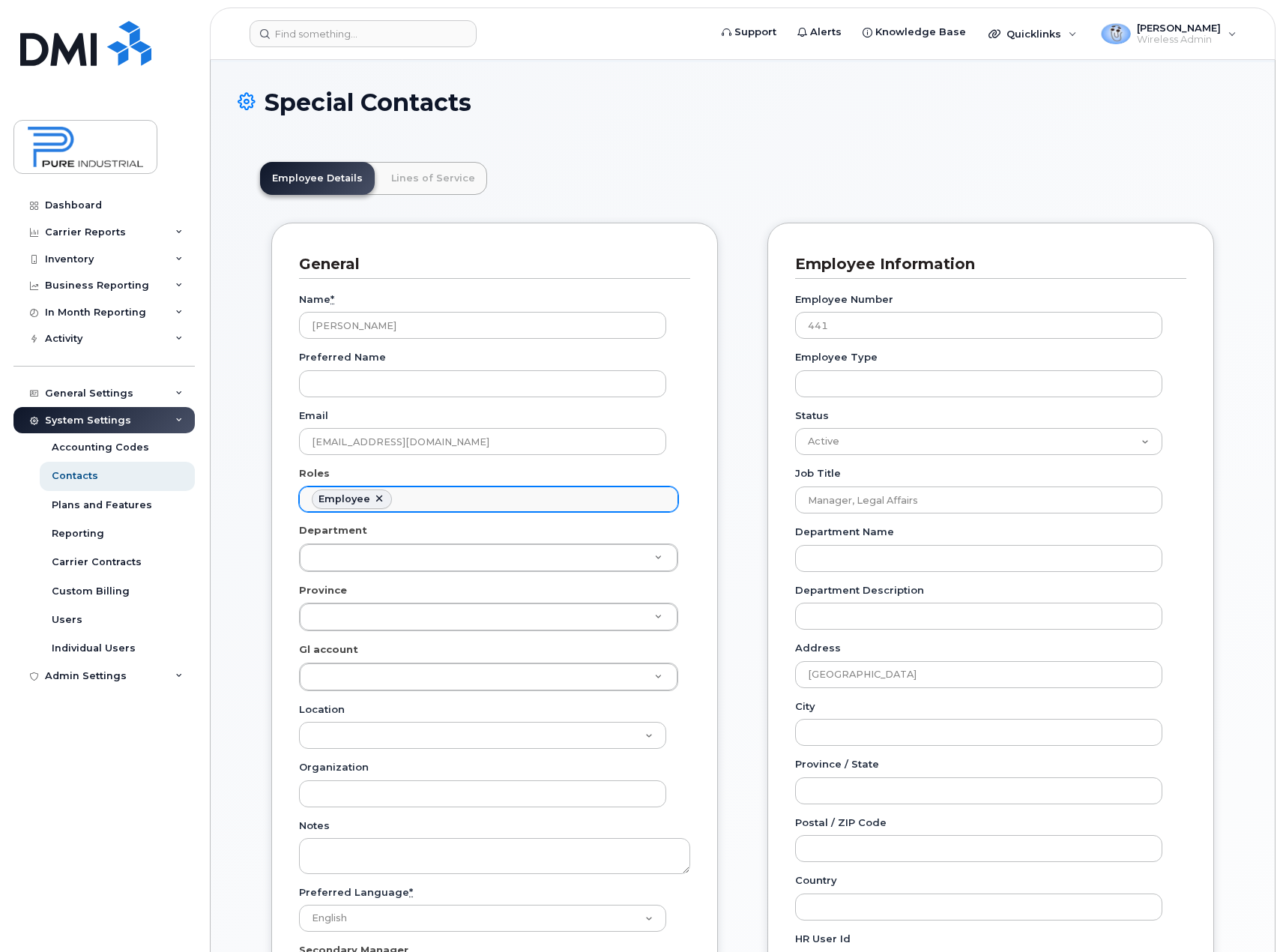
click at [378, 499] on link at bounding box center [378, 499] width 12 height 12
select select
type input "Roles"
click at [373, 498] on ul "Roles" at bounding box center [488, 499] width 377 height 24
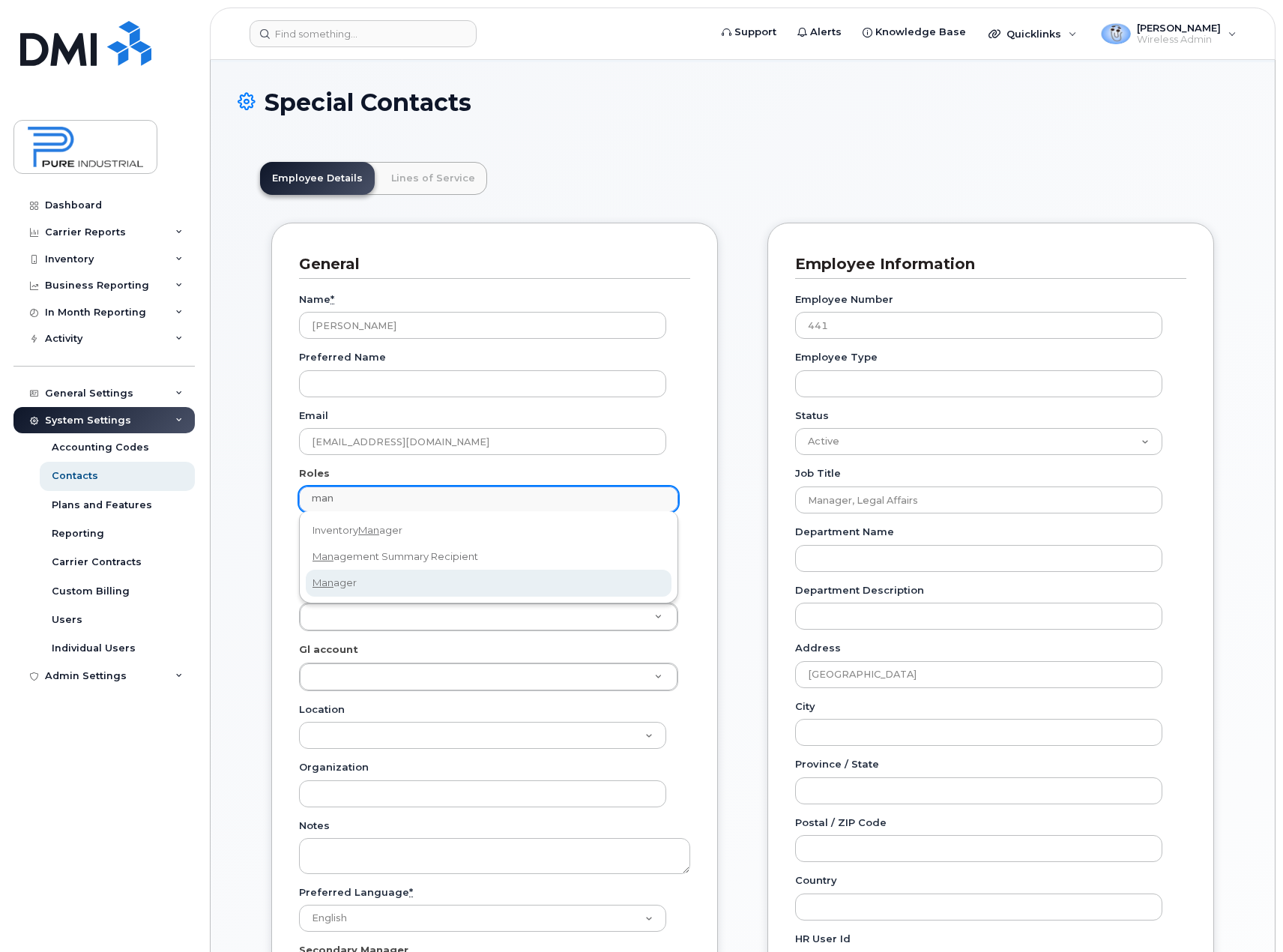
type input "man"
select select "1"
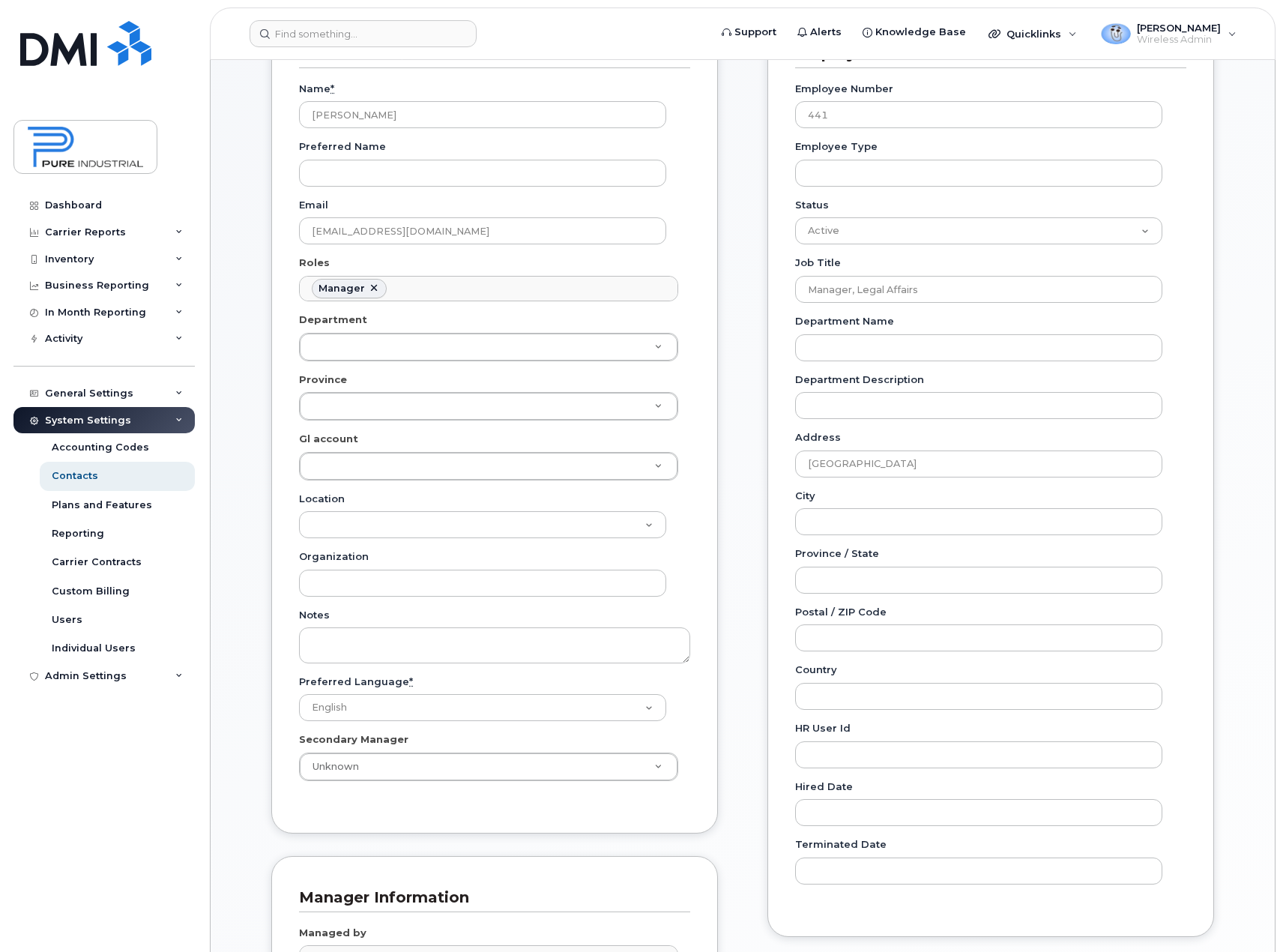
scroll to position [300, 0]
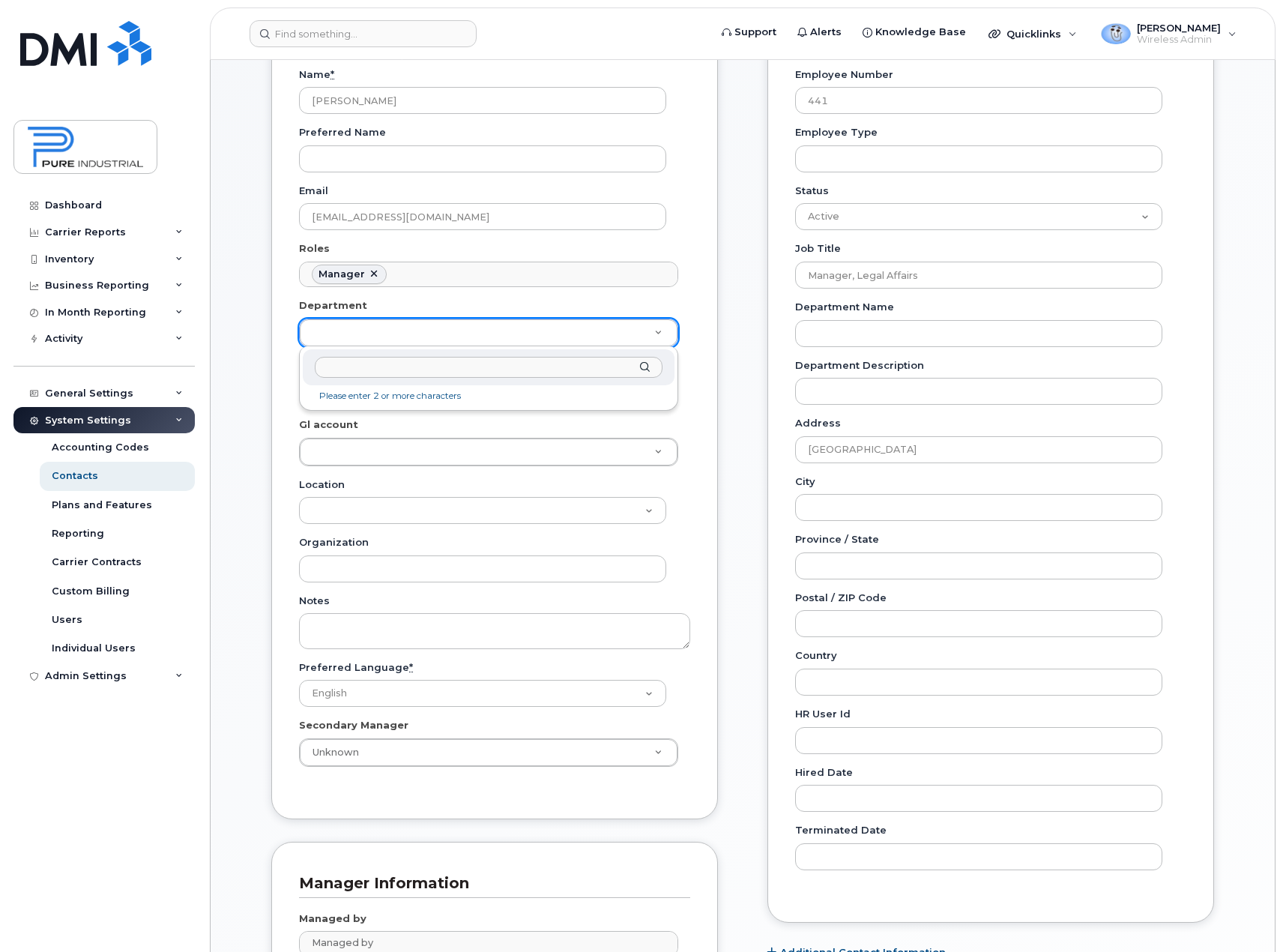
click at [451, 365] on input "text" at bounding box center [488, 367] width 348 height 22
type input "leg"
type input "5773519"
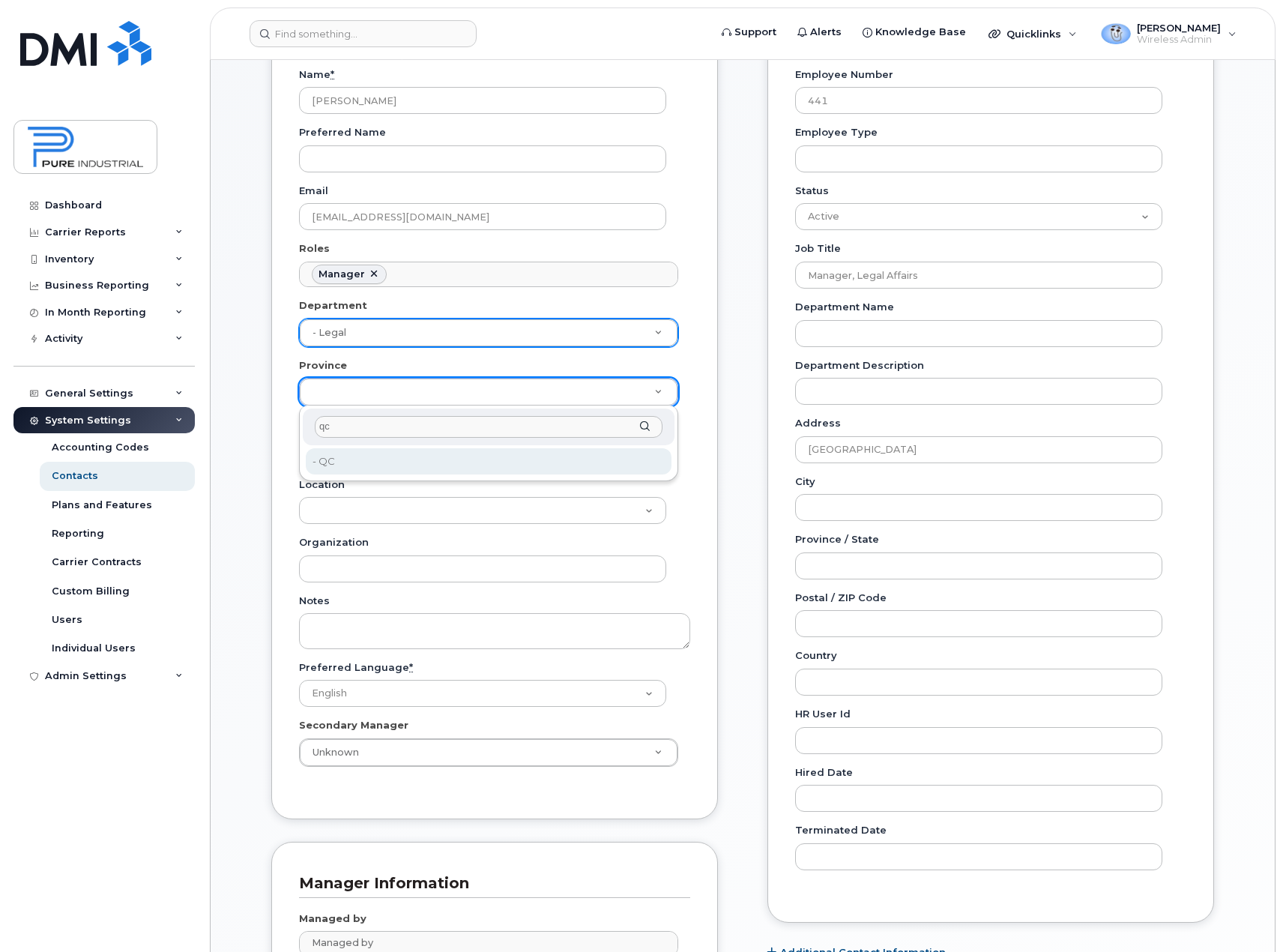
type input "qc"
type input "5773508"
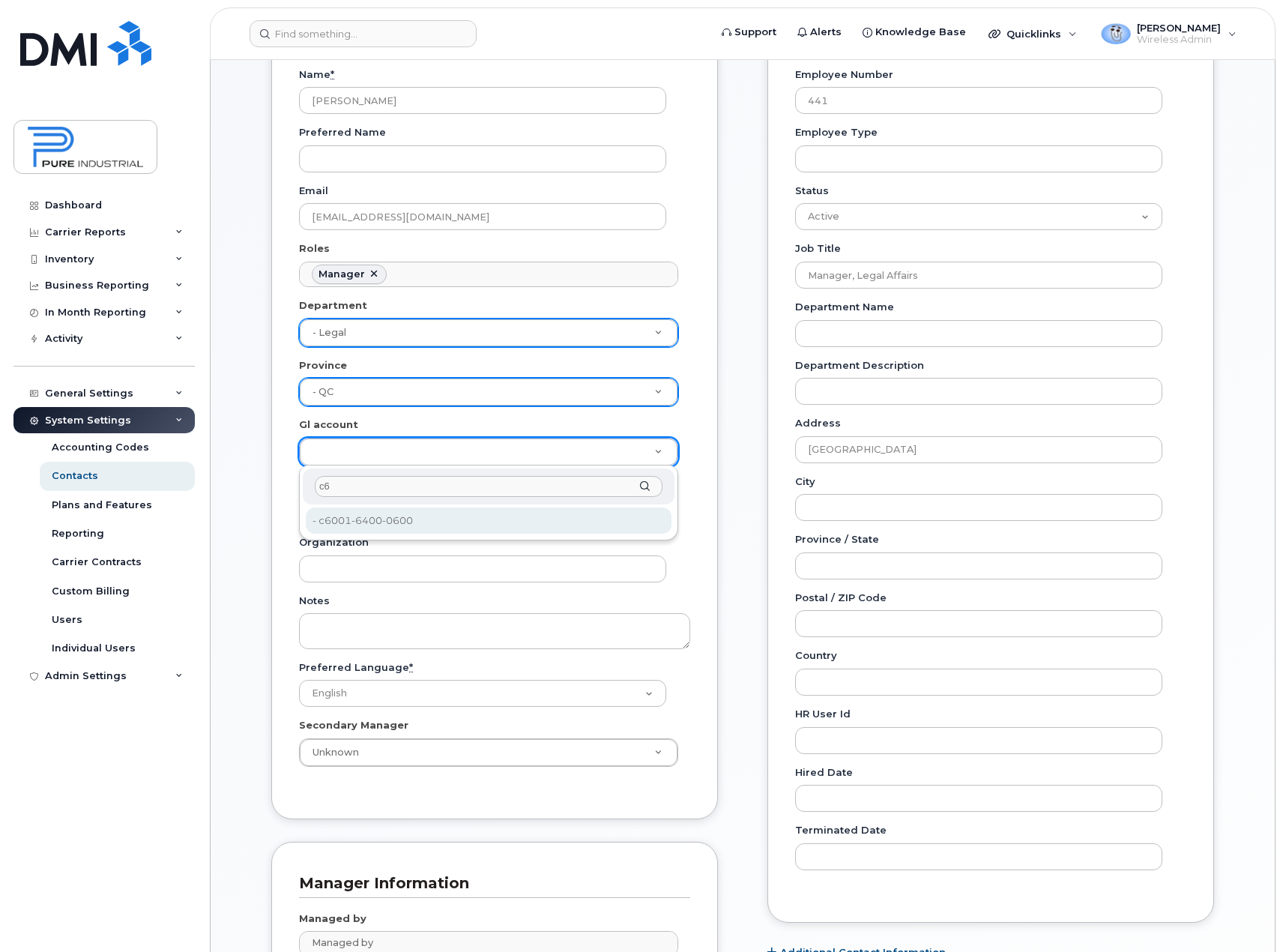
type input "c6"
type input "5773521"
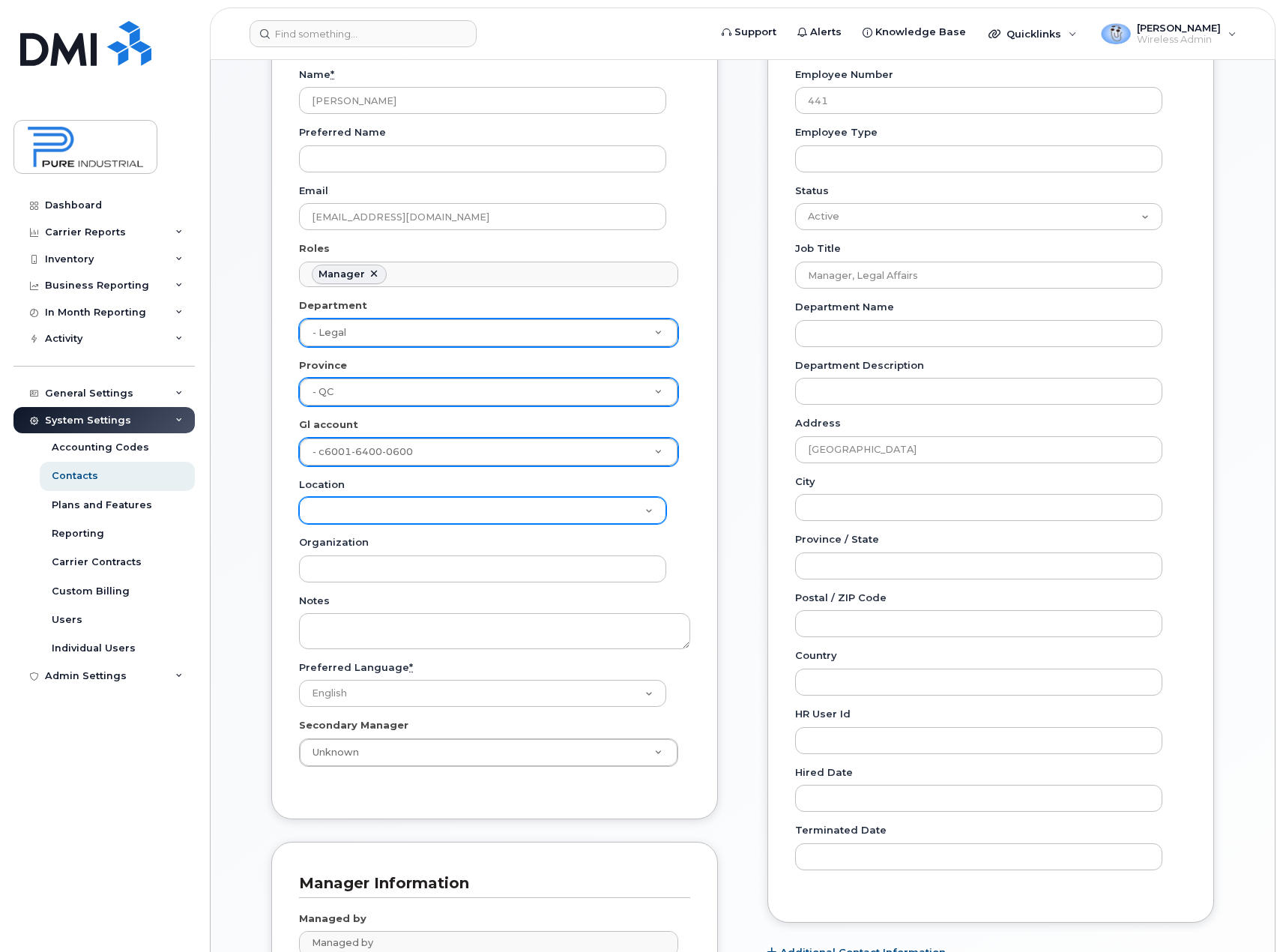
click at [372, 510] on select "Location" at bounding box center [482, 511] width 367 height 27
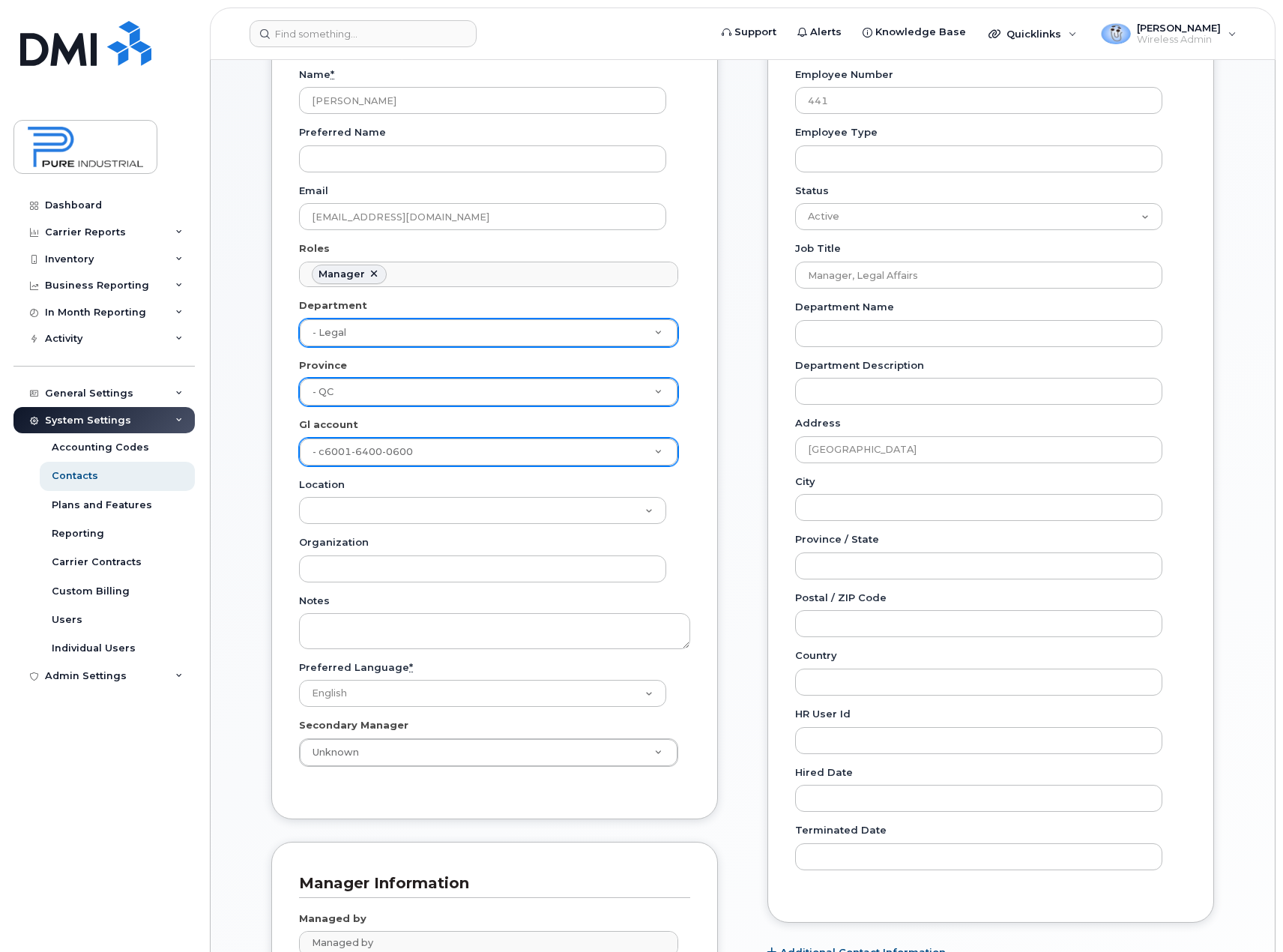
drag, startPoint x: 245, startPoint y: 543, endPoint x: 292, endPoint y: 538, distance: 47.3
click at [248, 539] on div "Employee Details Lines of Service General Name * Katia Sini Preferred Name Emai…" at bounding box center [743, 687] width 1011 height 1546
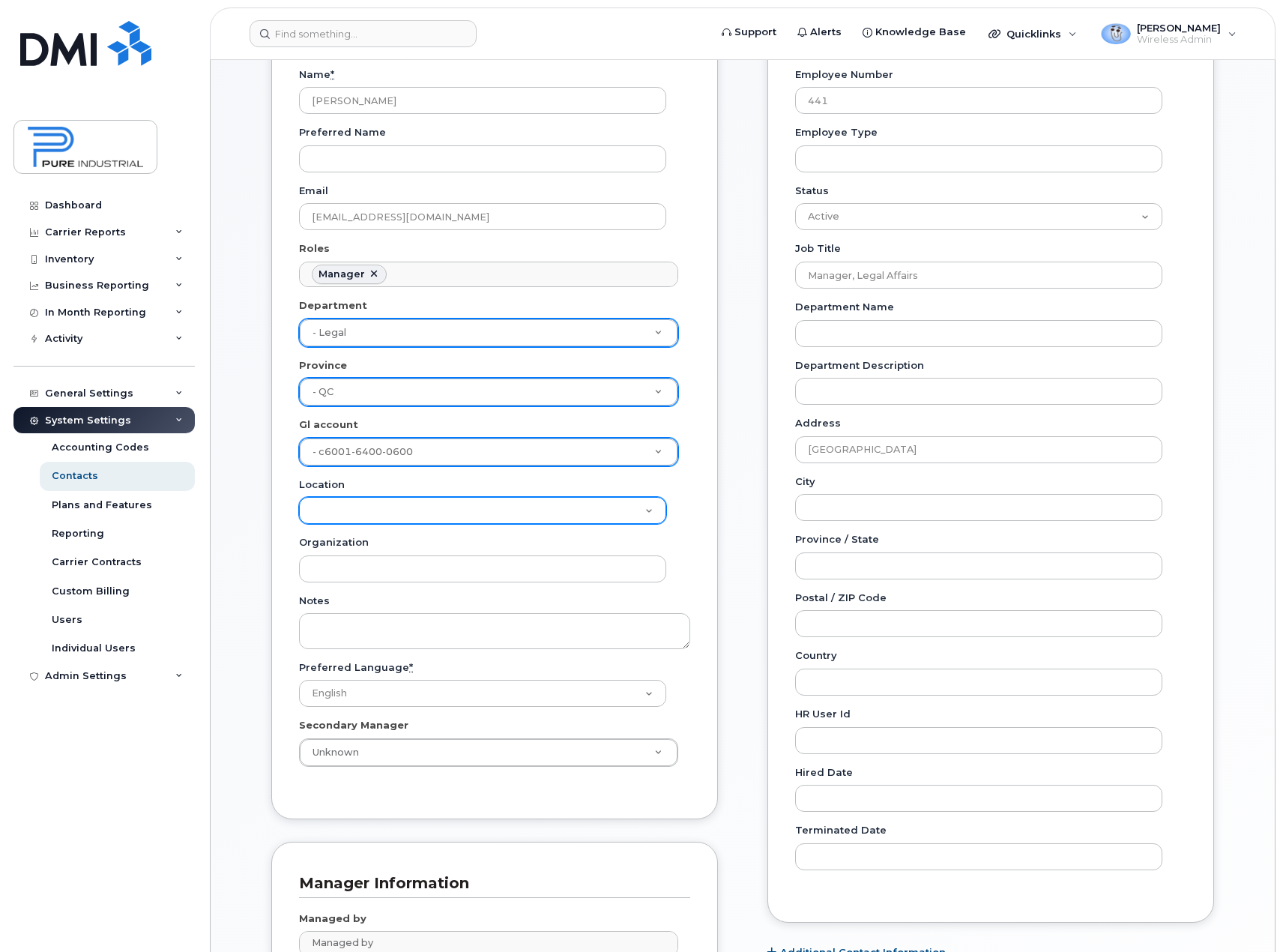
click at [375, 513] on select "Location" at bounding box center [482, 511] width 367 height 27
click at [299, 497] on select "Location" at bounding box center [482, 511] width 367 height 27
click at [370, 508] on select "Location" at bounding box center [482, 511] width 367 height 27
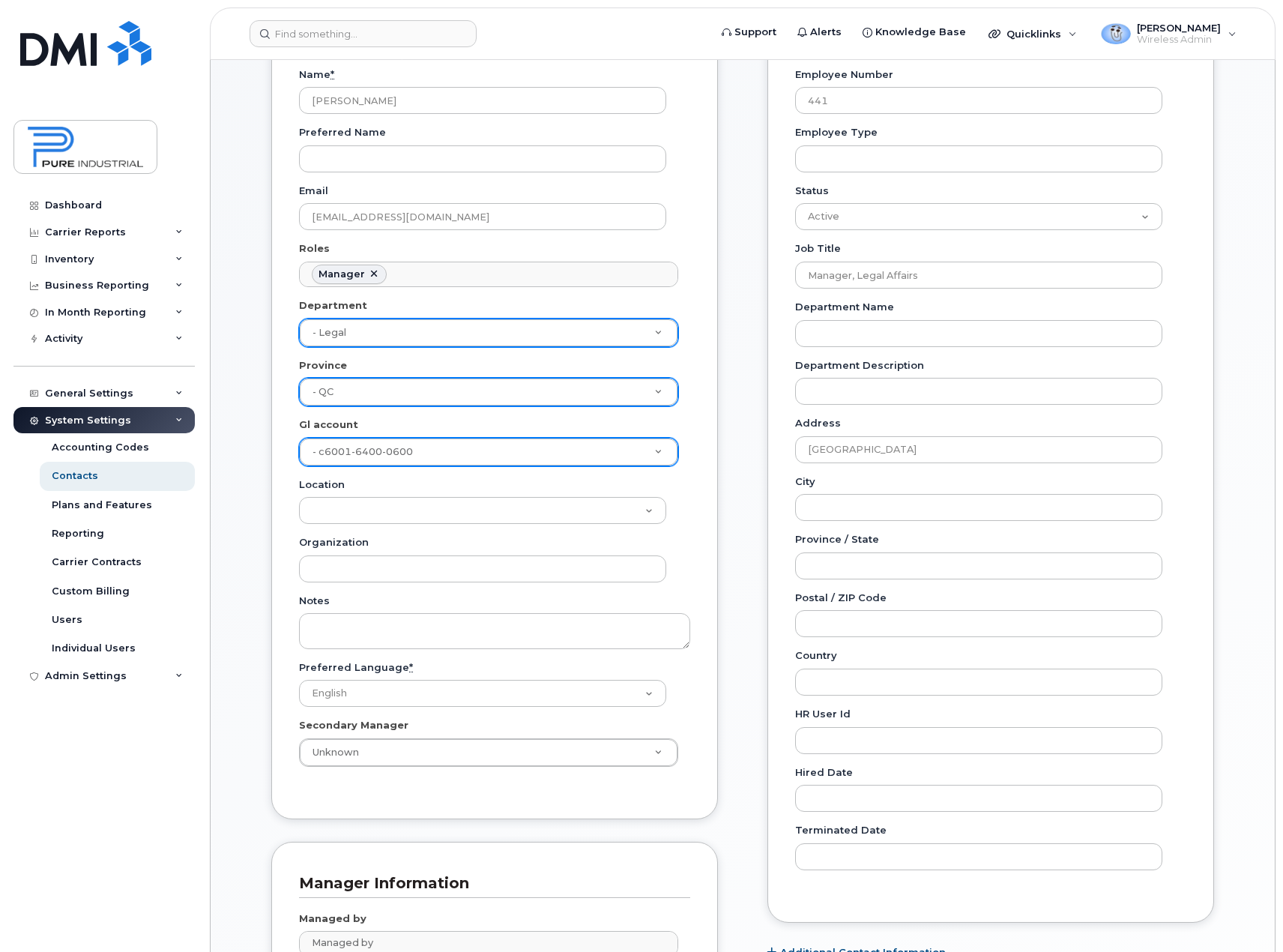
click at [703, 542] on div "General Name * Katia Sini Preferred Name Email ksini@pureindustriel.ca Roles Ma…" at bounding box center [494, 408] width 447 height 821
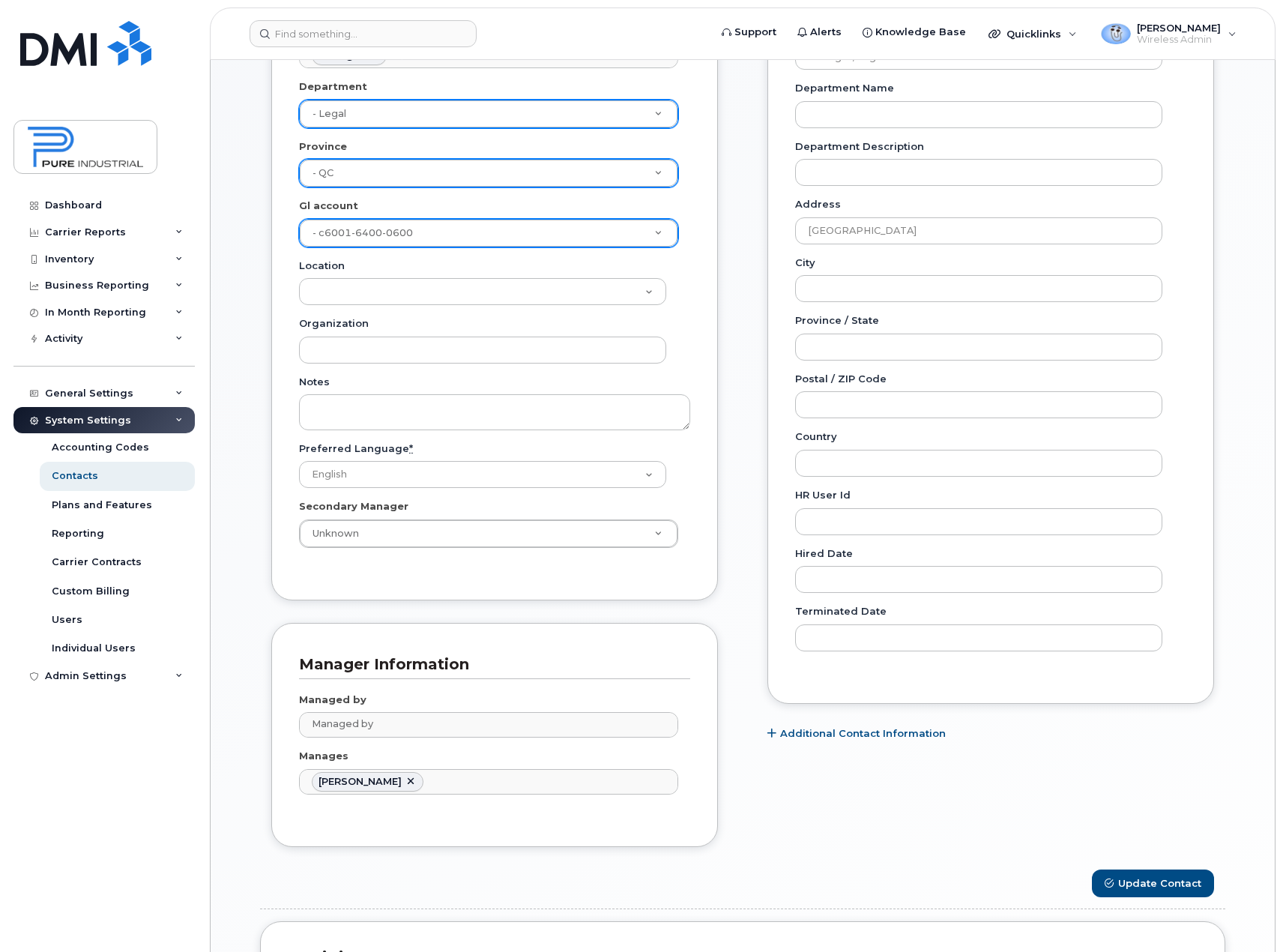
scroll to position [524, 0]
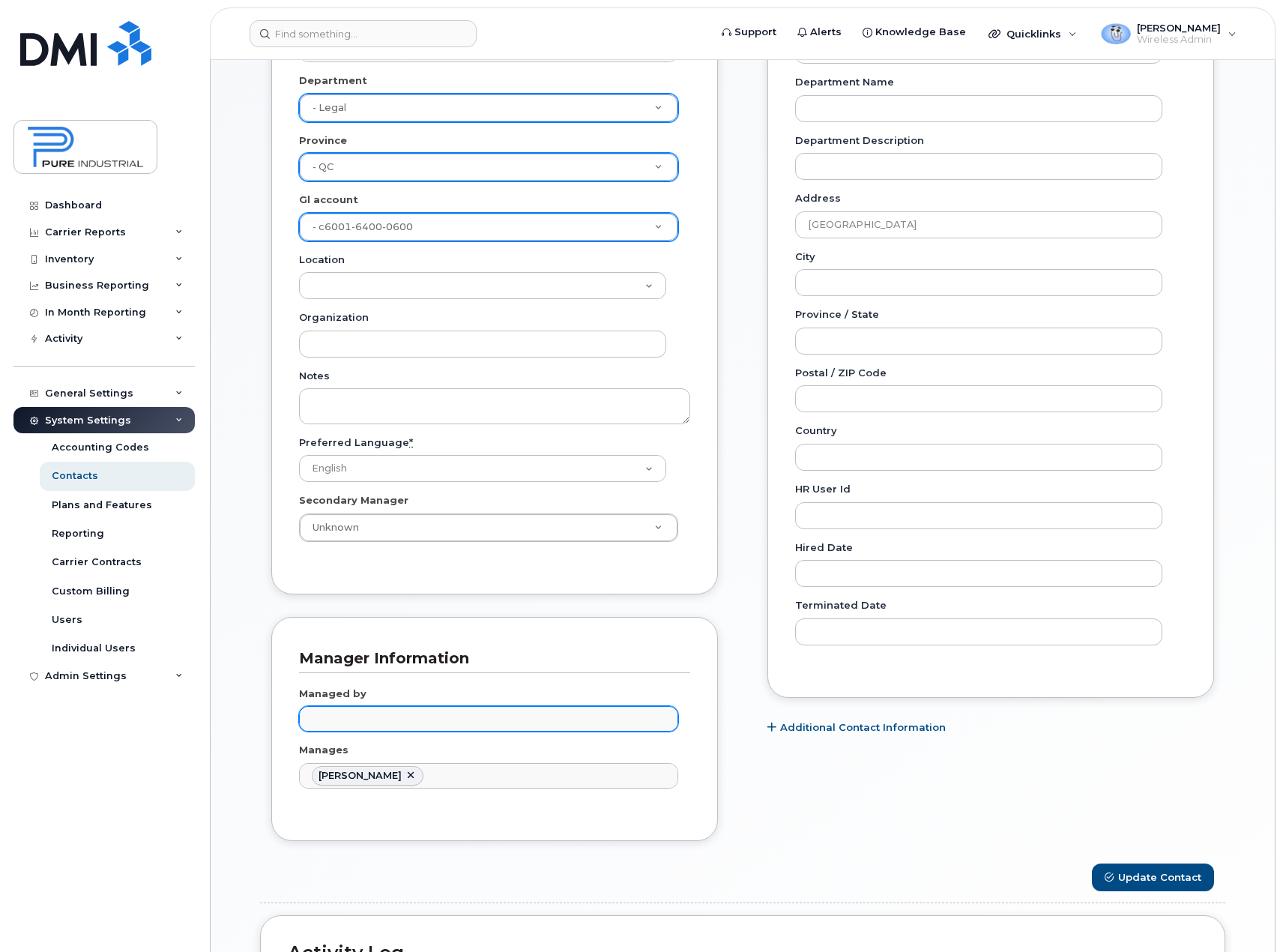
click at [386, 707] on input "text" at bounding box center [491, 717] width 366 height 21
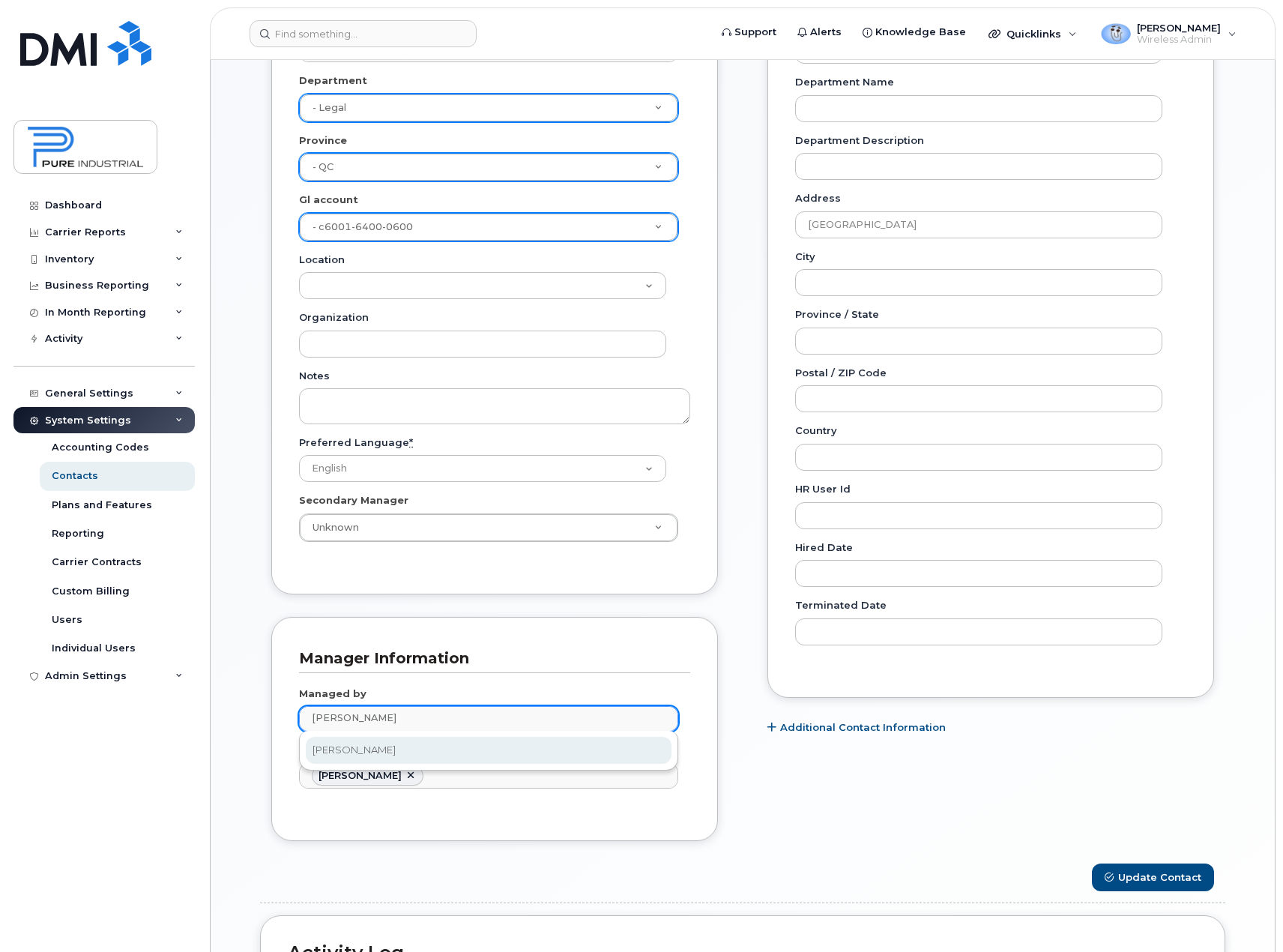
type input "tara"
type input "3007582"
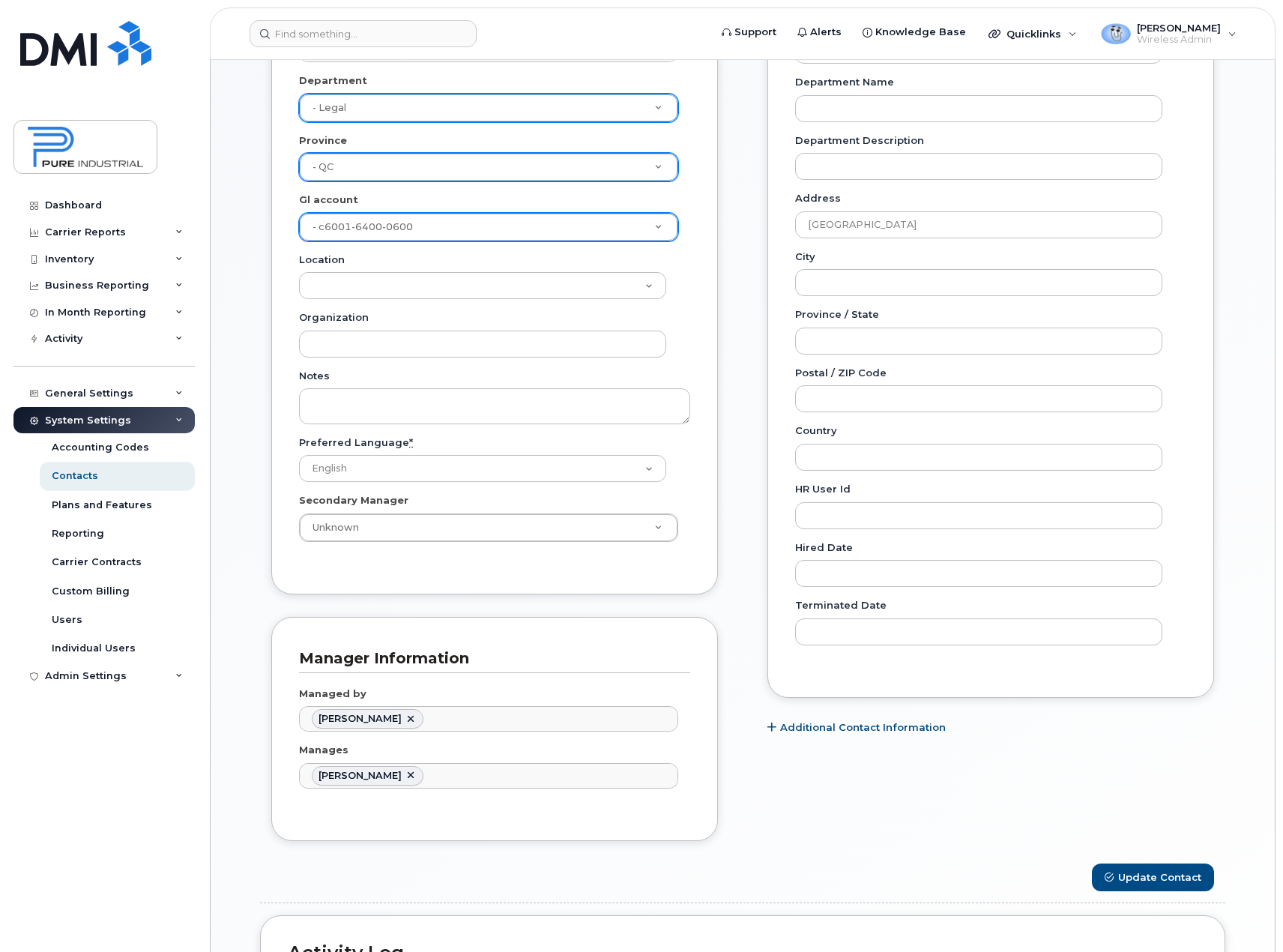
click at [821, 819] on div "Carrier Support Contact Details Carrier name Carrier name Carrier name Internat…" at bounding box center [991, 317] width 469 height 1090
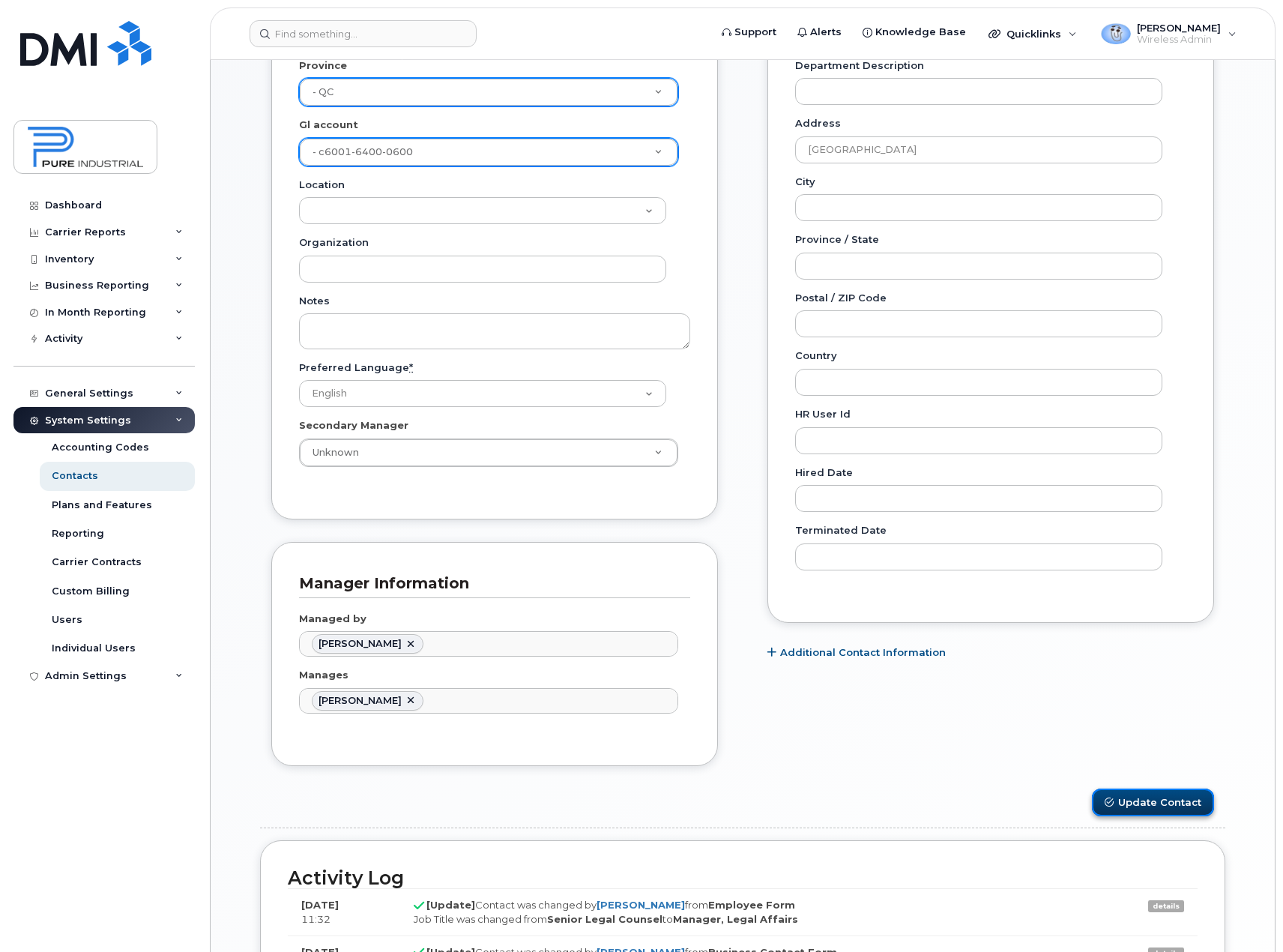
click at [1141, 802] on button "Update Contact" at bounding box center [1153, 802] width 122 height 27
